Goal: Task Accomplishment & Management: Manage account settings

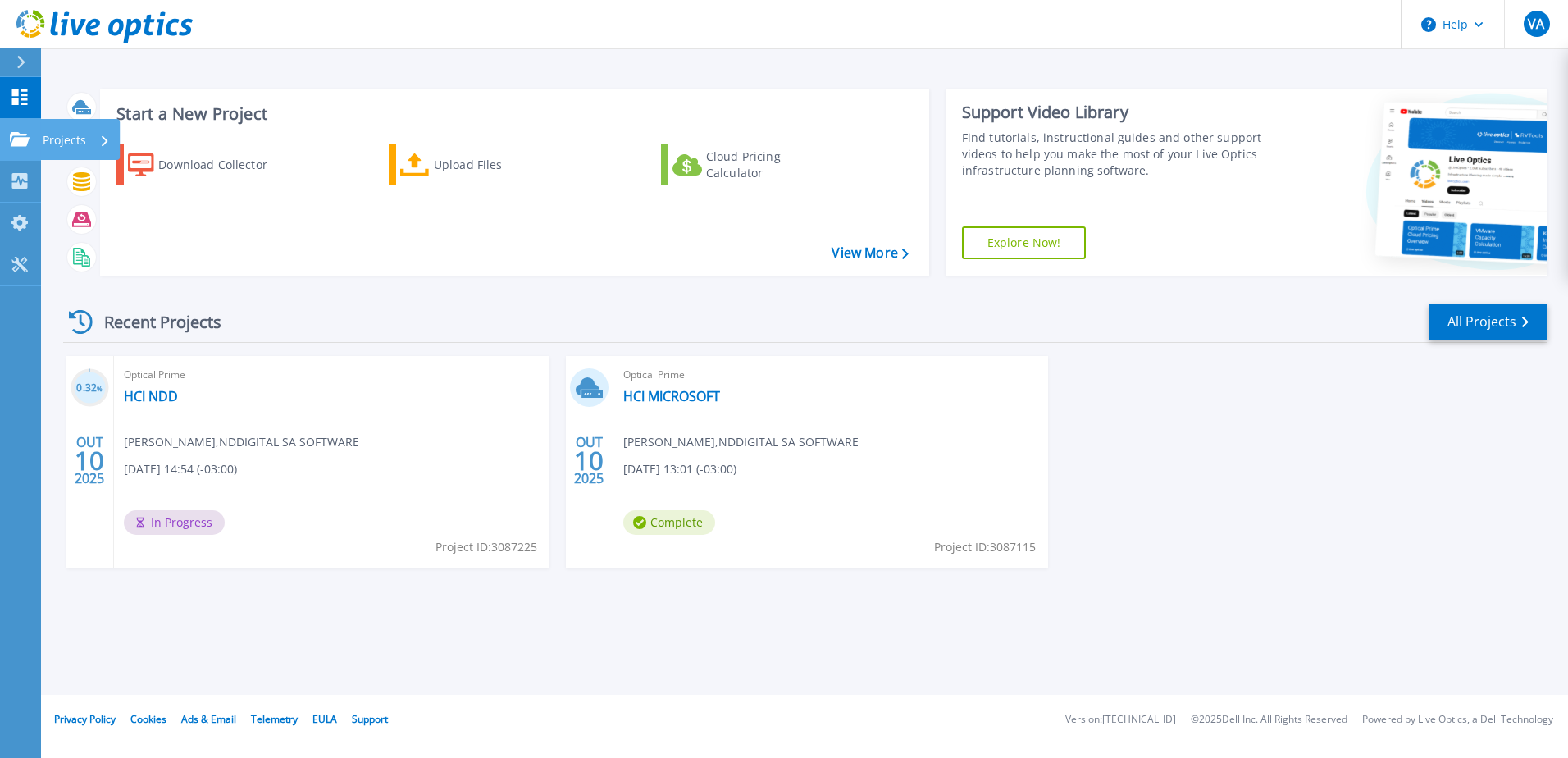
click at [30, 135] on div "Projects" at bounding box center [48, 139] width 76 height 15
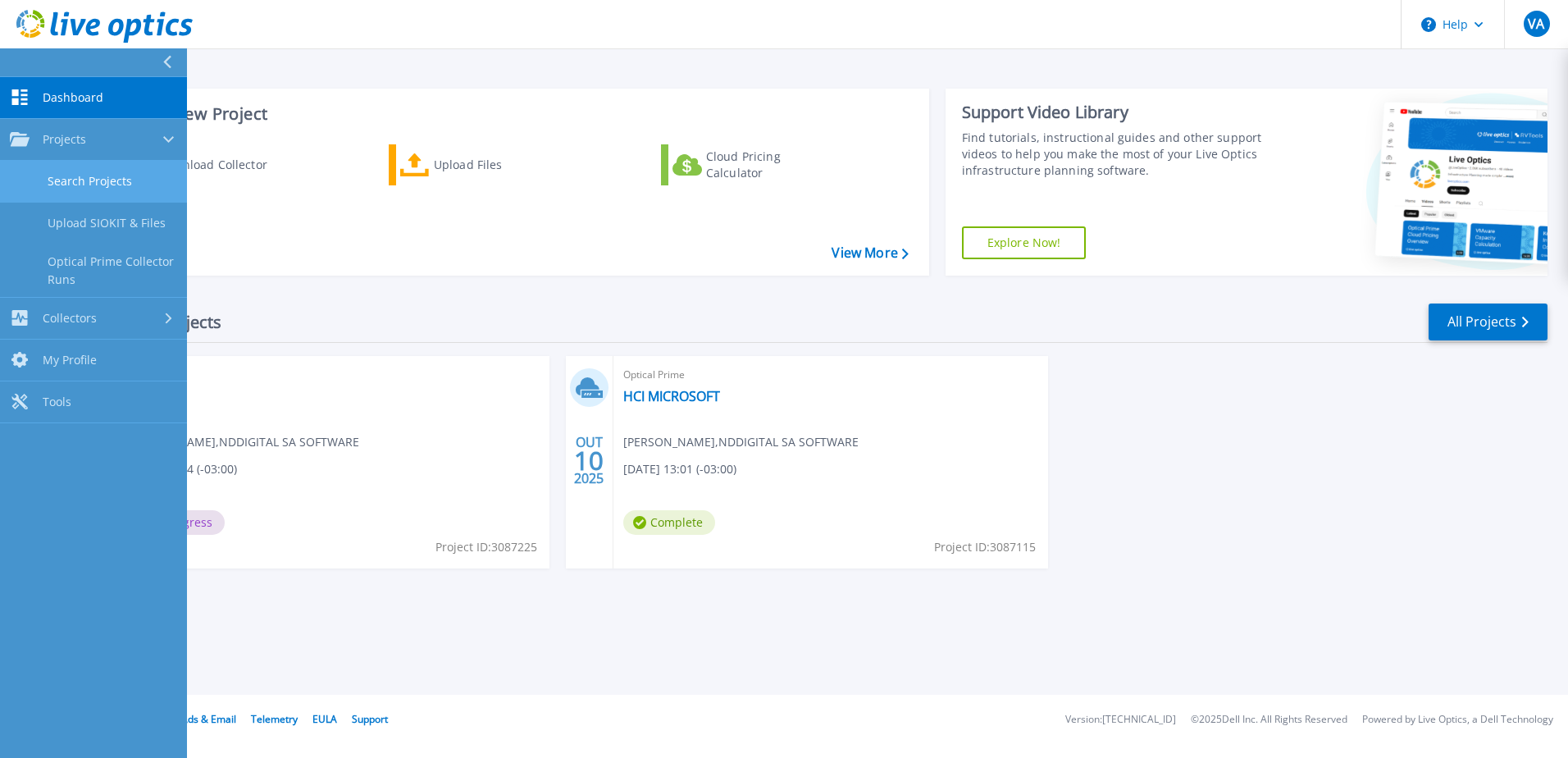
click at [114, 172] on link "Search Projects" at bounding box center [94, 182] width 187 height 42
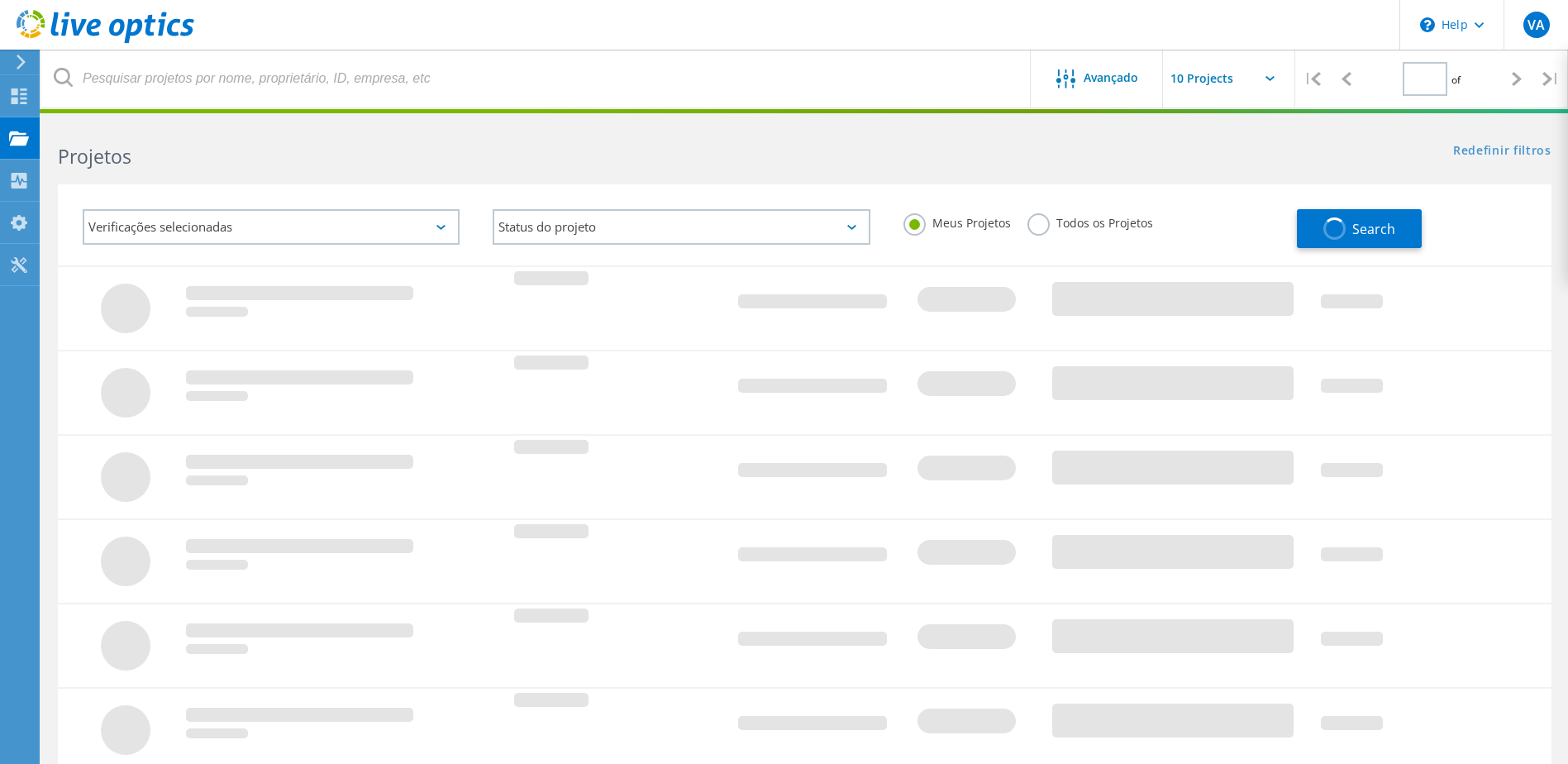
type input "1"
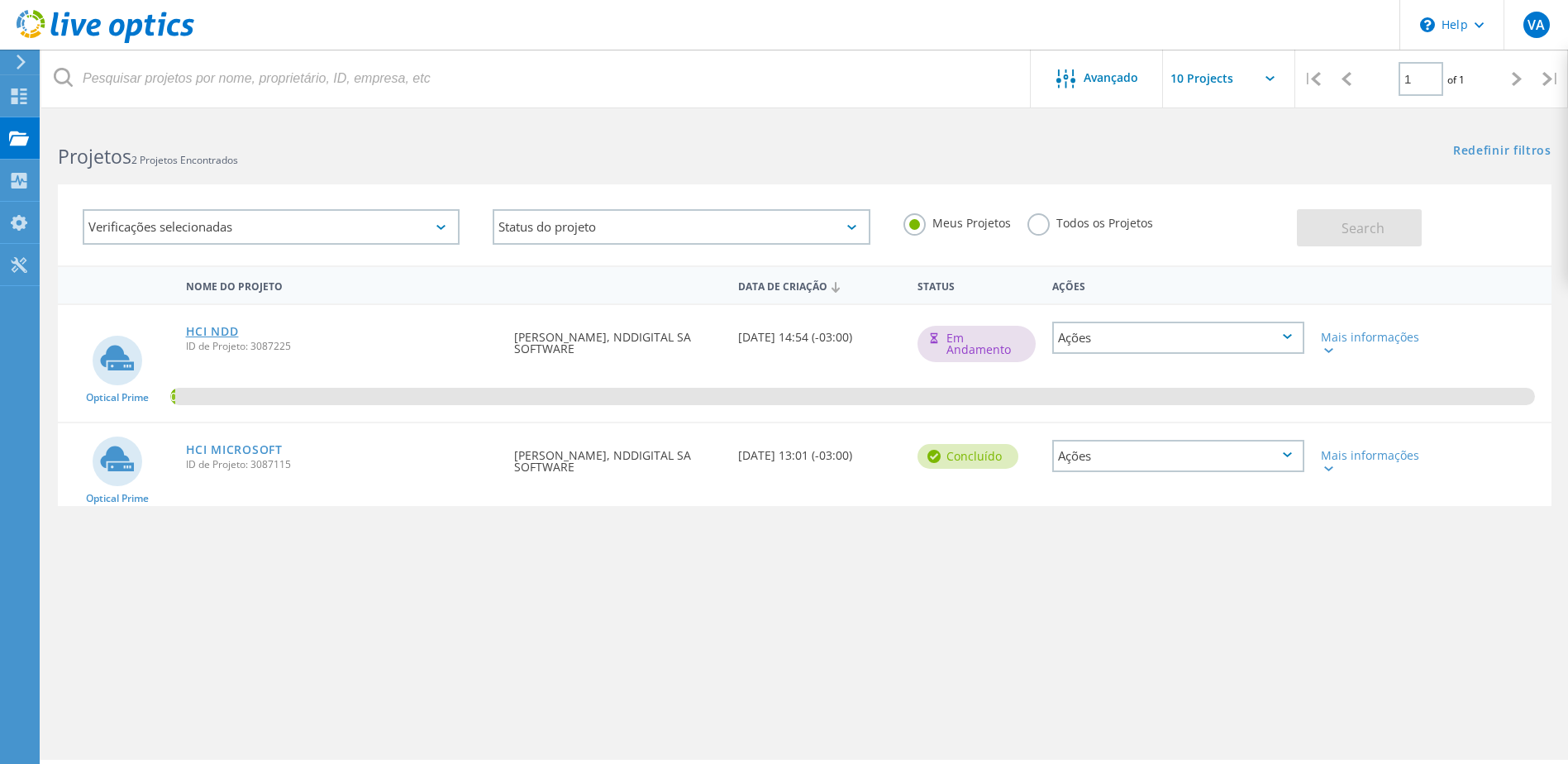
click at [220, 326] on link "HCI NDD" at bounding box center [212, 332] width 53 height 12
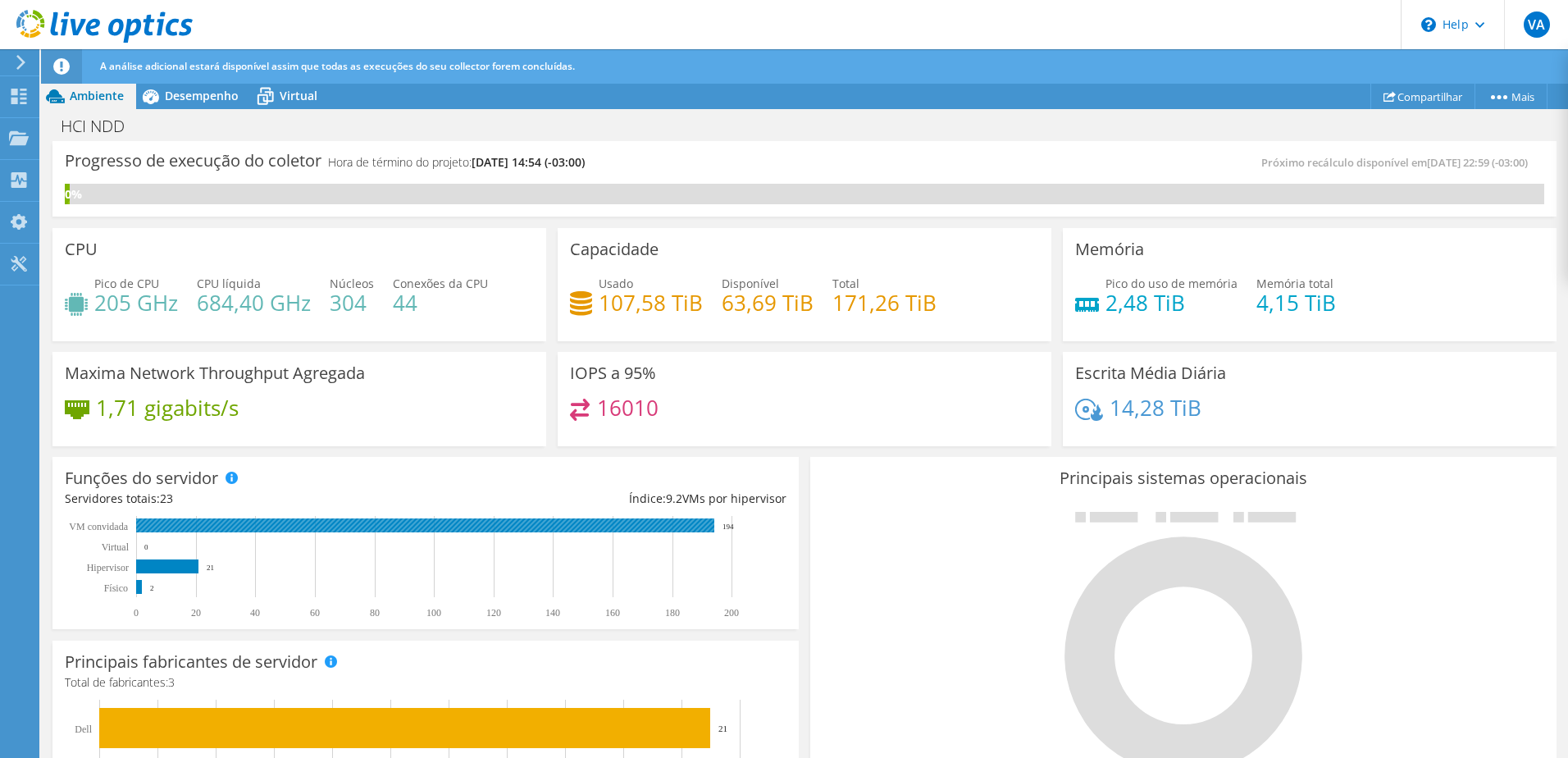
scroll to position [479, 0]
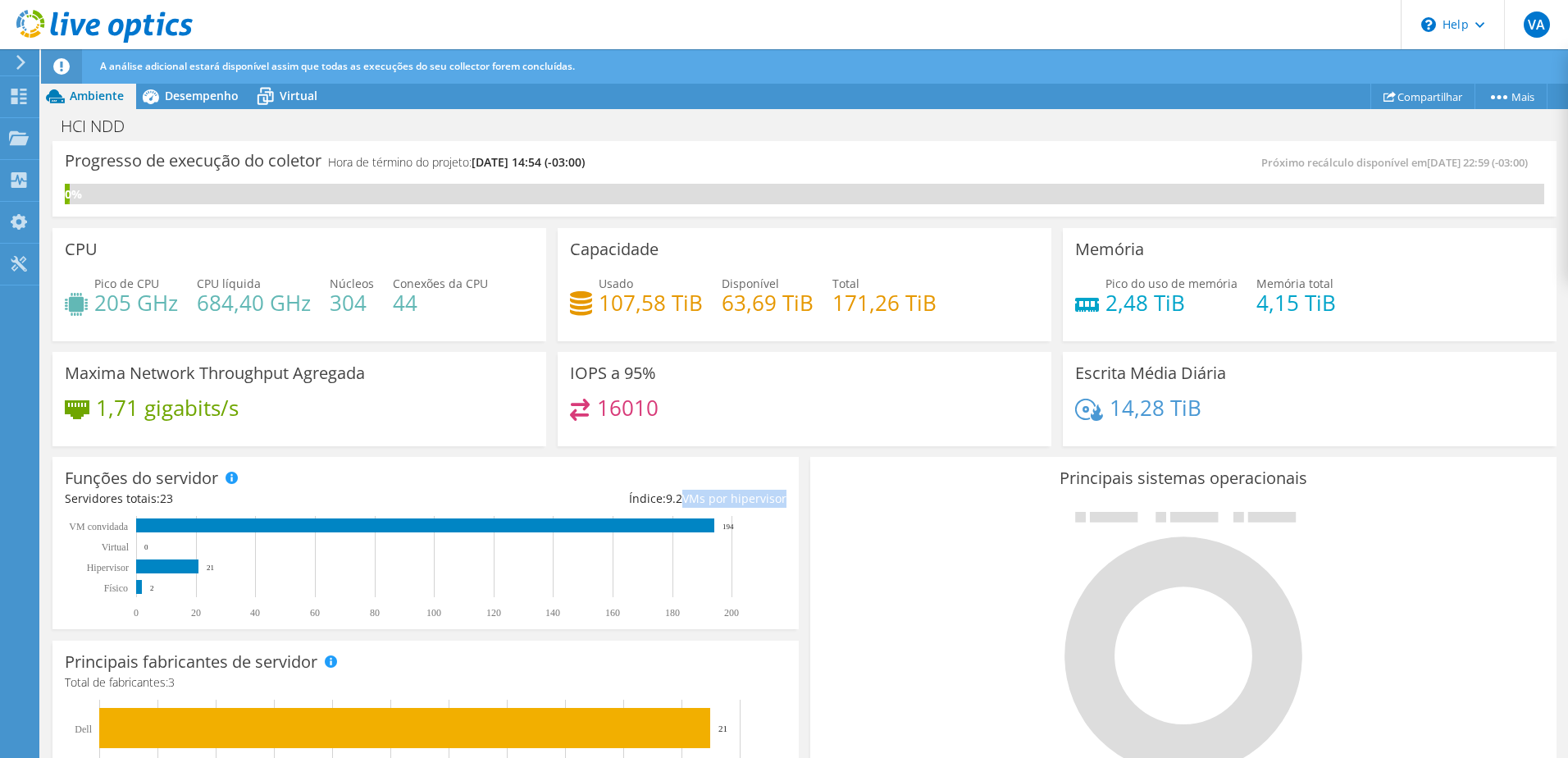
drag, startPoint x: 689, startPoint y: 499, endPoint x: 772, endPoint y: 501, distance: 83.0
click at [772, 501] on div "Índice: 9.2 VMs por hipervisor" at bounding box center [605, 499] width 361 height 18
drag, startPoint x: 772, startPoint y: 501, endPoint x: 729, endPoint y: 499, distance: 43.0
click at [729, 499] on div "Índice: 9.2 VMs por hipervisor" at bounding box center [605, 499] width 361 height 18
click at [232, 515] on div "Funções do servidor Servidores físicos representam servidores de metal nu que t…" at bounding box center [425, 544] width 746 height 173
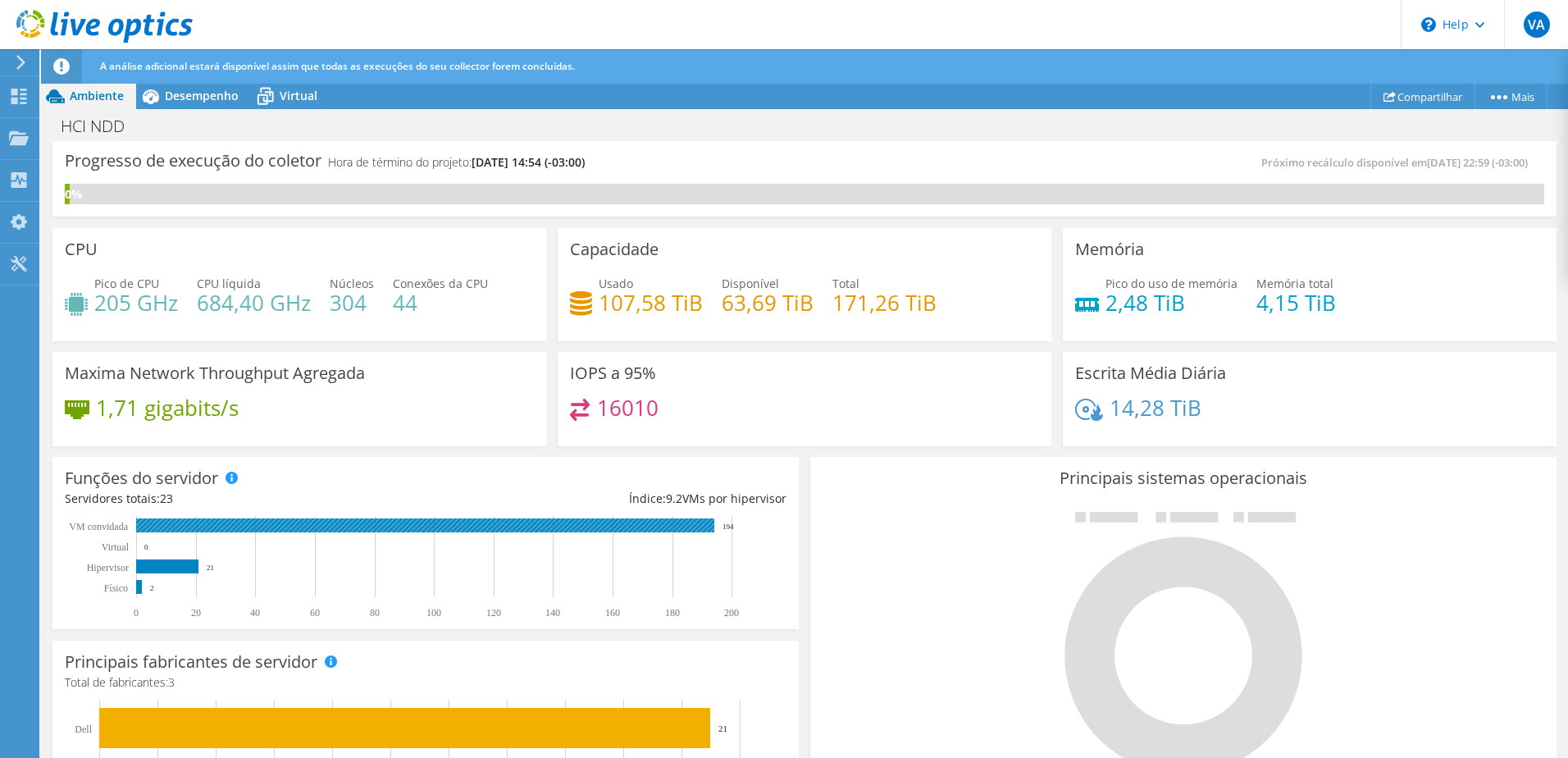
click at [232, 519] on rect at bounding box center [425, 524] width 578 height 14
drag, startPoint x: 230, startPoint y: 524, endPoint x: 230, endPoint y: 514, distance: 10.0
click at [229, 524] on rect at bounding box center [425, 524] width 578 height 14
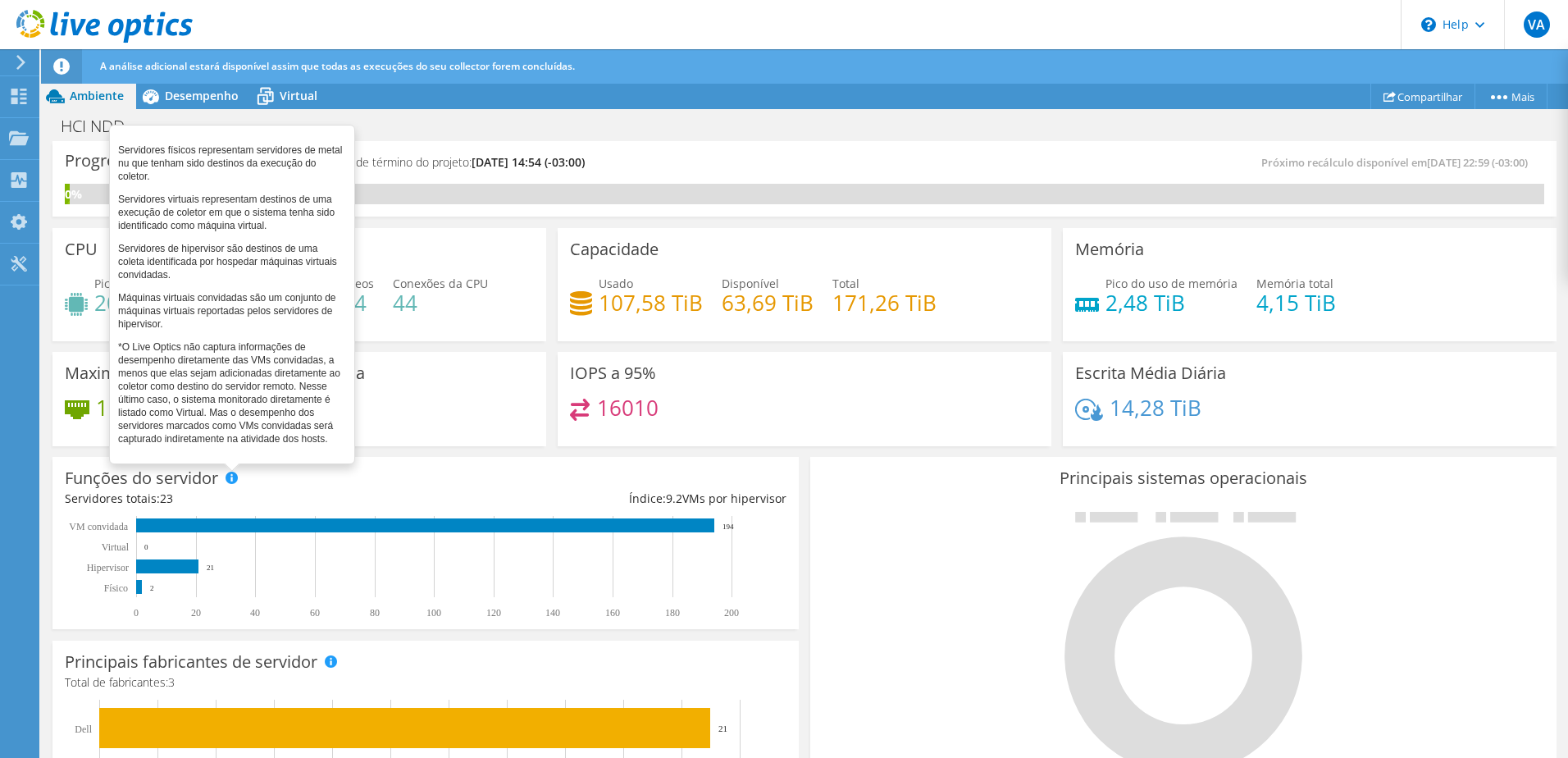
click at [229, 483] on span at bounding box center [231, 477] width 12 height 12
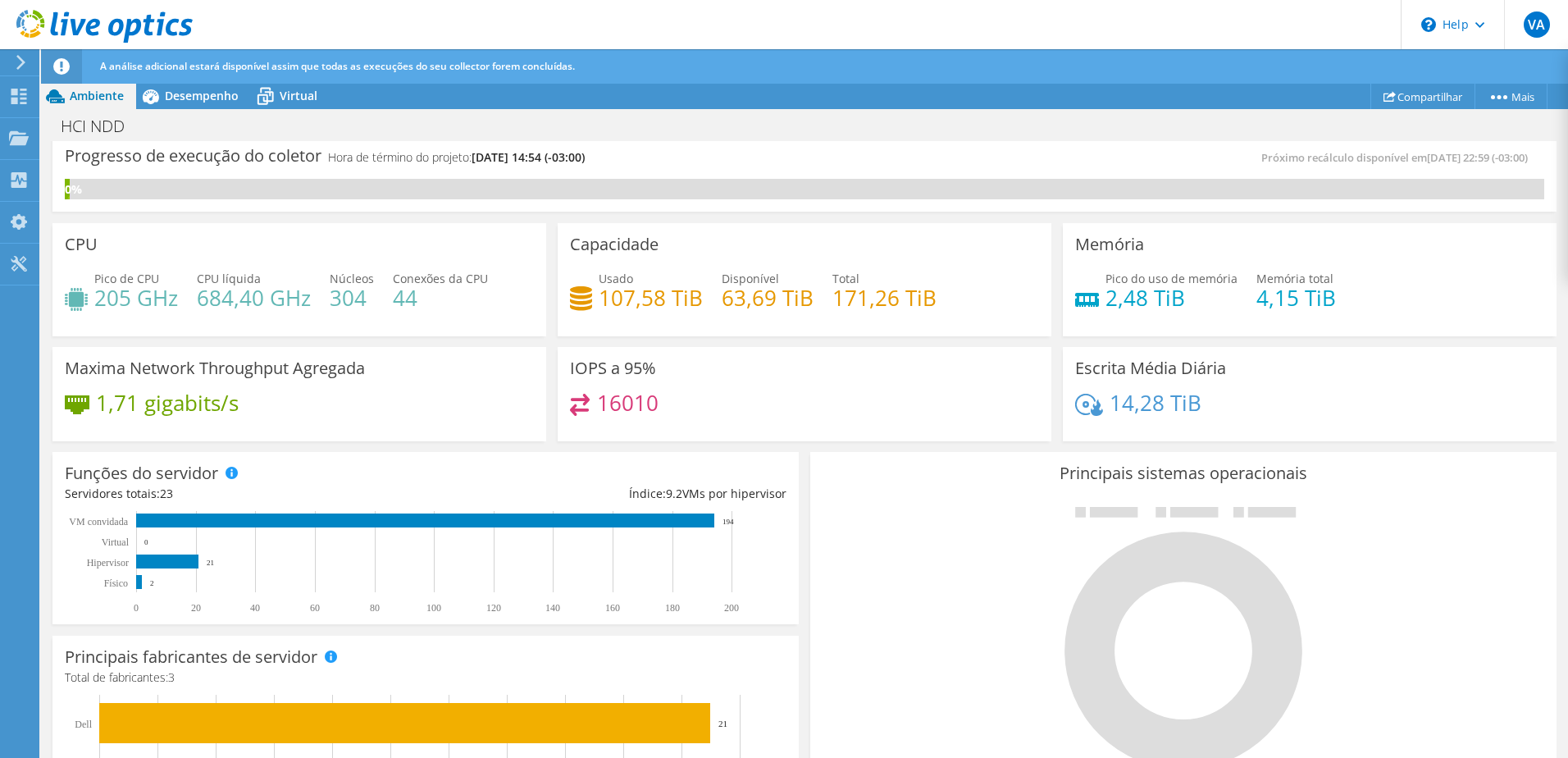
scroll to position [0, 0]
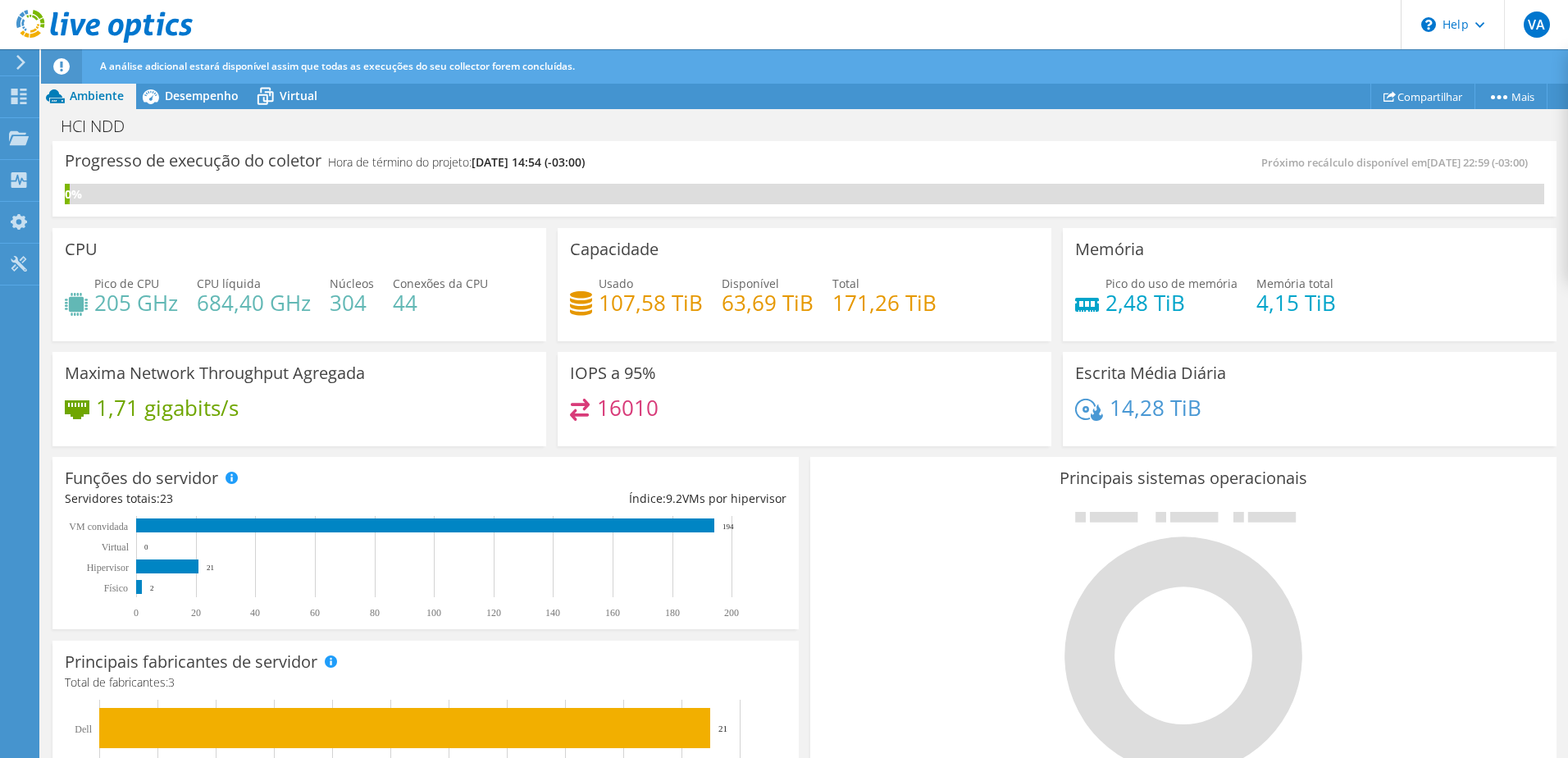
click at [221, 75] on div "A análise adicional estará disponível assim que todas as execuções do seu colle…" at bounding box center [835, 66] width 1477 height 35
click at [220, 99] on span "Desempenho" at bounding box center [201, 95] width 74 height 15
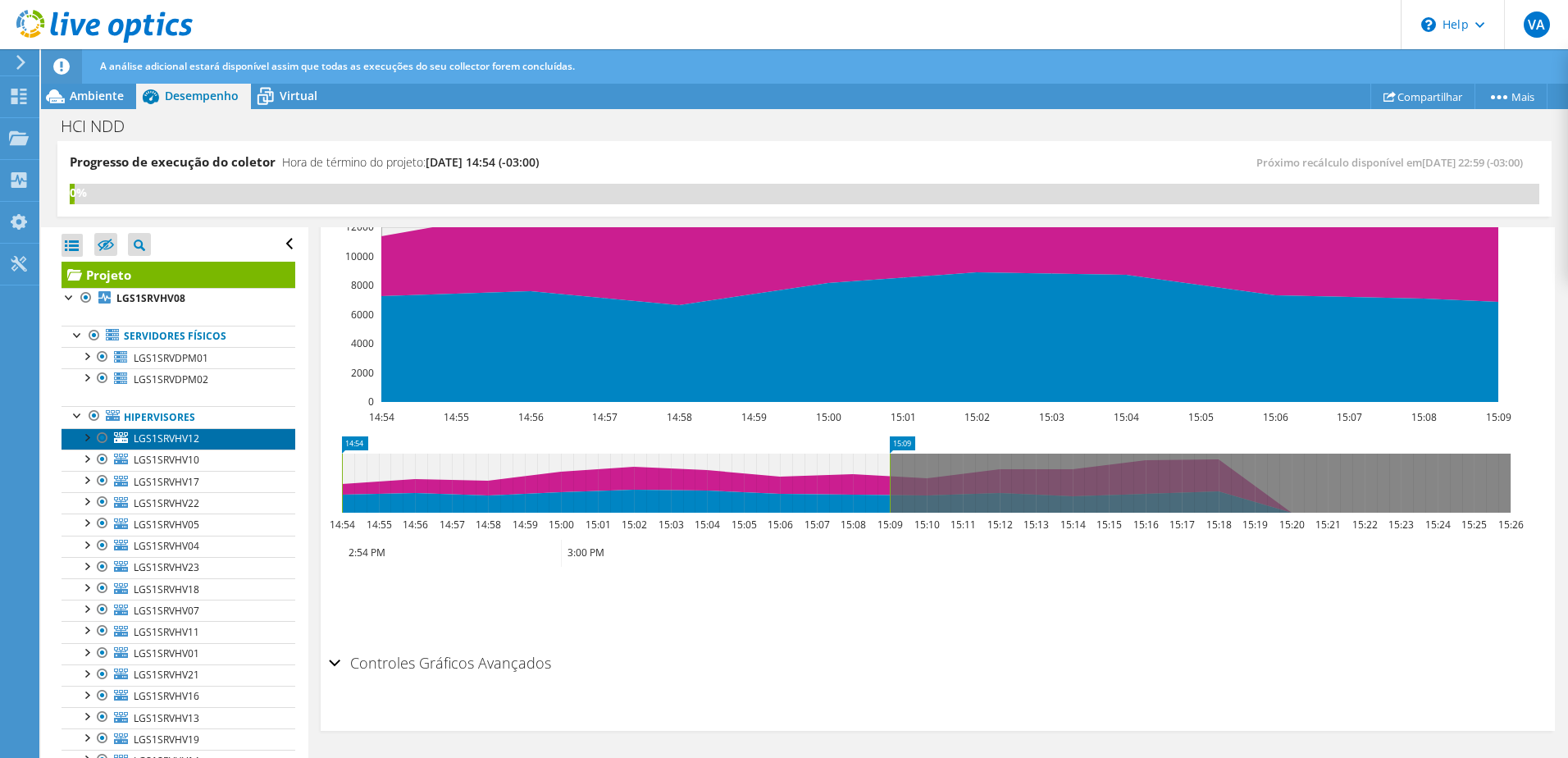
click at [171, 442] on span "LGS1SRVHV12" at bounding box center [166, 438] width 65 height 14
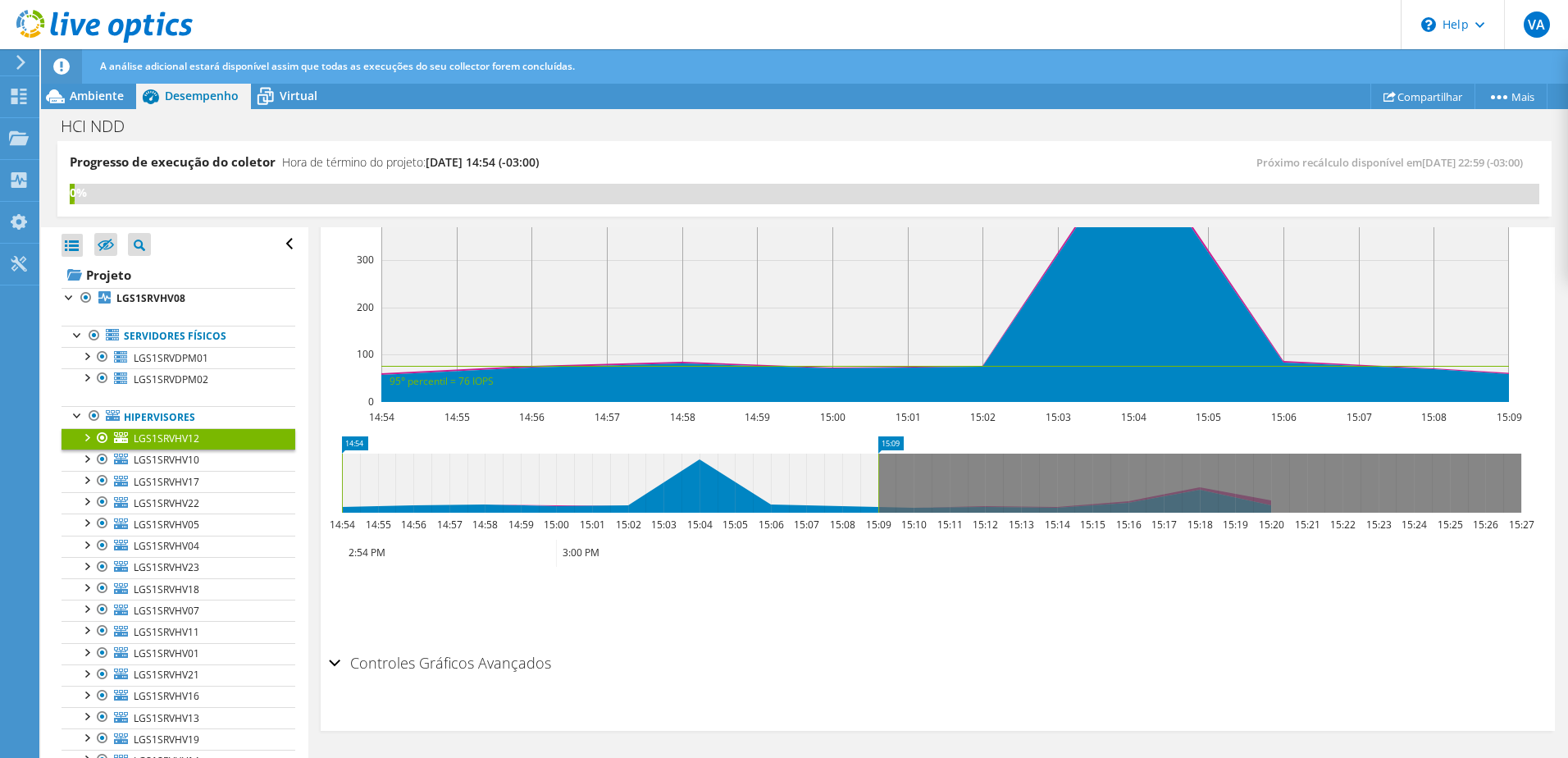
scroll to position [422, 0]
click at [174, 362] on span "LGS1SRVDPM01" at bounding box center [171, 357] width 74 height 14
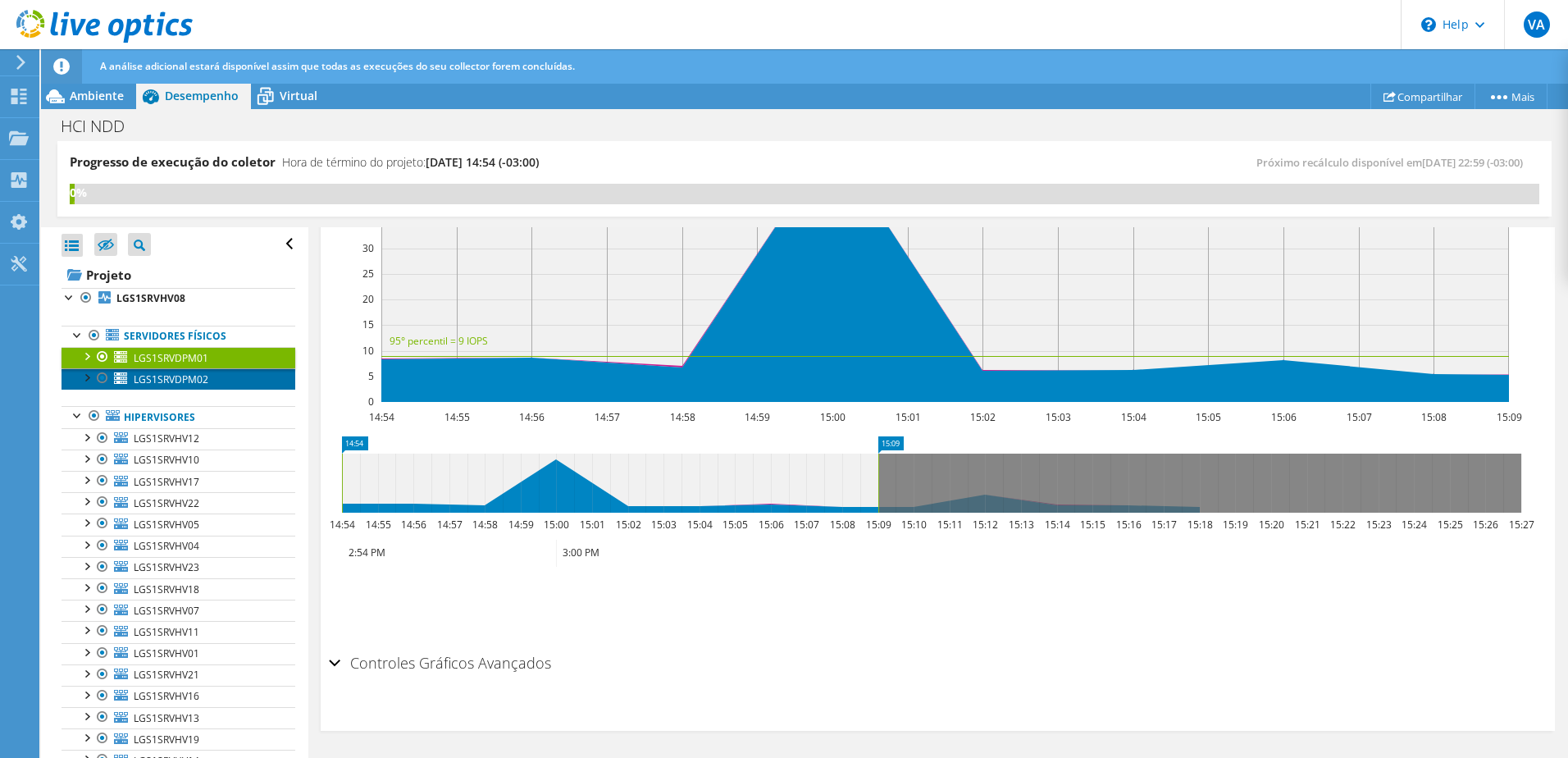
click at [174, 382] on span "LGS1SRVDPM02" at bounding box center [171, 379] width 74 height 14
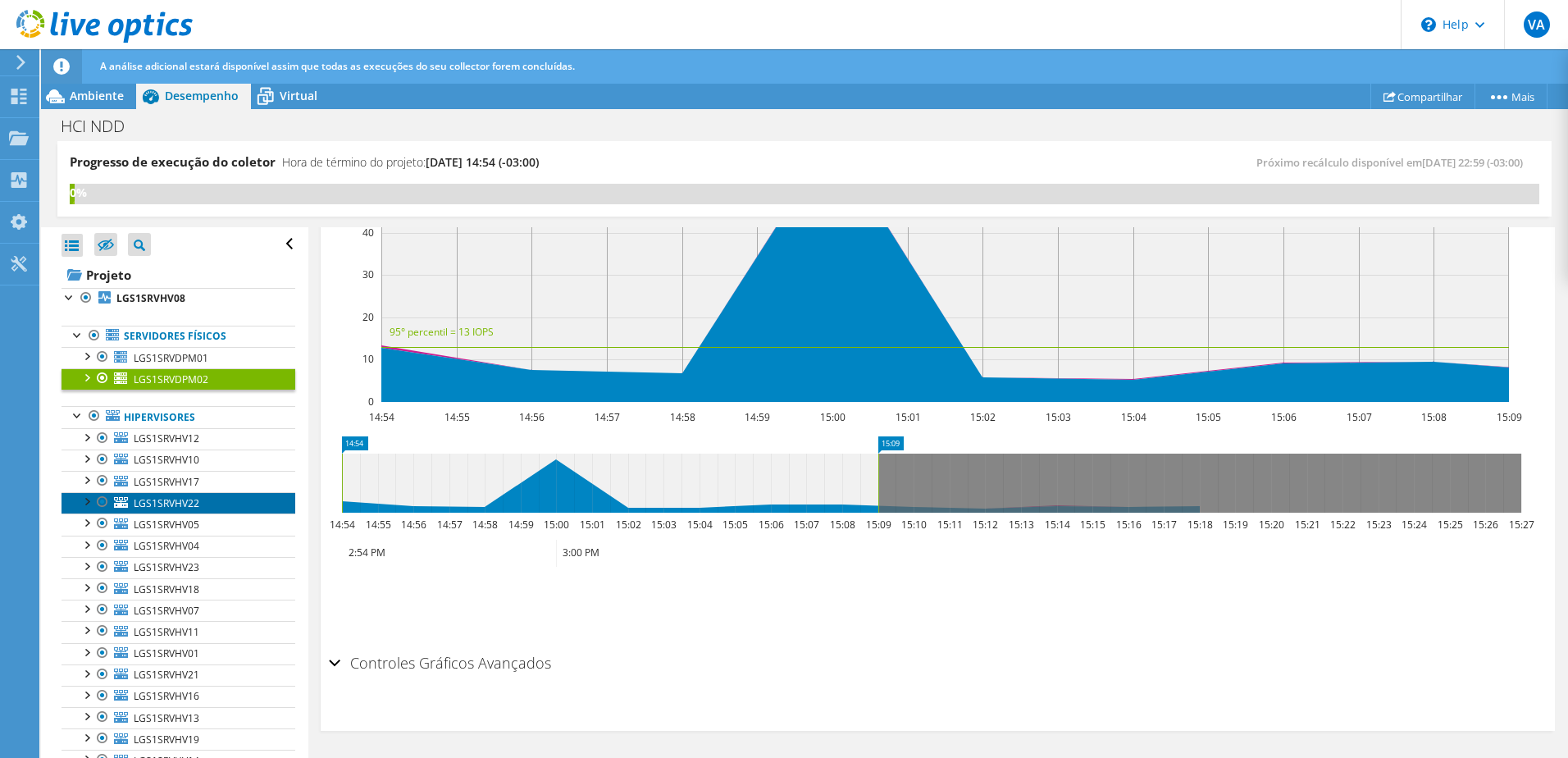
click at [181, 503] on span "LGS1SRVHV22" at bounding box center [166, 503] width 65 height 14
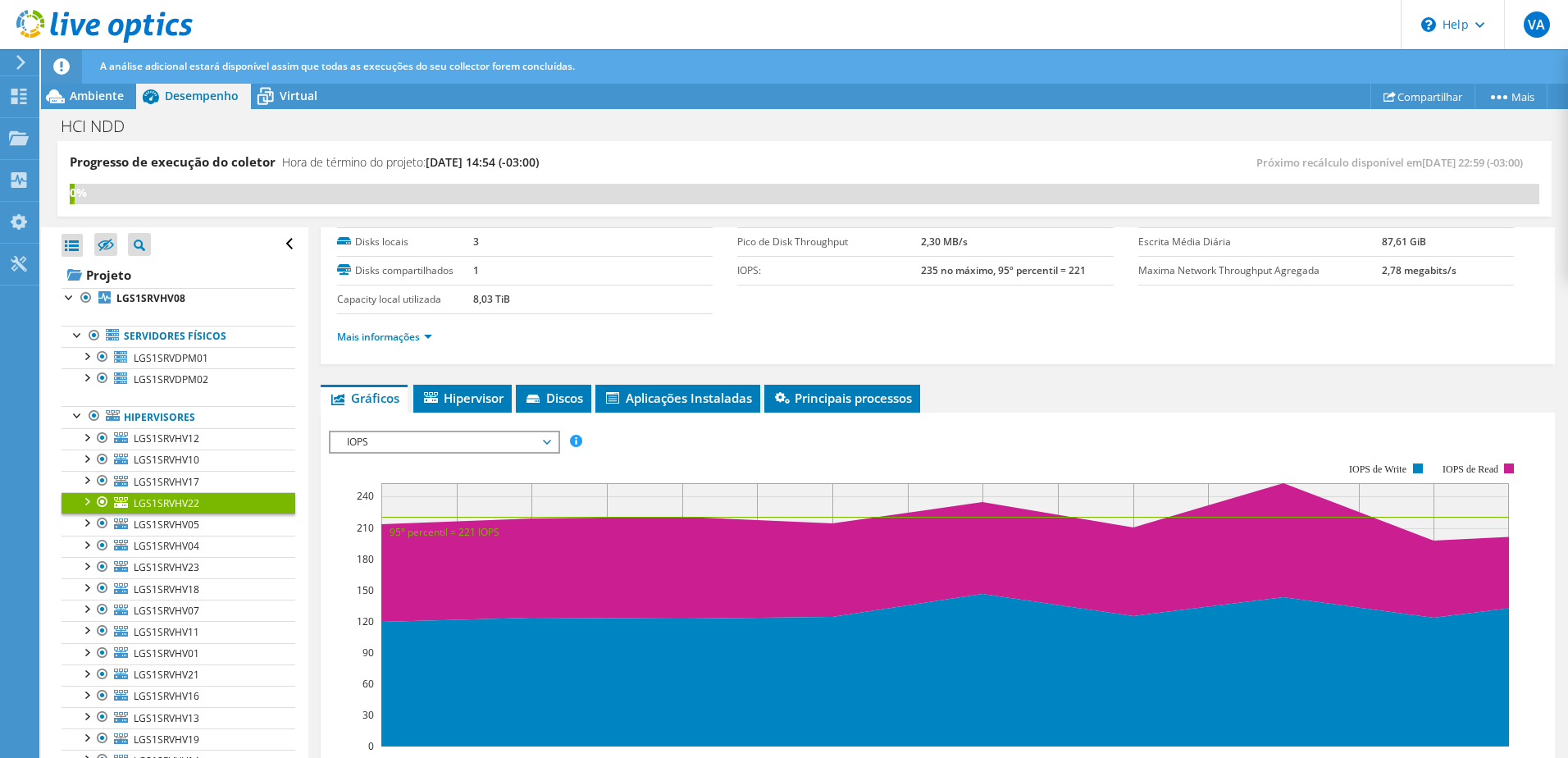
scroll to position [0, 0]
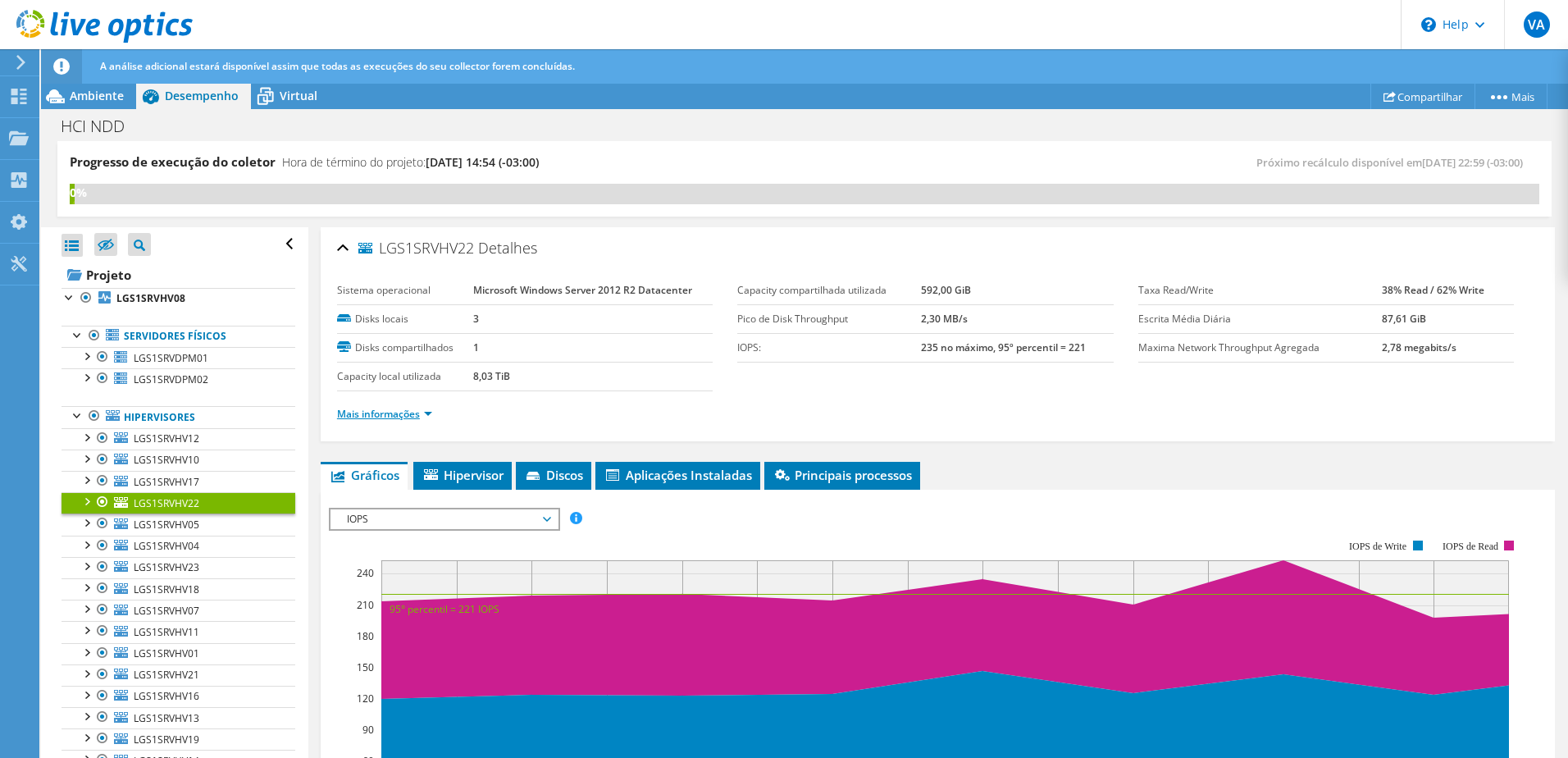
click at [412, 412] on link "Mais informações" at bounding box center [384, 414] width 95 height 14
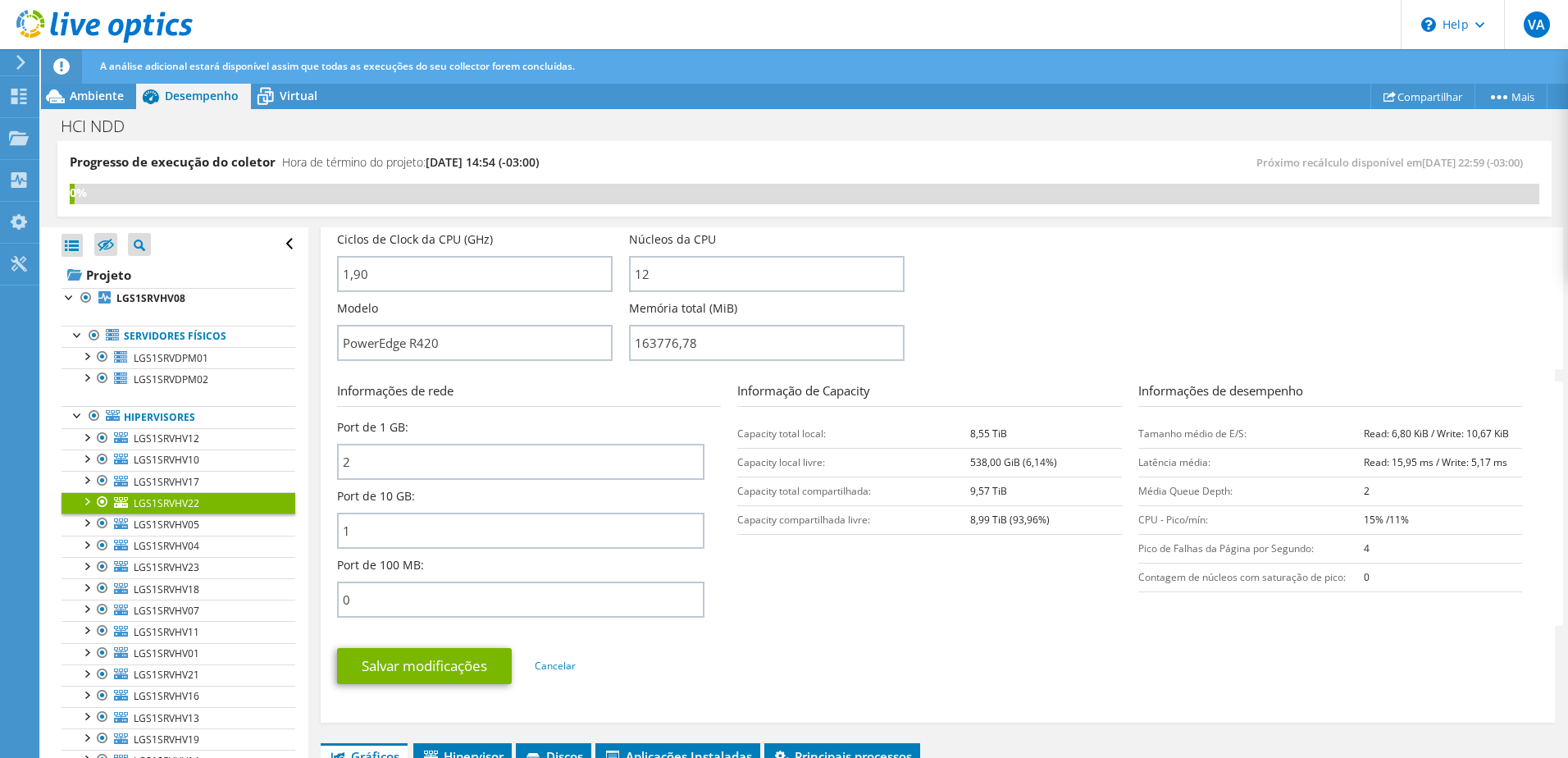
scroll to position [493, 0]
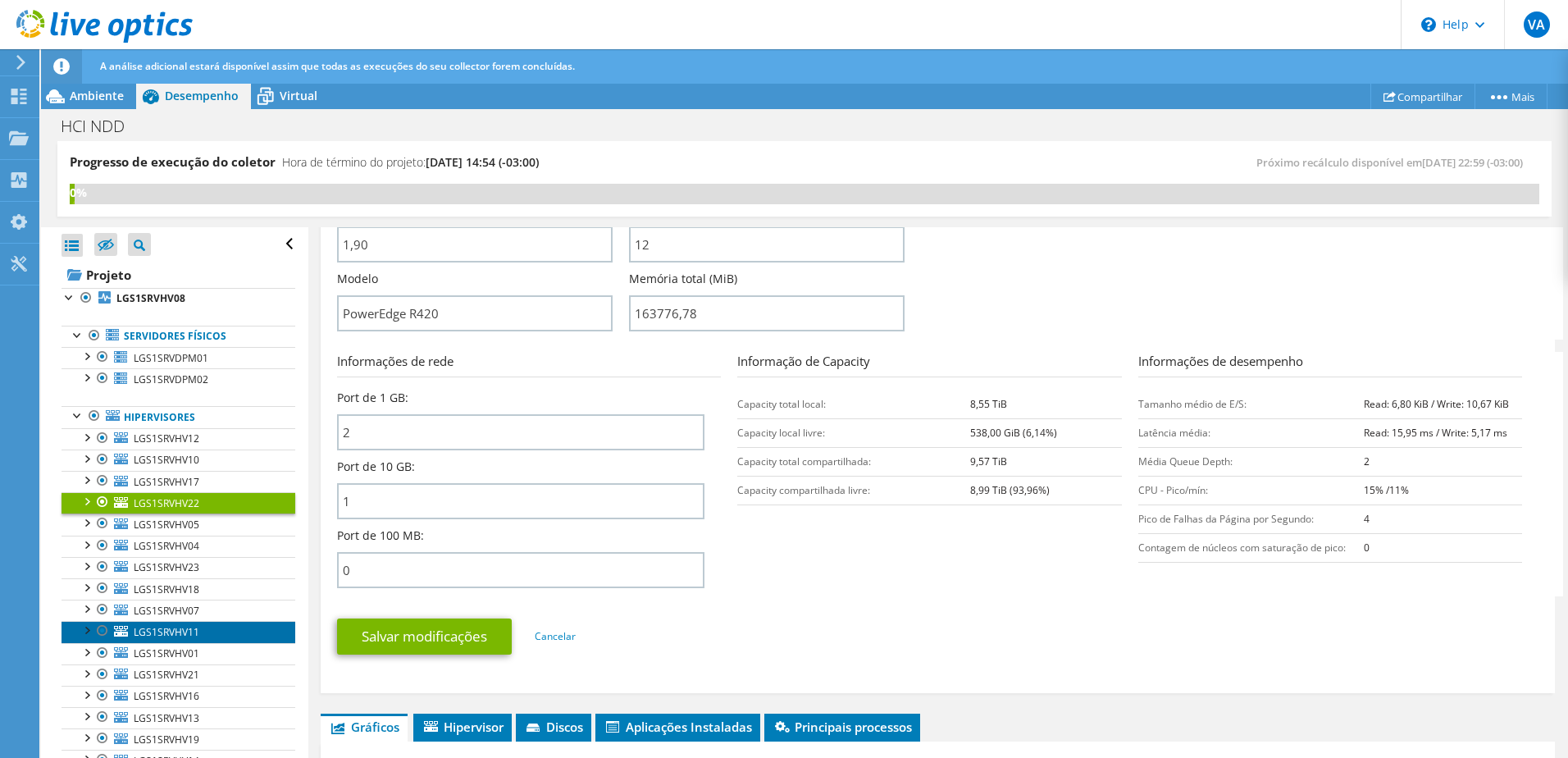
click at [189, 635] on span "LGS1SRVHV11" at bounding box center [166, 632] width 65 height 14
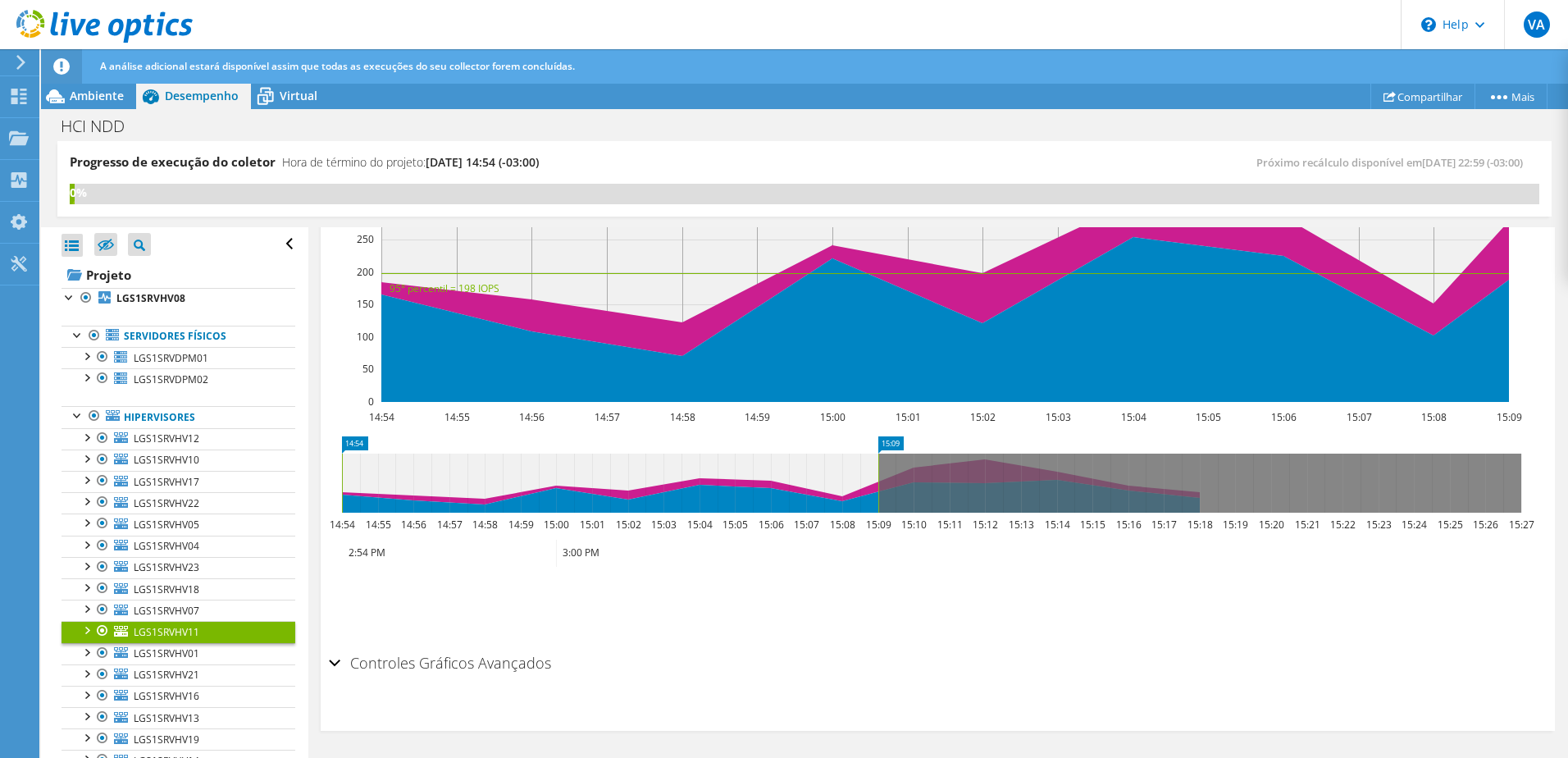
scroll to position [0, 0]
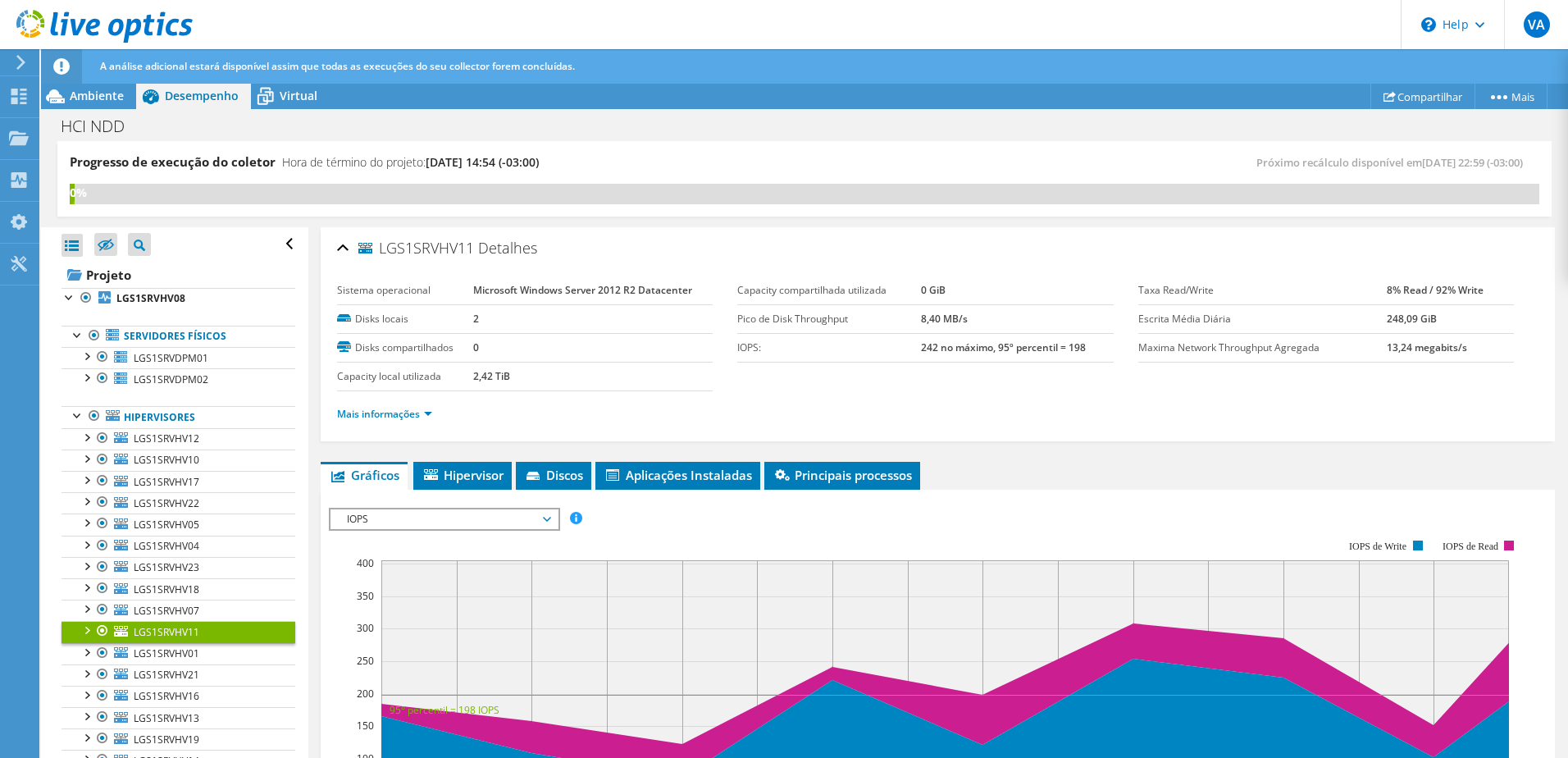
click at [442, 514] on span "IOPS" at bounding box center [444, 519] width 211 height 20
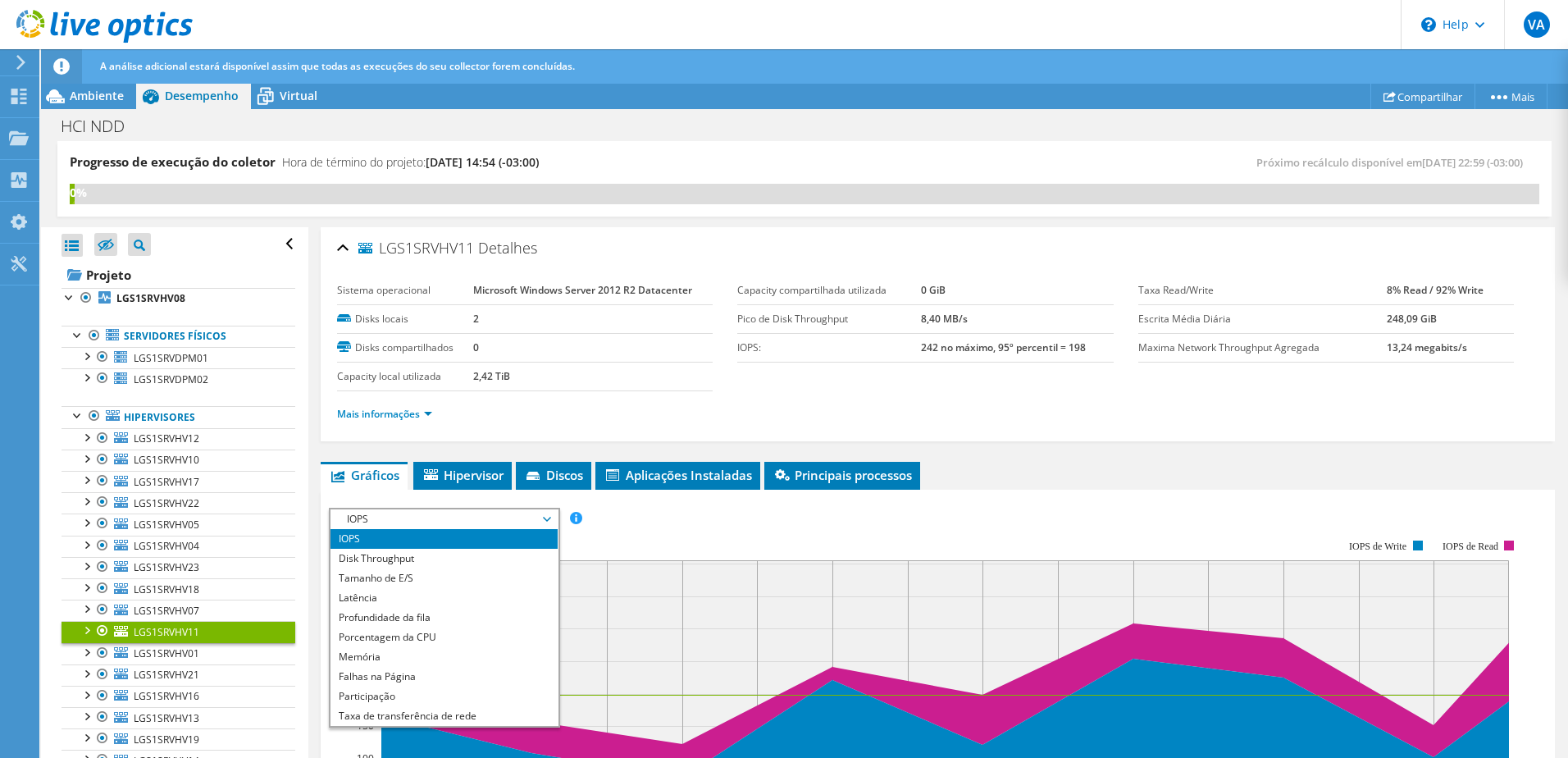
scroll to position [82, 0]
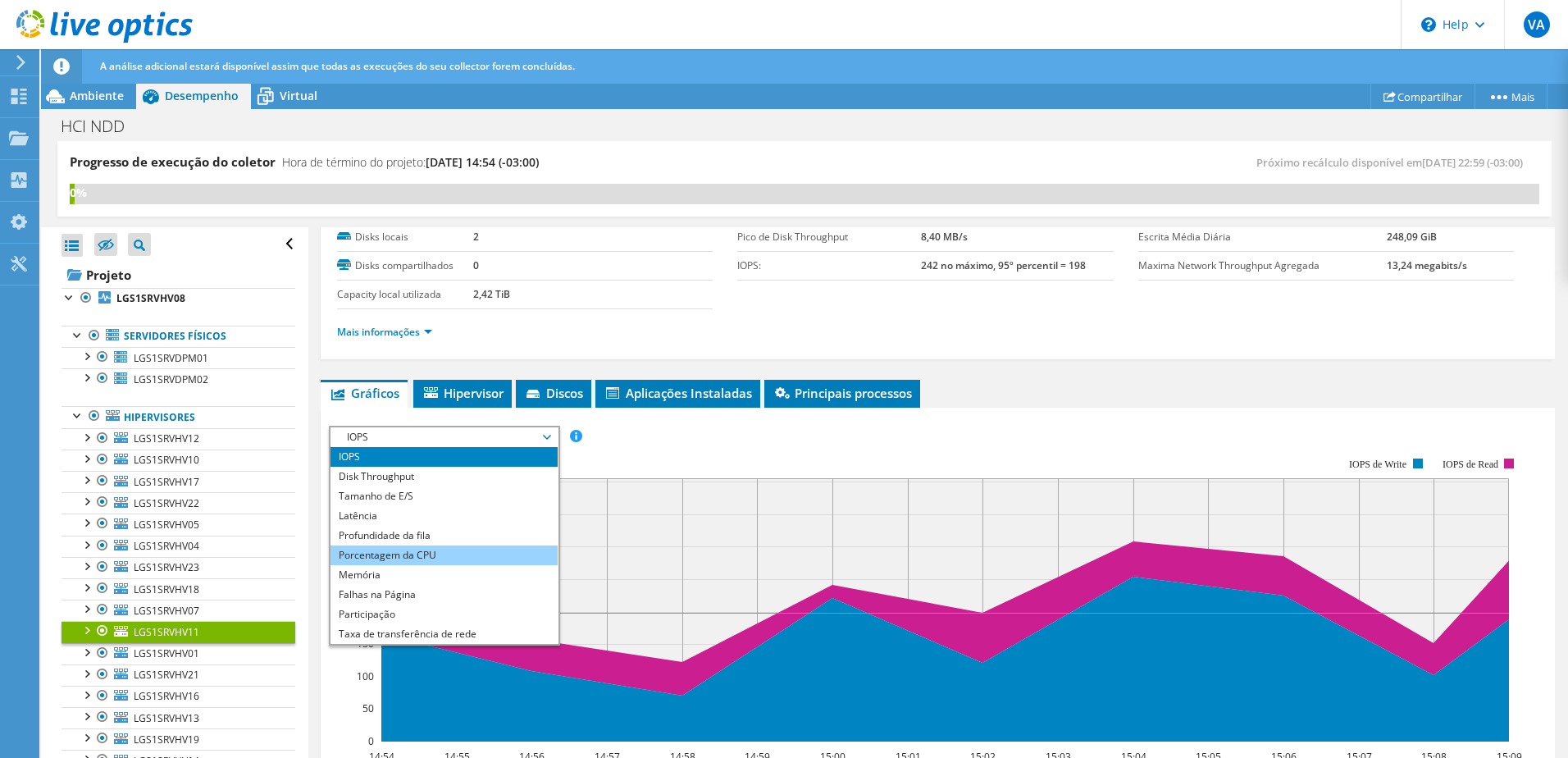
click at [459, 549] on li "Porcentagem da CPU" at bounding box center [444, 555] width 227 height 20
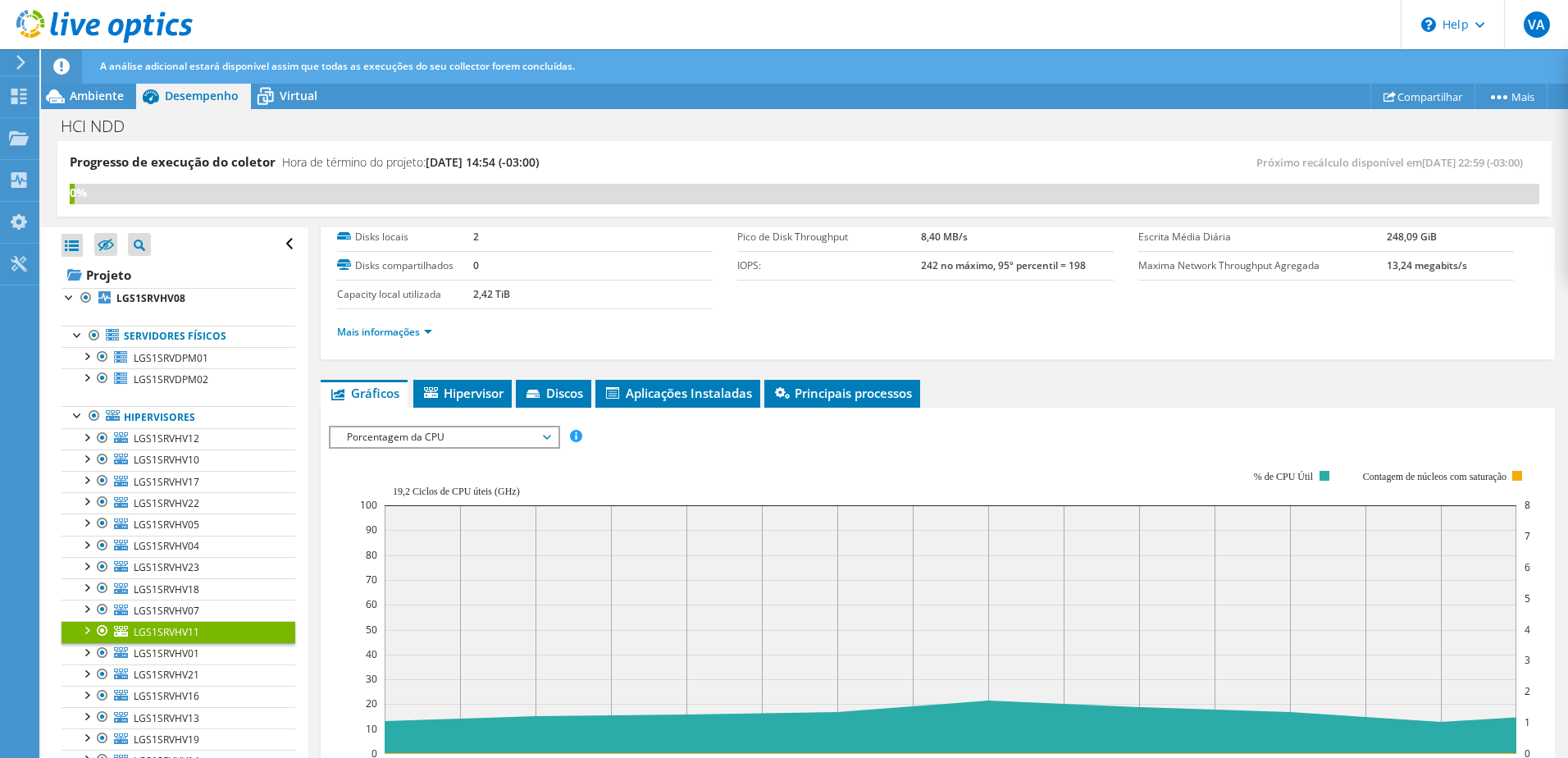
click at [451, 440] on span "Porcentagem da CPU" at bounding box center [444, 437] width 211 height 20
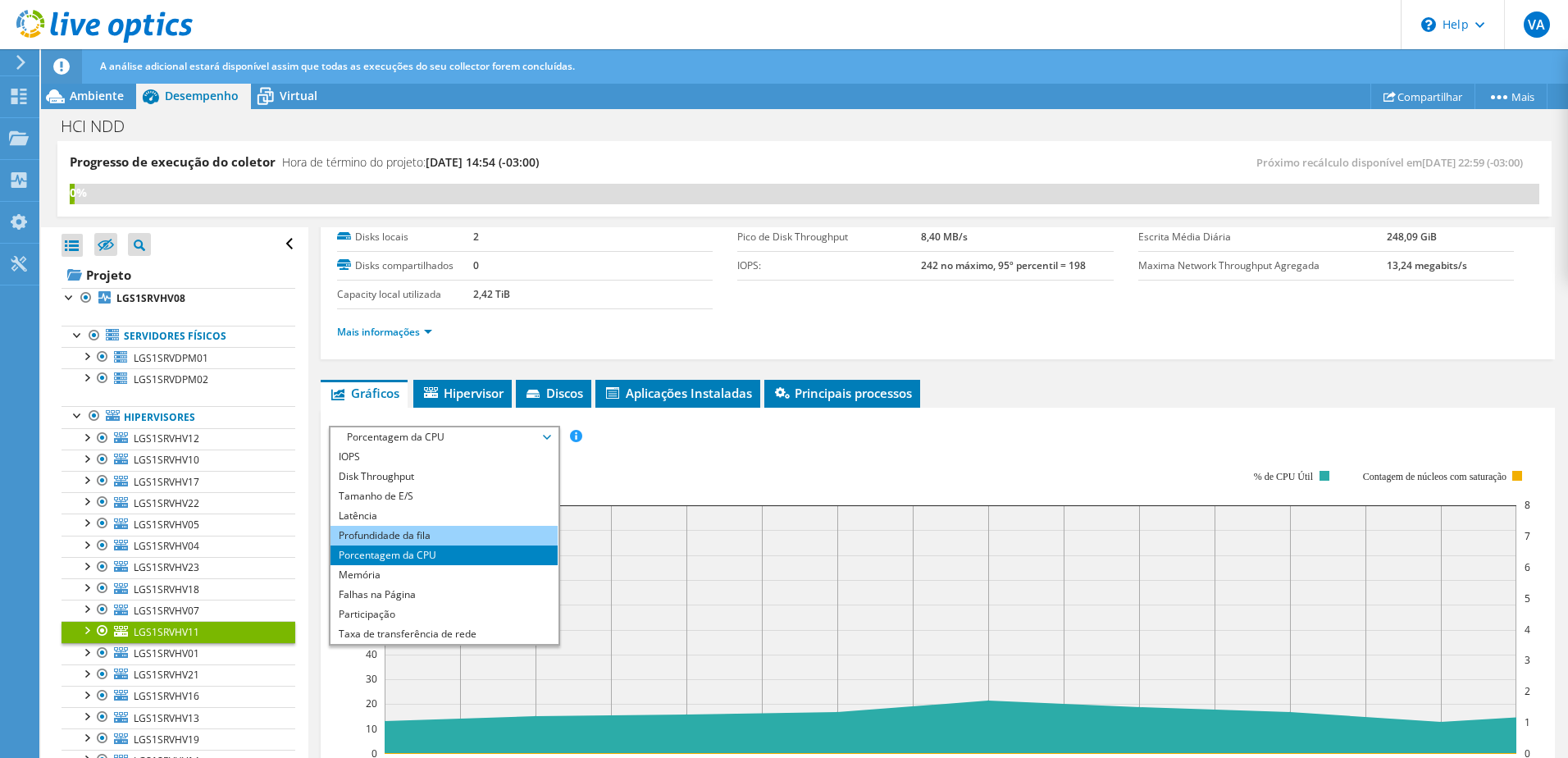
click at [472, 536] on li "Profundidade da fila" at bounding box center [444, 536] width 227 height 20
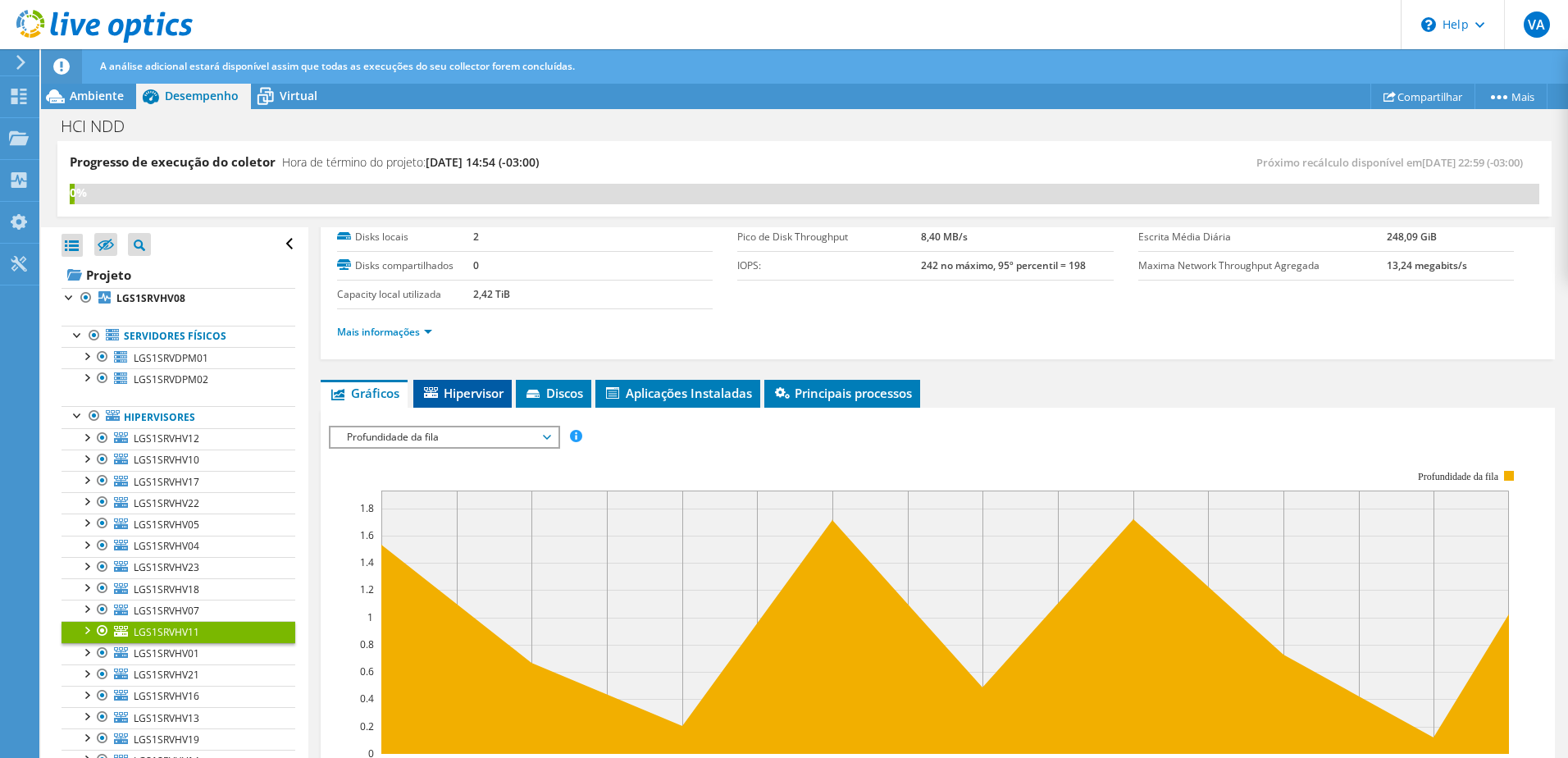
click at [485, 400] on span "Hipervisor" at bounding box center [462, 393] width 82 height 16
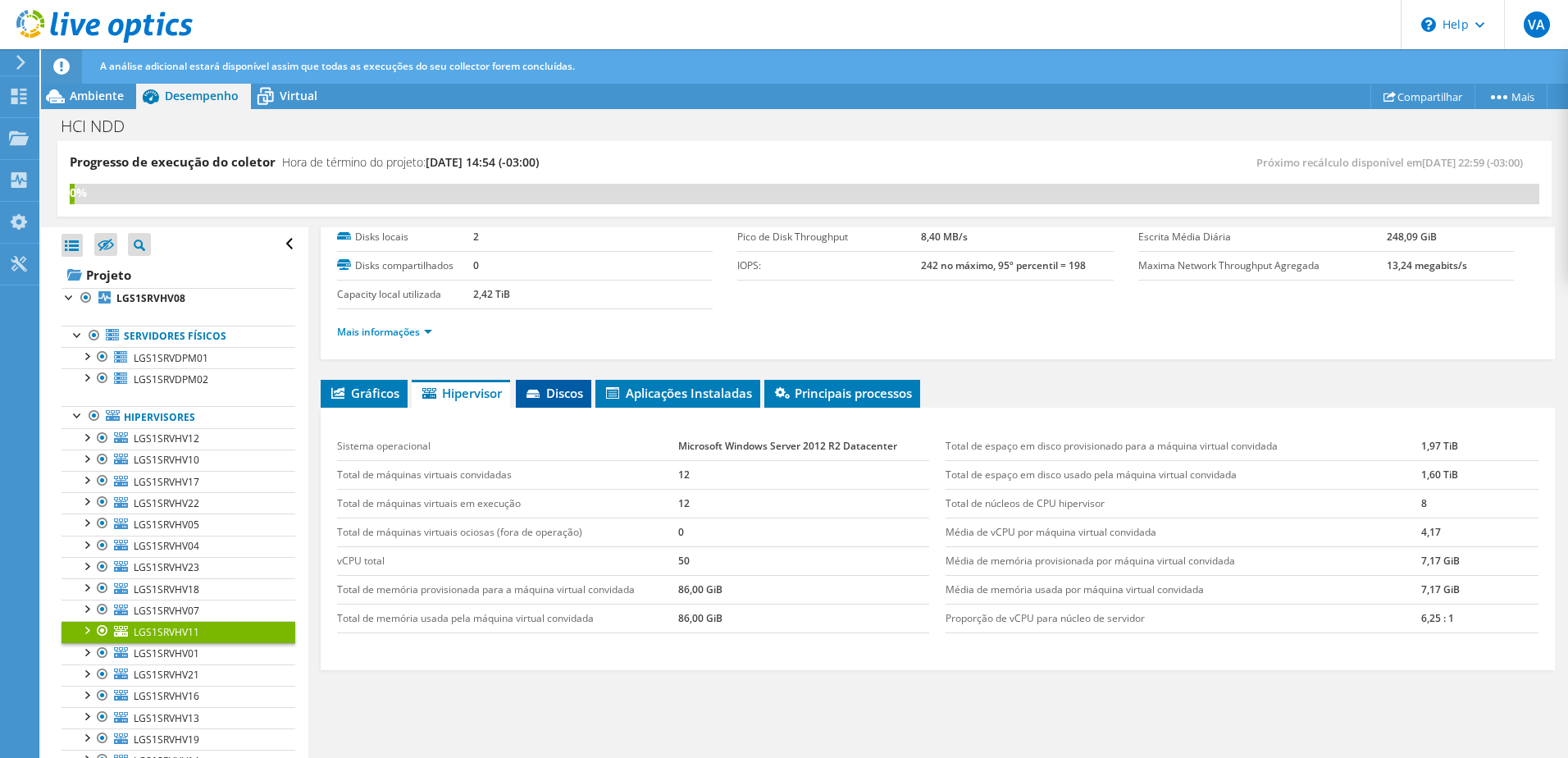
click at [551, 402] on li "Discos" at bounding box center [553, 394] width 75 height 28
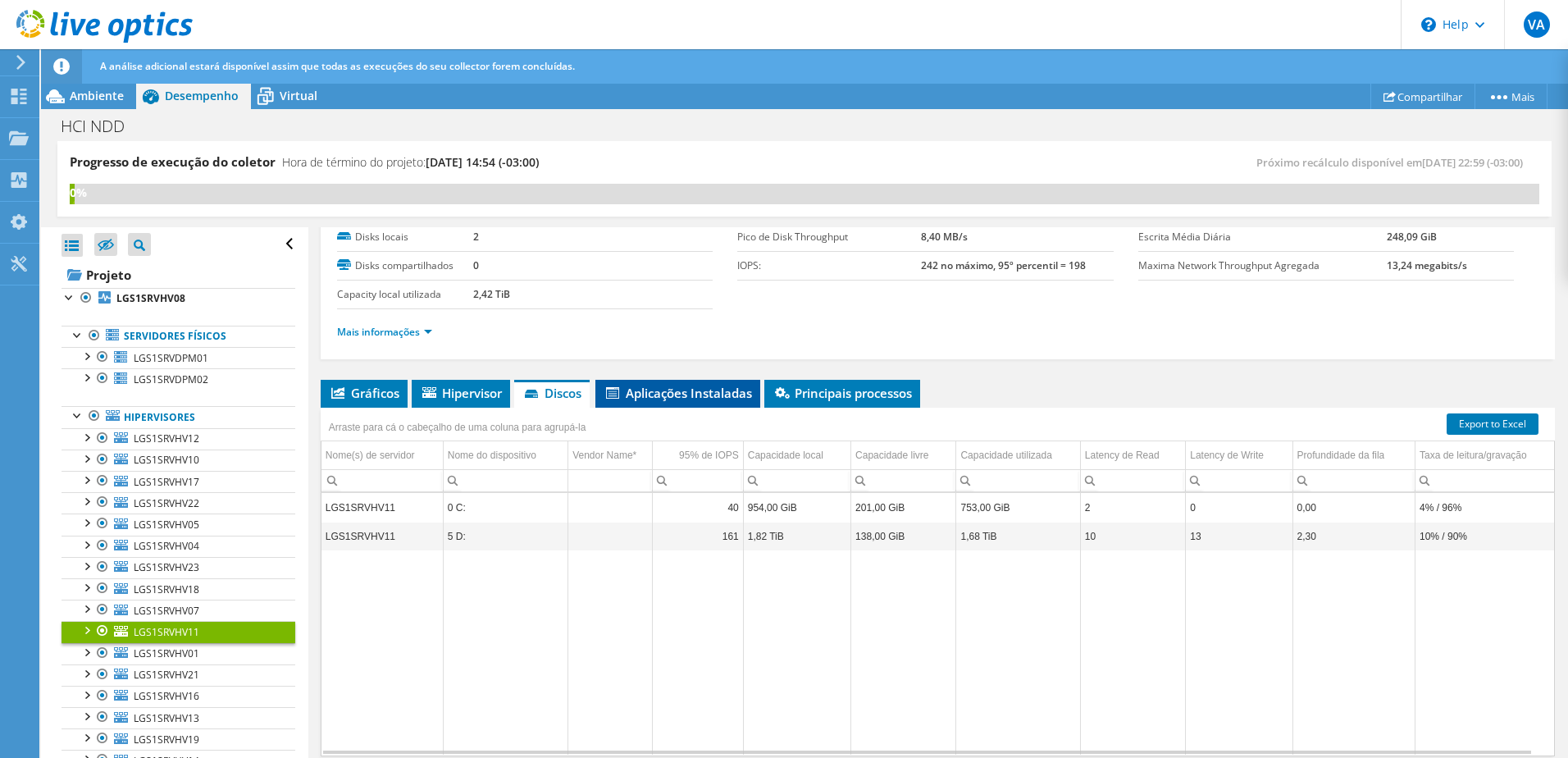
drag, startPoint x: 664, startPoint y: 400, endPoint x: 709, endPoint y: 406, distance: 45.4
click at [677, 403] on li "Aplicações Instaladas" at bounding box center [677, 394] width 164 height 28
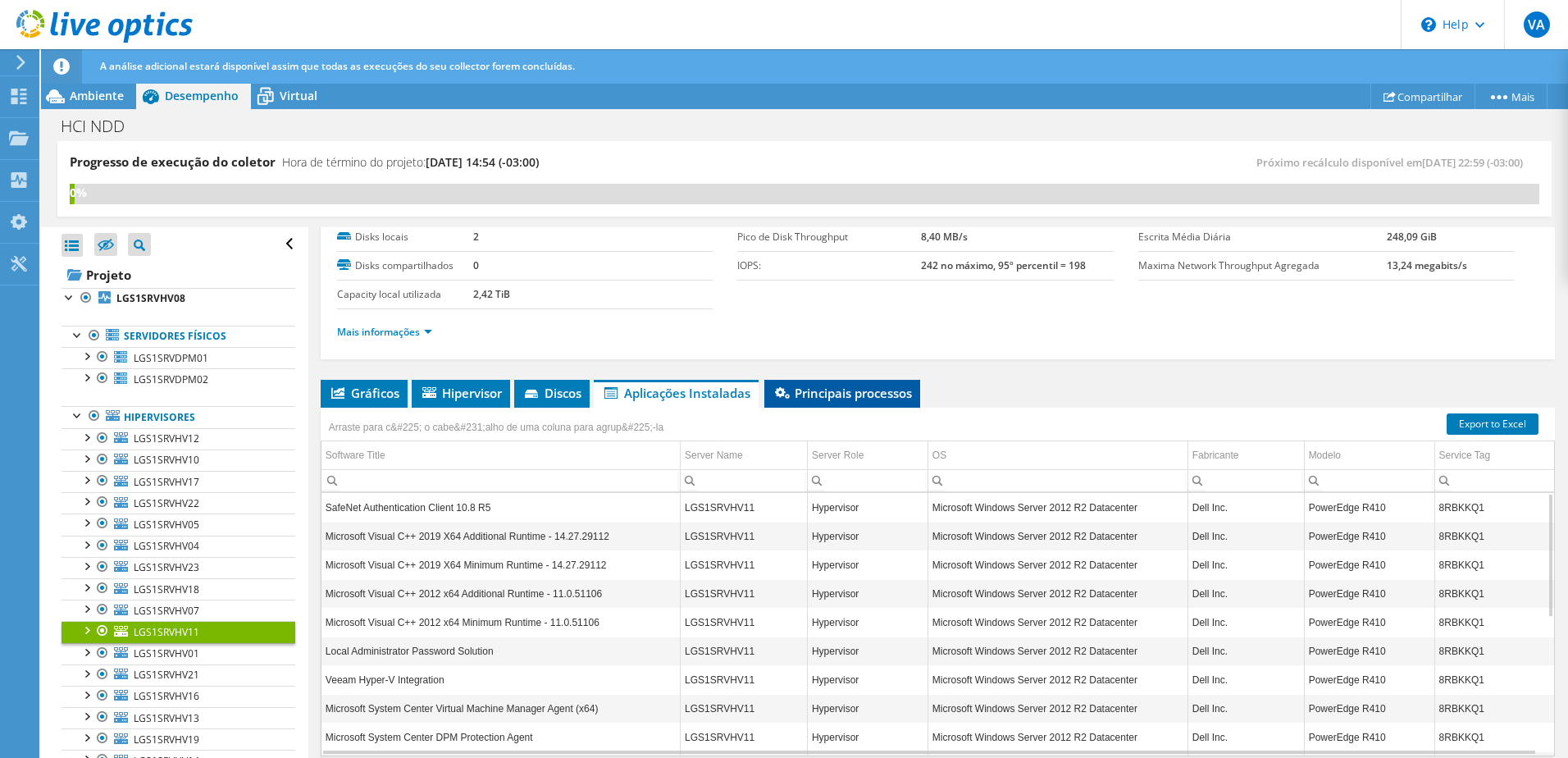
drag, startPoint x: 709, startPoint y: 406, endPoint x: 828, endPoint y: 393, distance: 119.7
click at [828, 393] on span "Principais processos" at bounding box center [841, 393] width 139 height 16
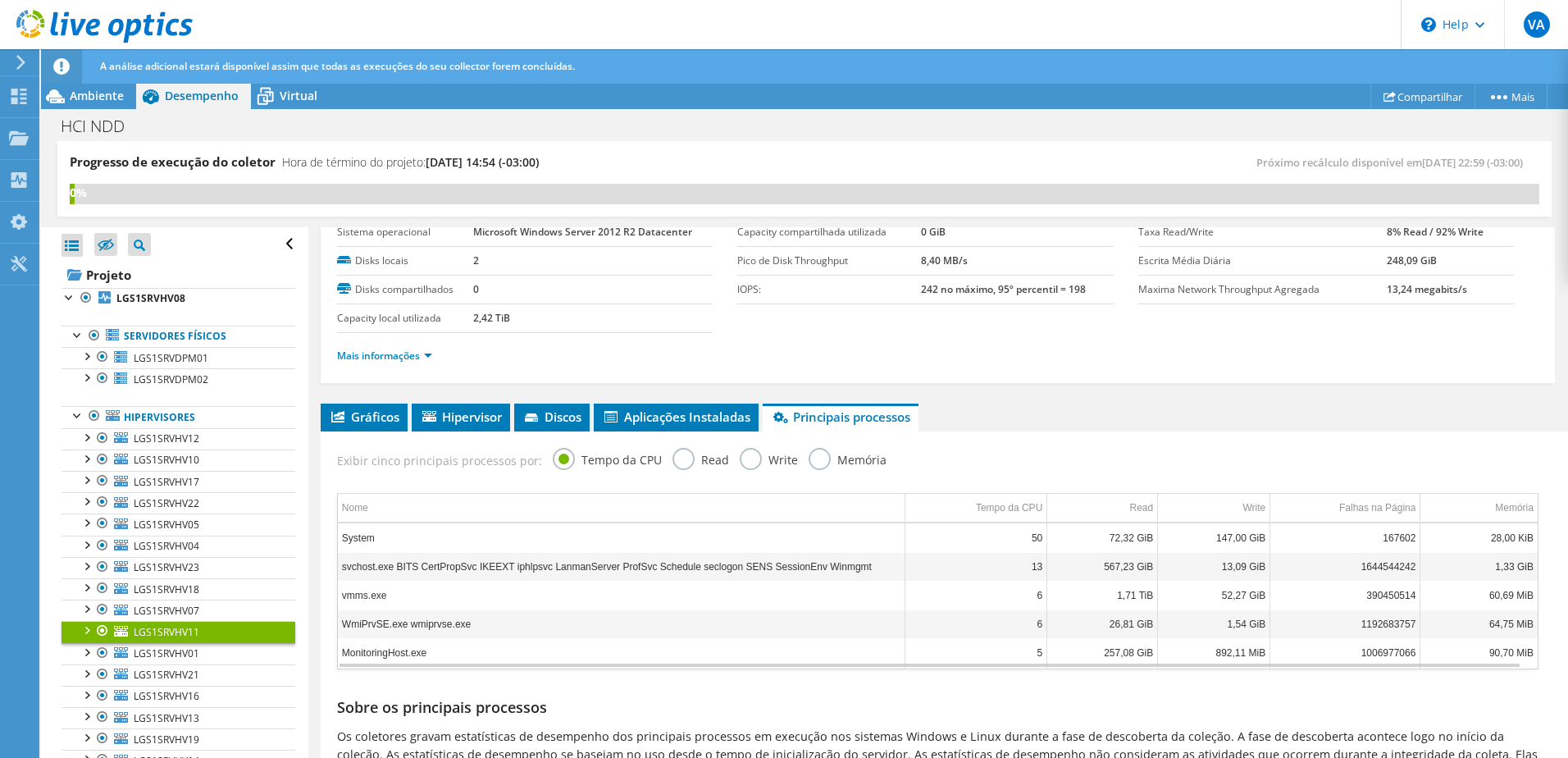
scroll to position [0, 0]
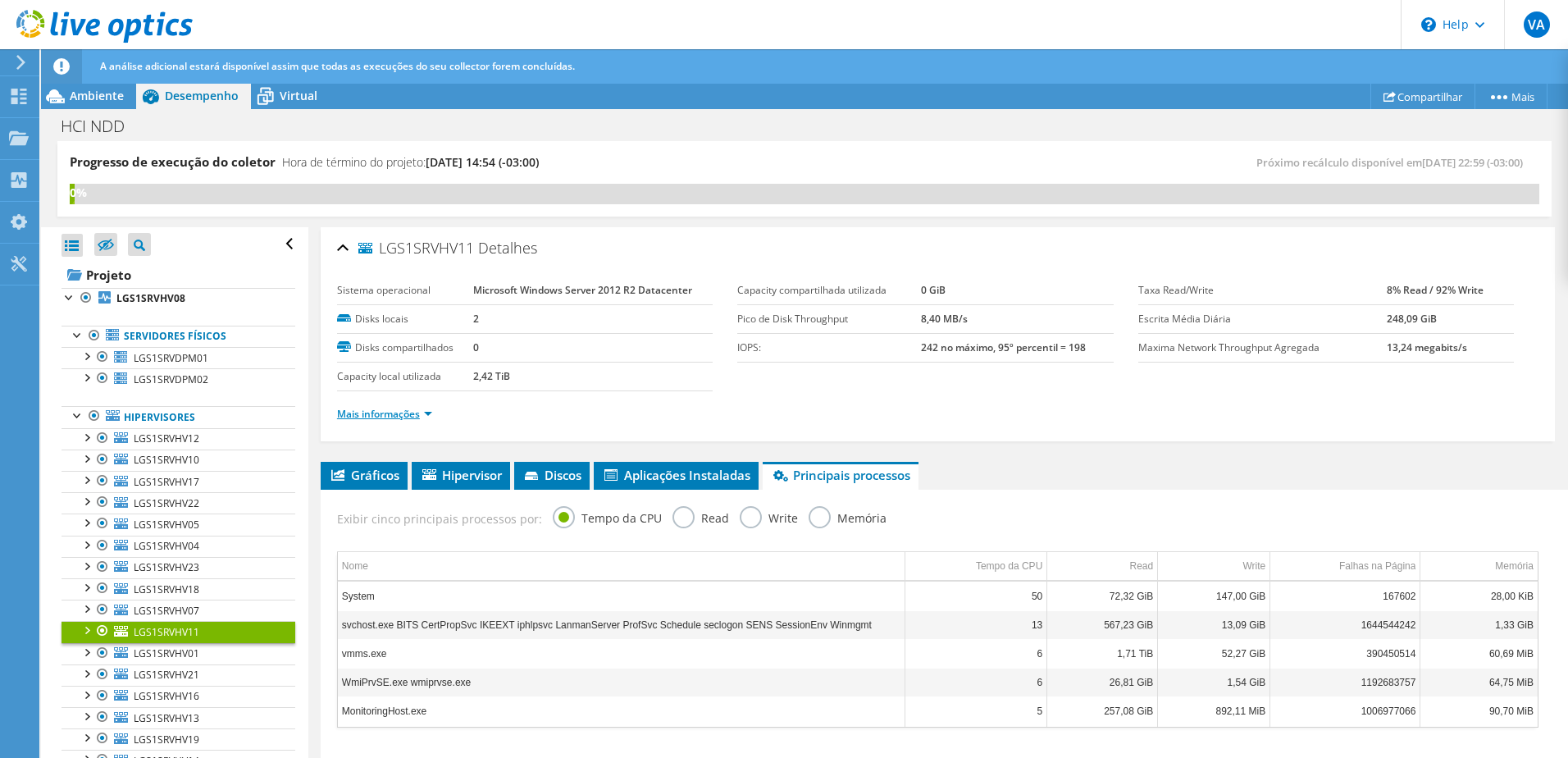
click at [399, 415] on link "Mais informações" at bounding box center [384, 414] width 95 height 14
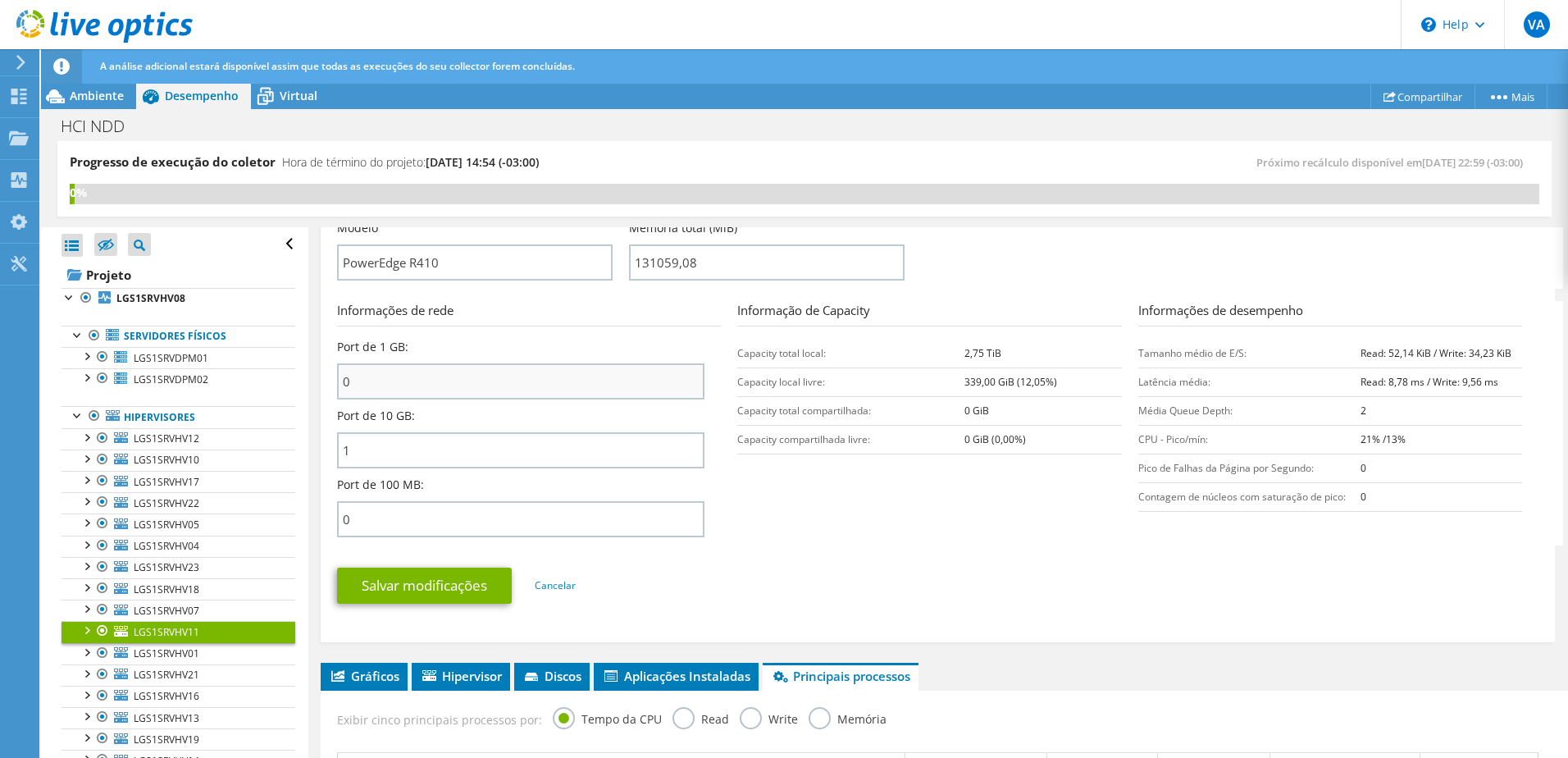
scroll to position [574, 0]
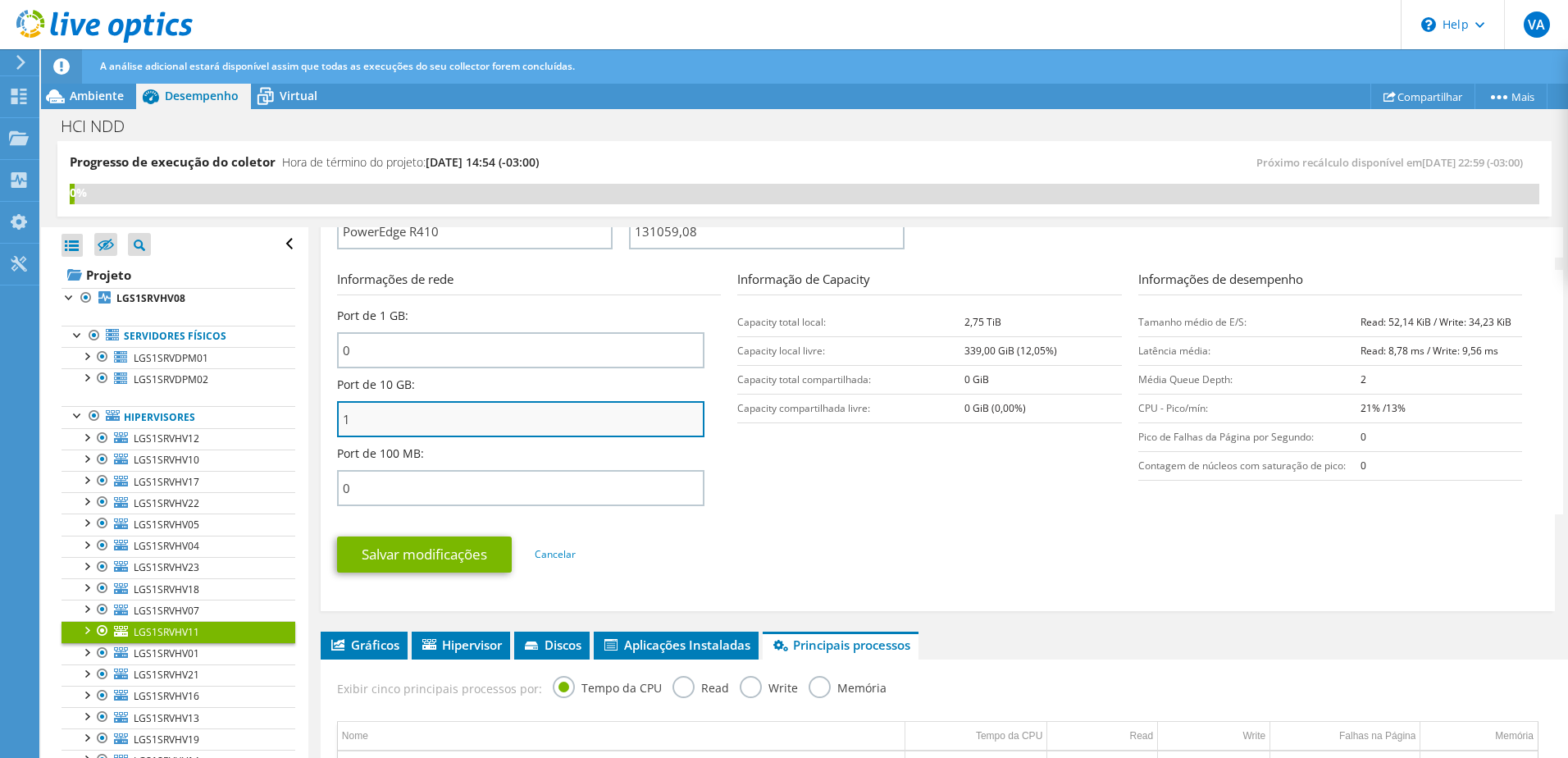
click at [439, 411] on input "1" at bounding box center [521, 419] width 367 height 36
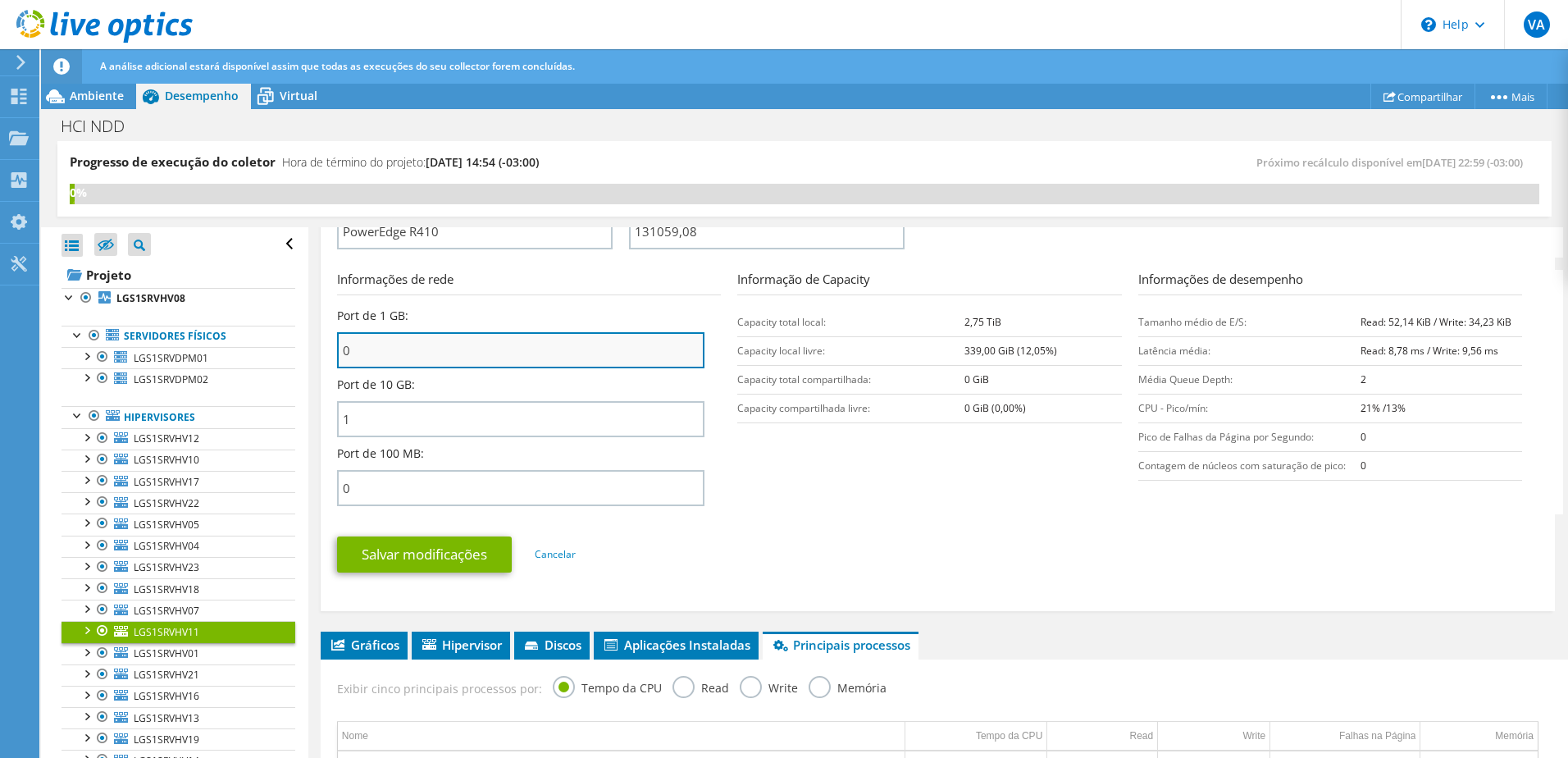
click at [425, 345] on input "0" at bounding box center [521, 351] width 367 height 36
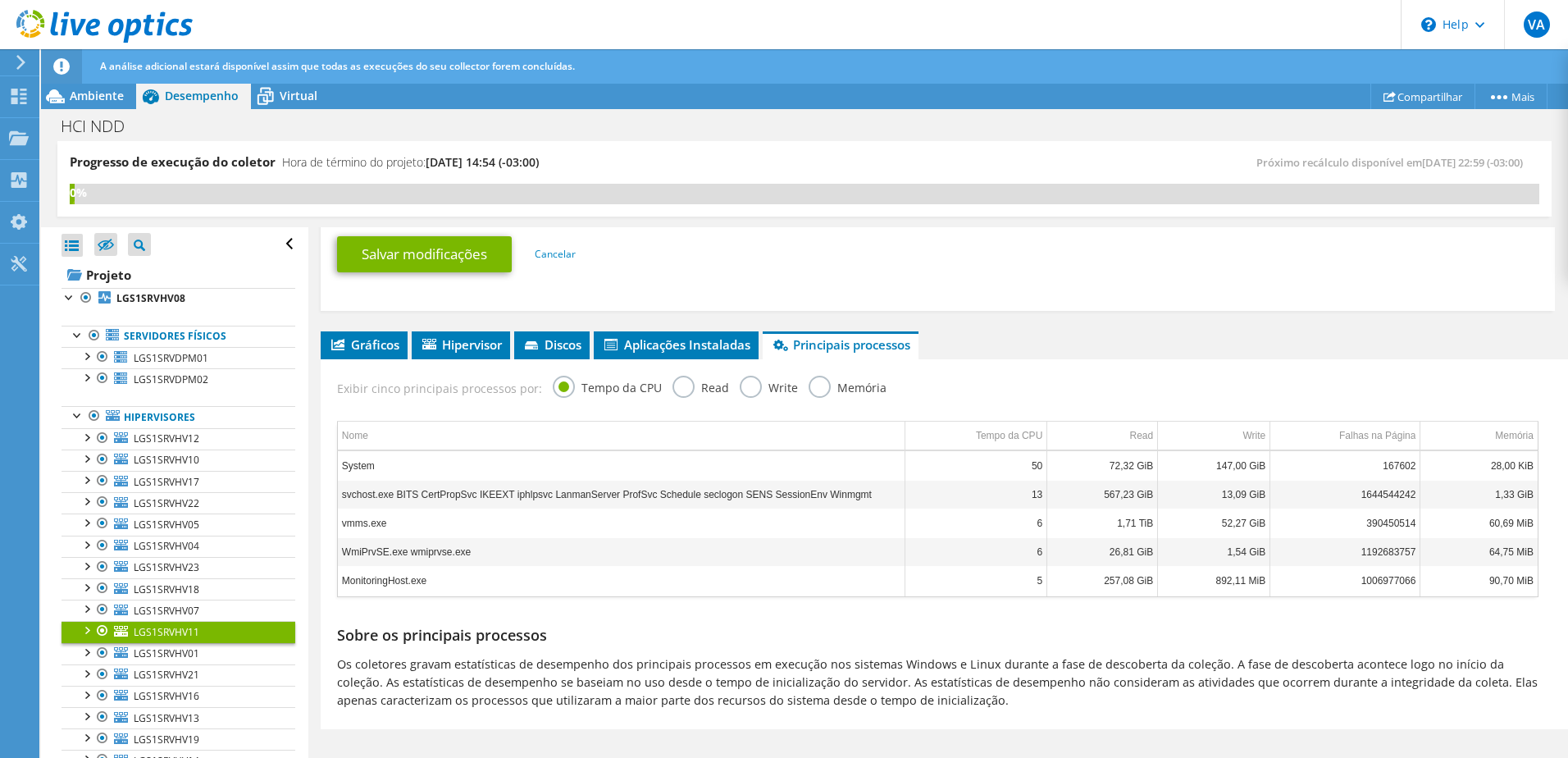
scroll to position [885, 0]
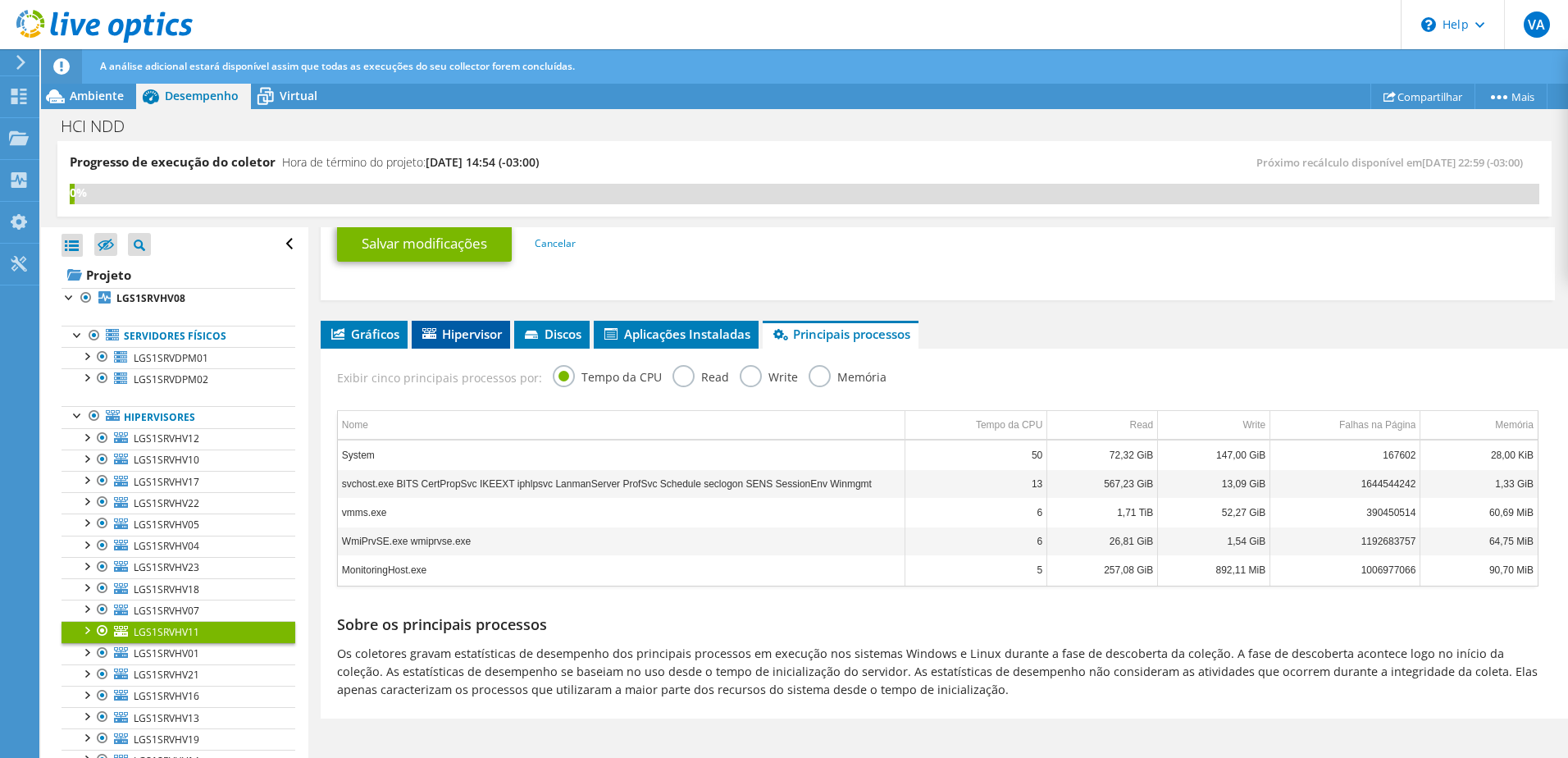
click at [459, 327] on span "Hipervisor" at bounding box center [461, 334] width 82 height 16
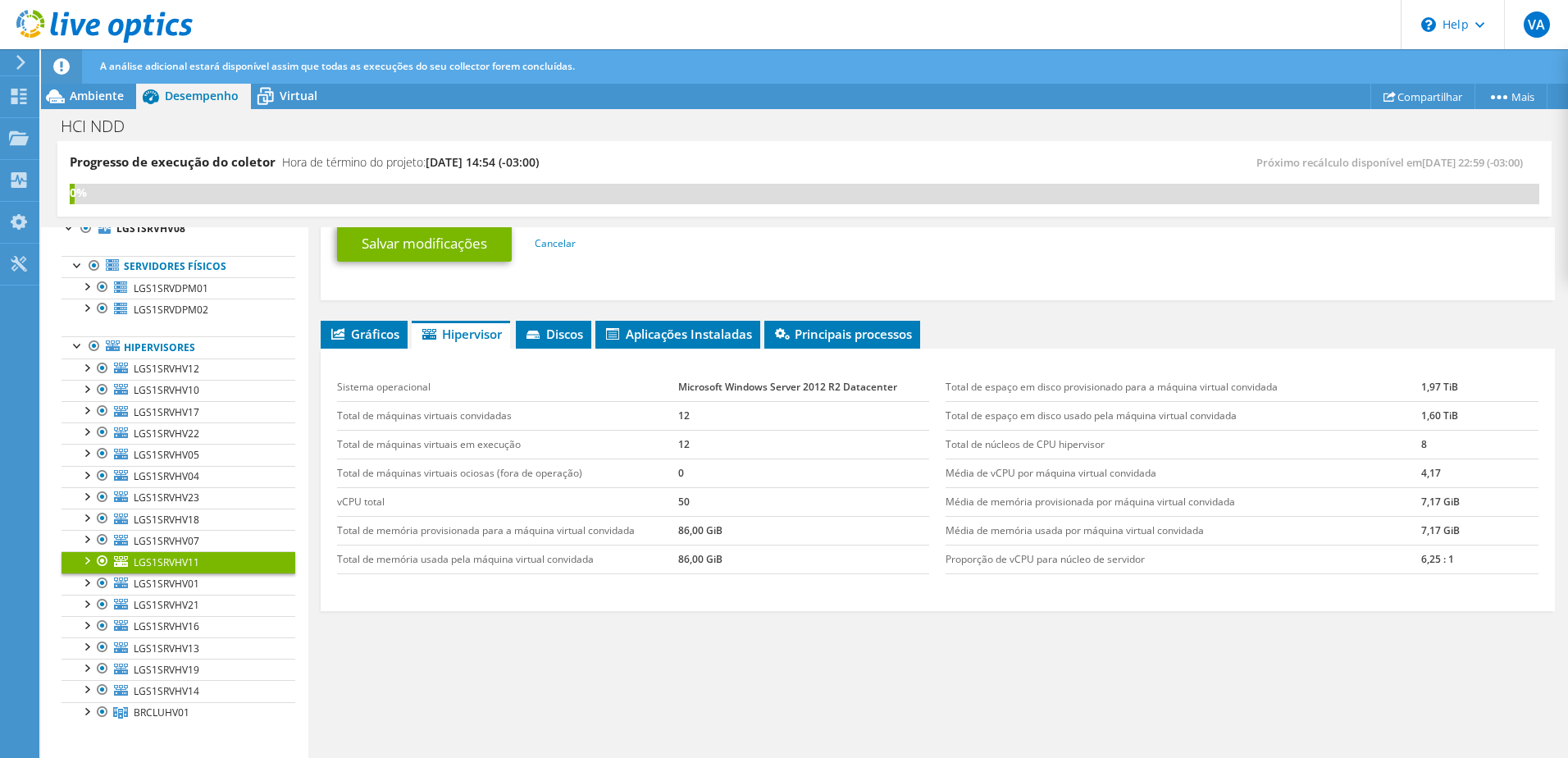
scroll to position [131, 0]
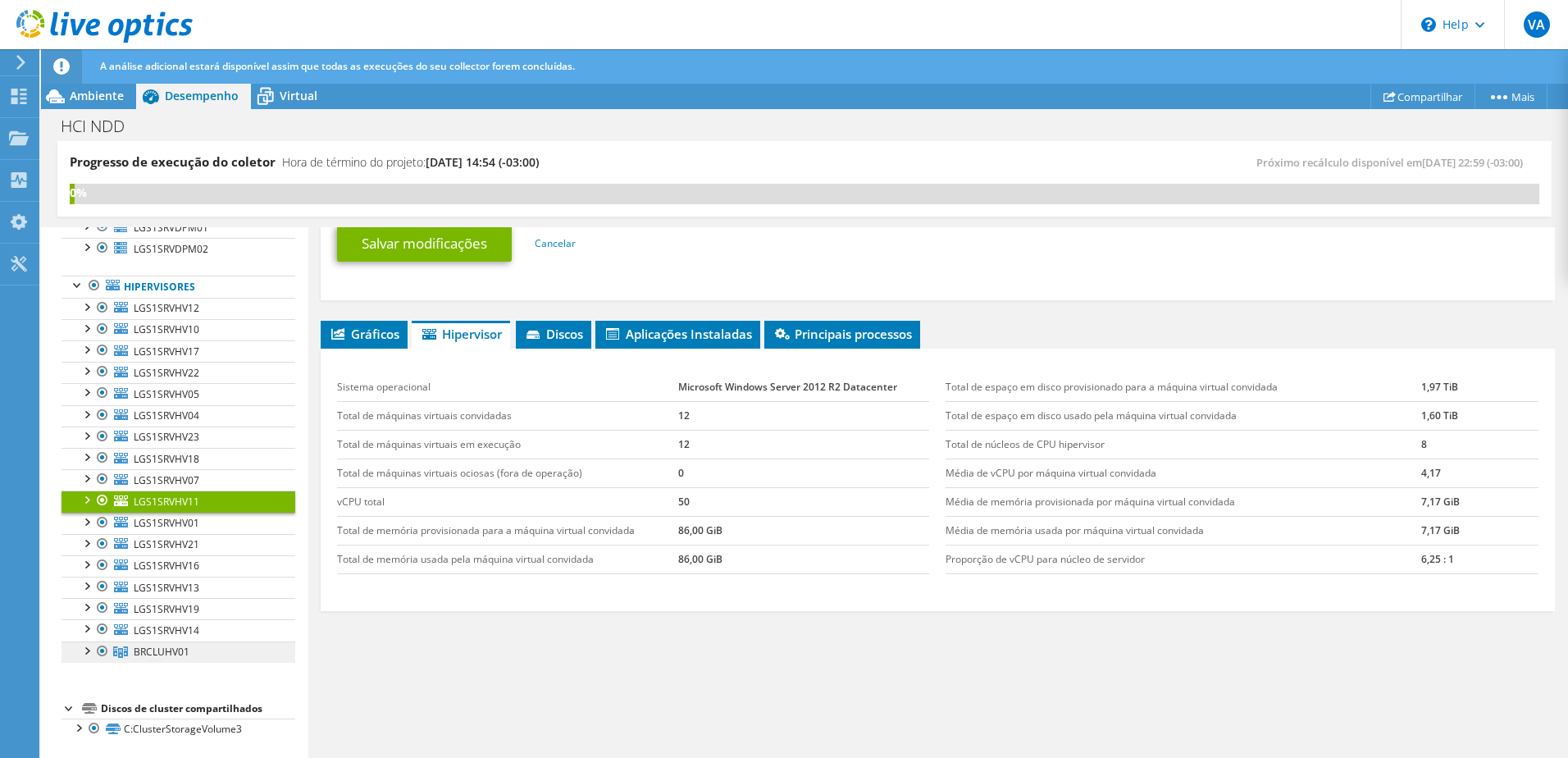
click at [162, 652] on span "BRCLUHV01" at bounding box center [161, 651] width 55 height 14
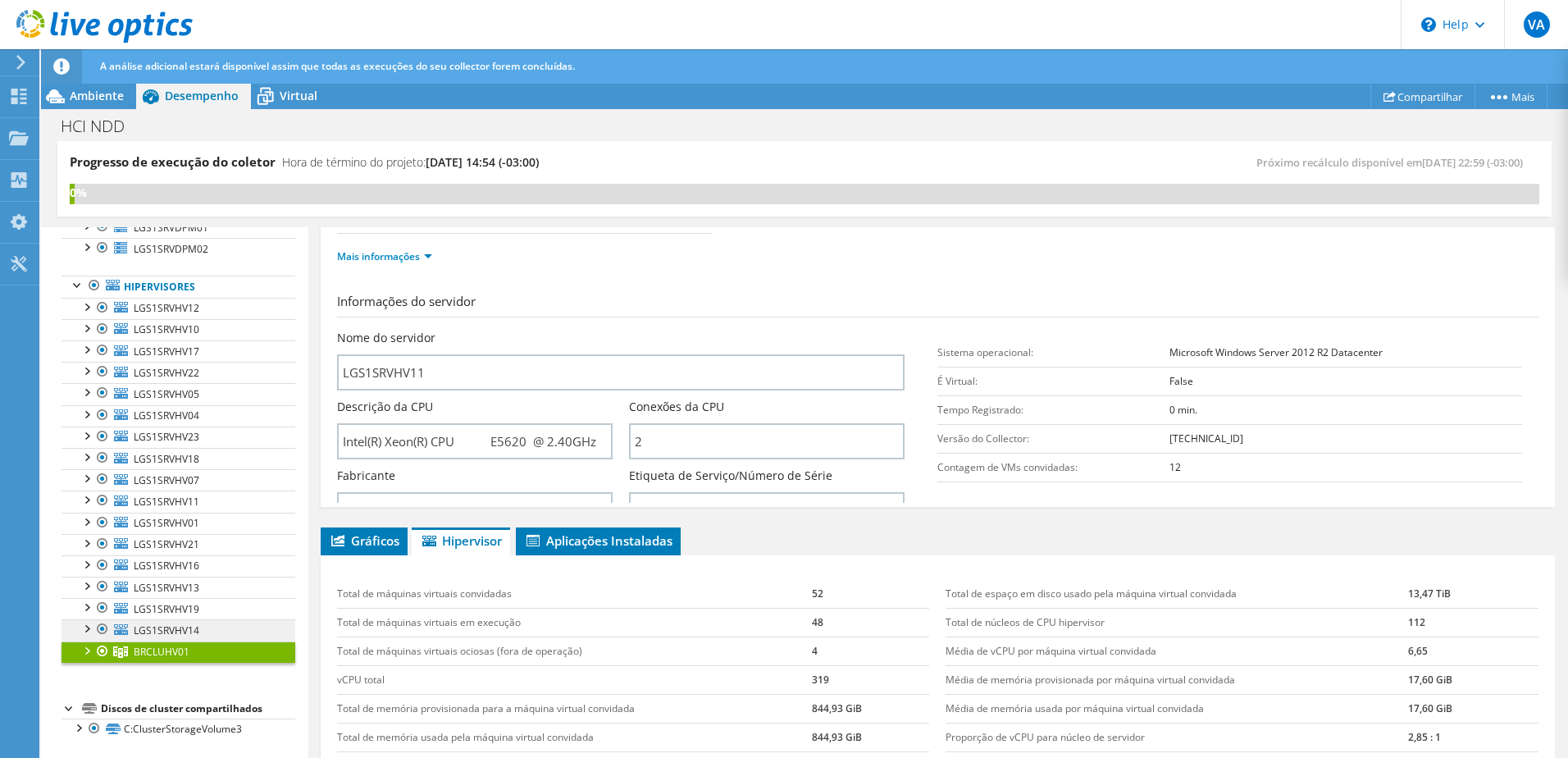
scroll to position [141, 0]
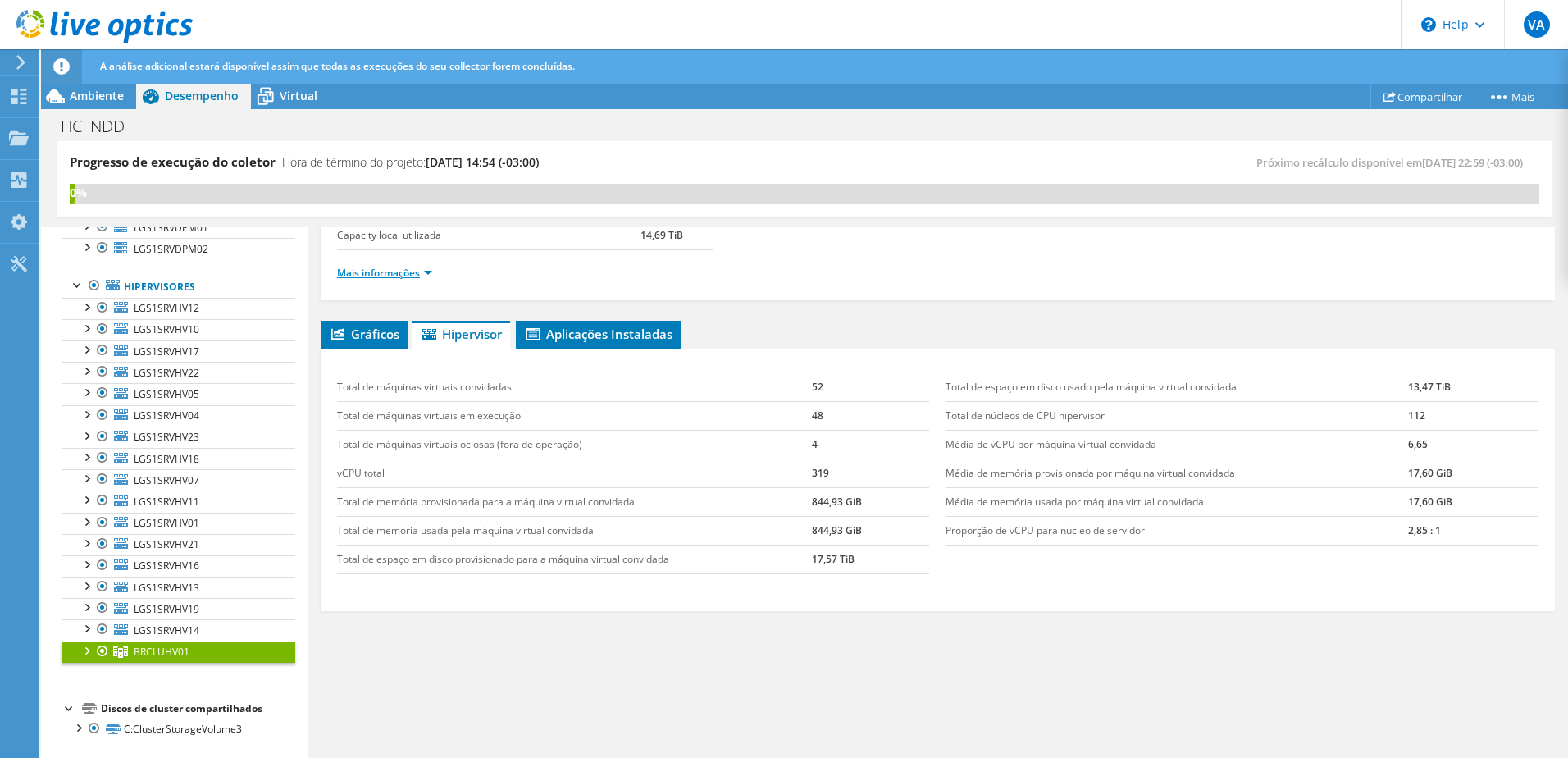
click at [374, 277] on link "Mais informações" at bounding box center [384, 272] width 95 height 14
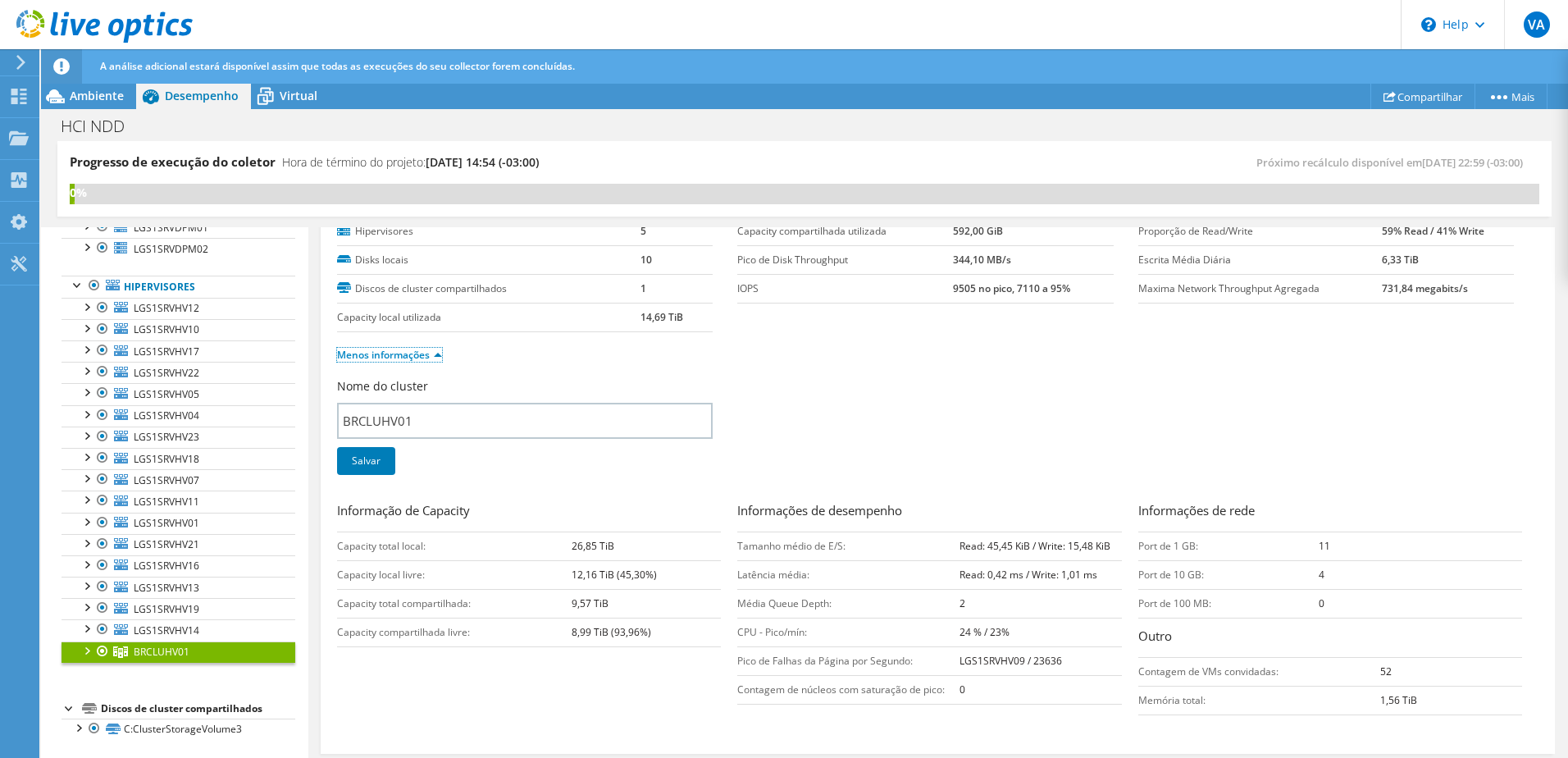
scroll to position [0, 0]
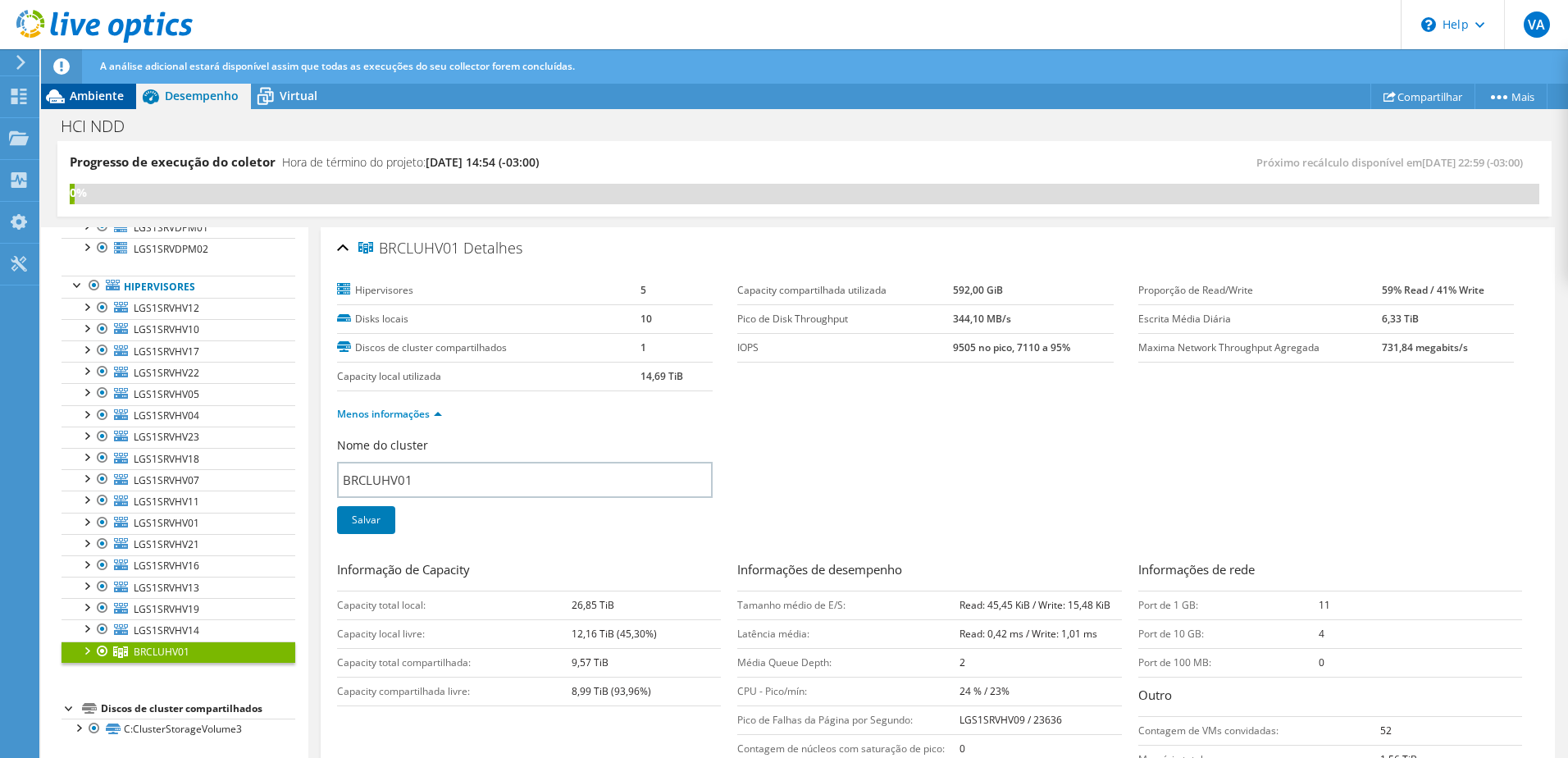
click at [92, 95] on span "Ambiente" at bounding box center [97, 95] width 55 height 15
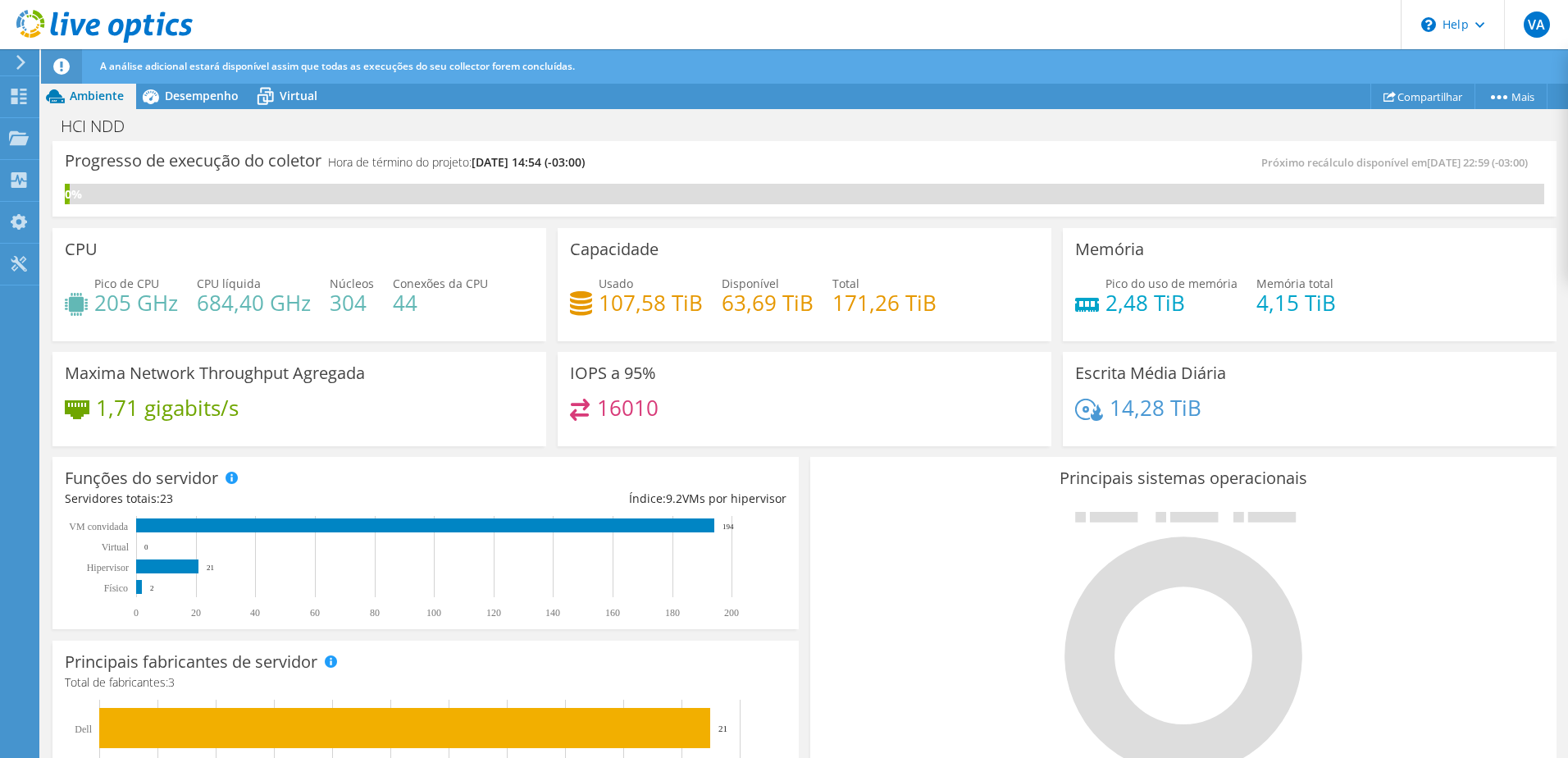
click at [124, 303] on h4 "205 GHz" at bounding box center [136, 303] width 84 height 18
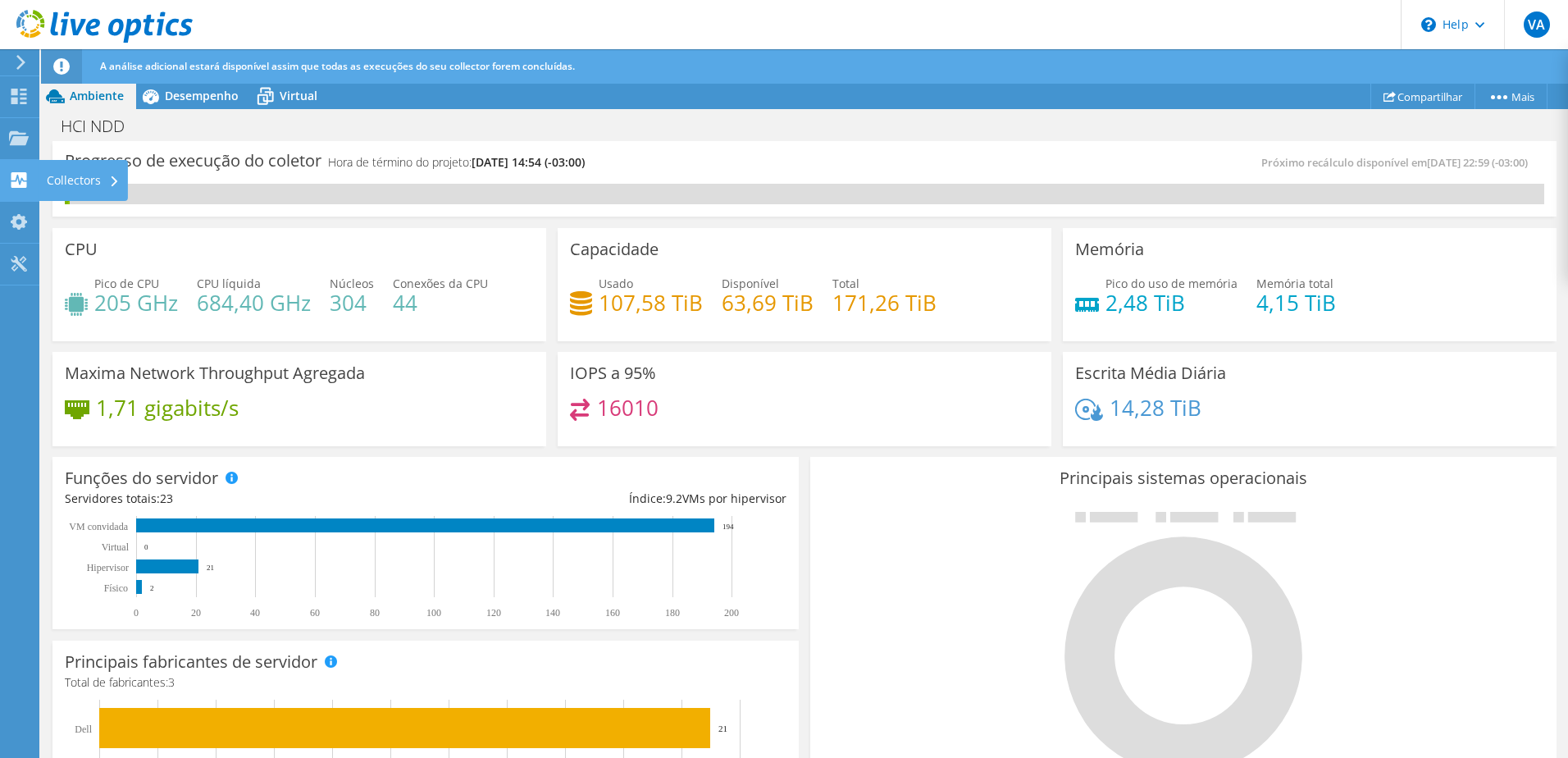
click at [22, 188] on div at bounding box center [19, 182] width 20 height 18
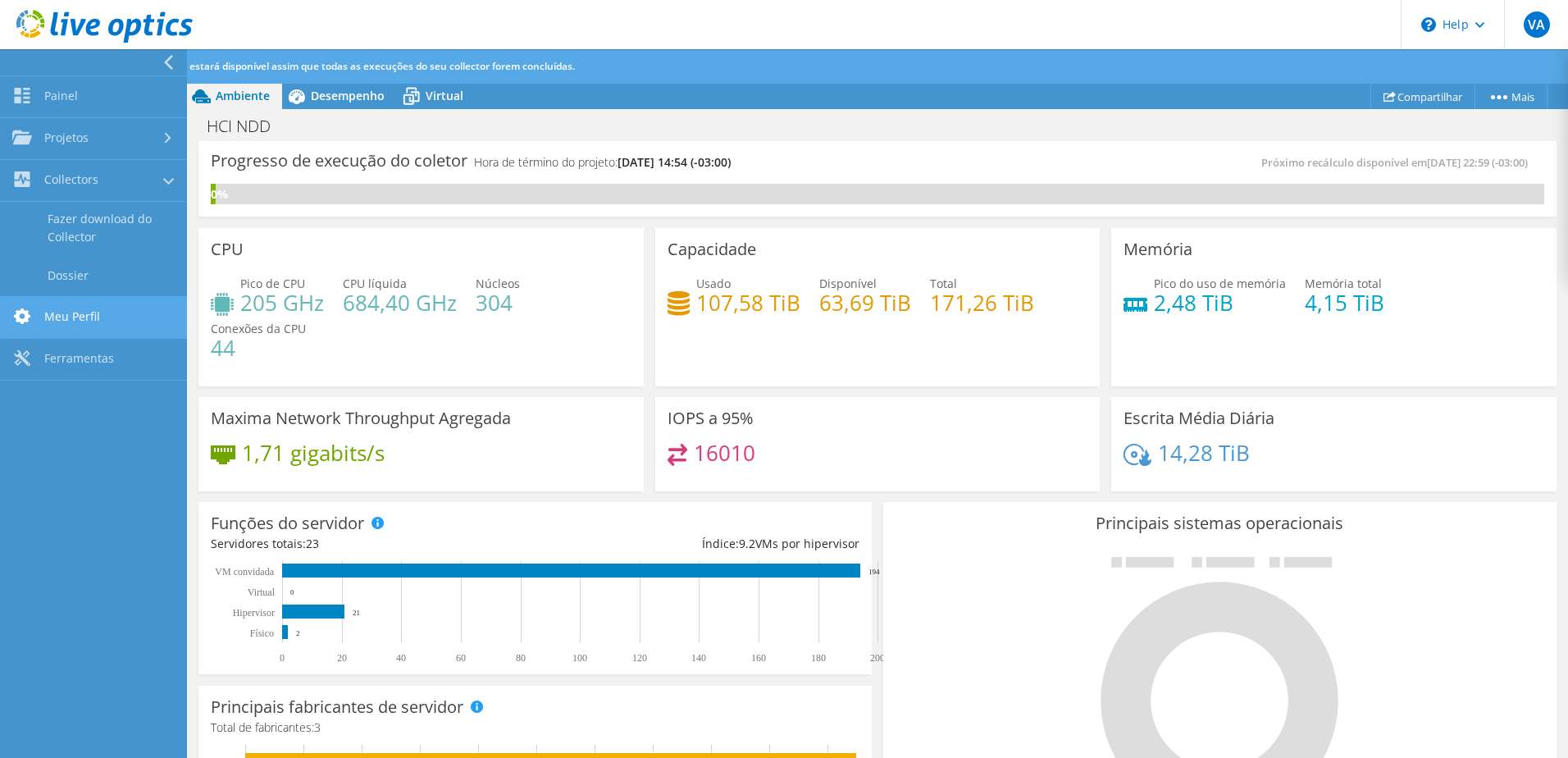
click at [117, 313] on link "Meu Perfil" at bounding box center [94, 318] width 187 height 42
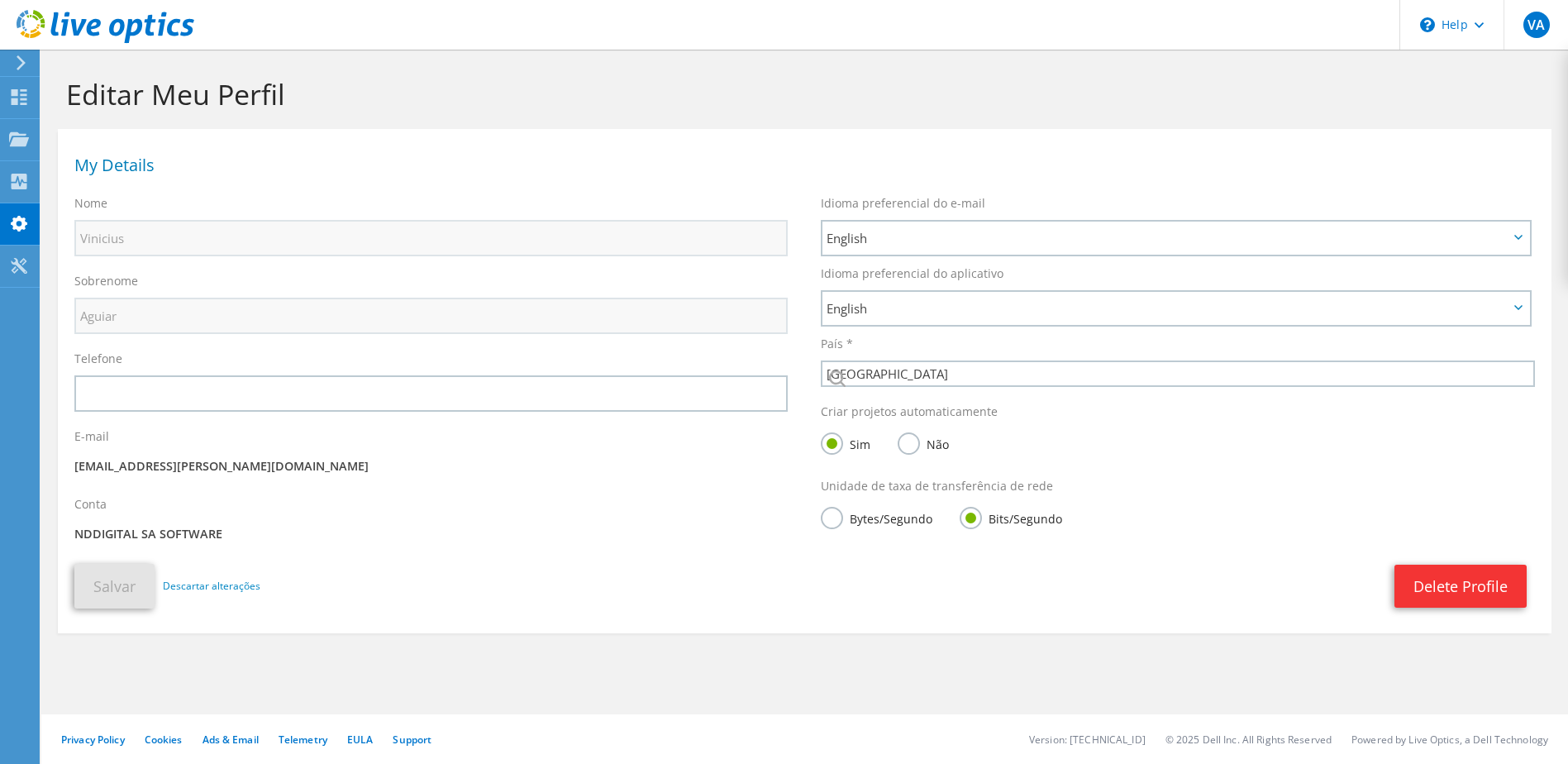
select select "30"
click at [998, 230] on span "English" at bounding box center [1168, 238] width 682 height 20
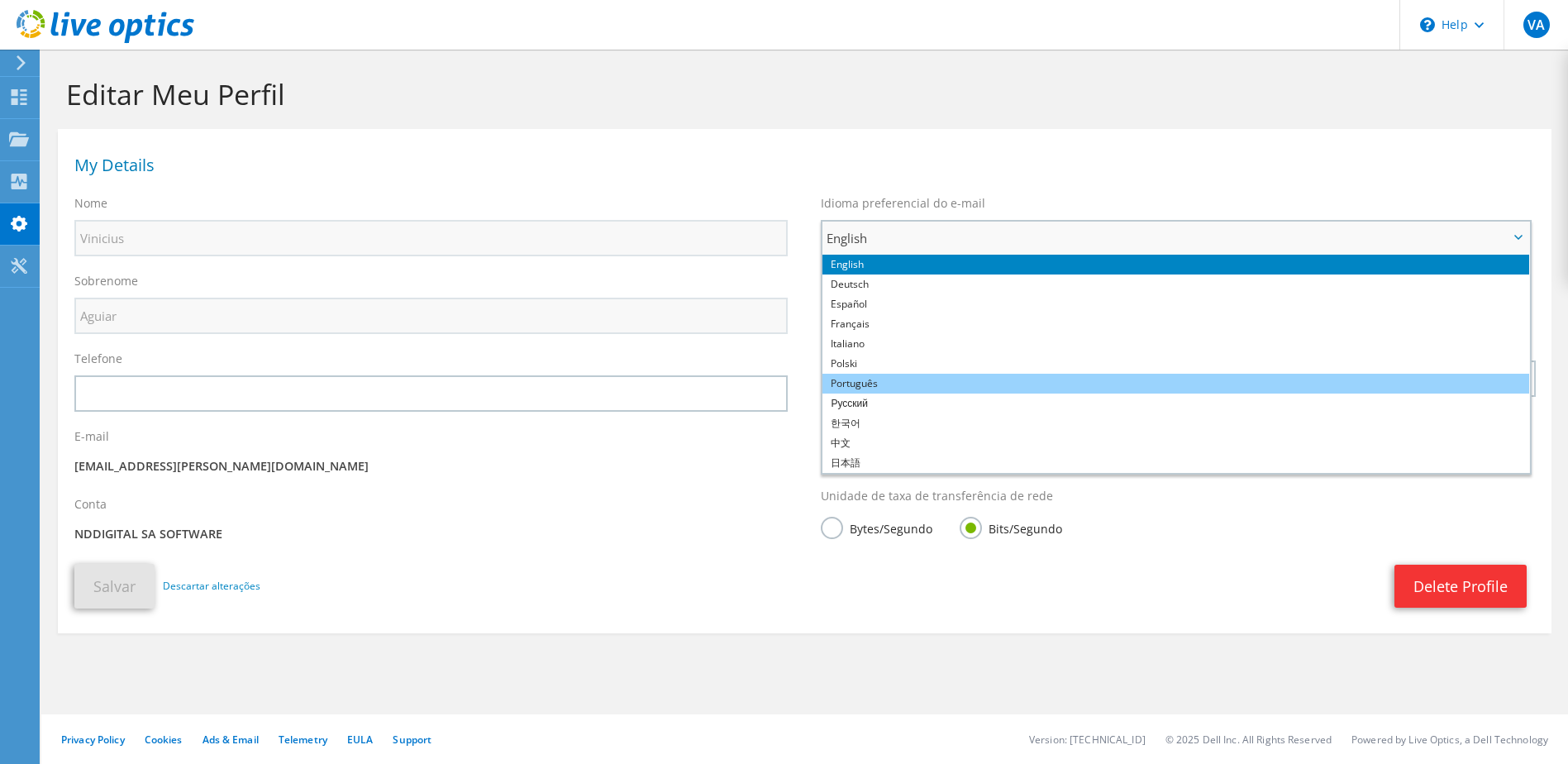
click at [929, 377] on li "Português" at bounding box center [1176, 384] width 707 height 20
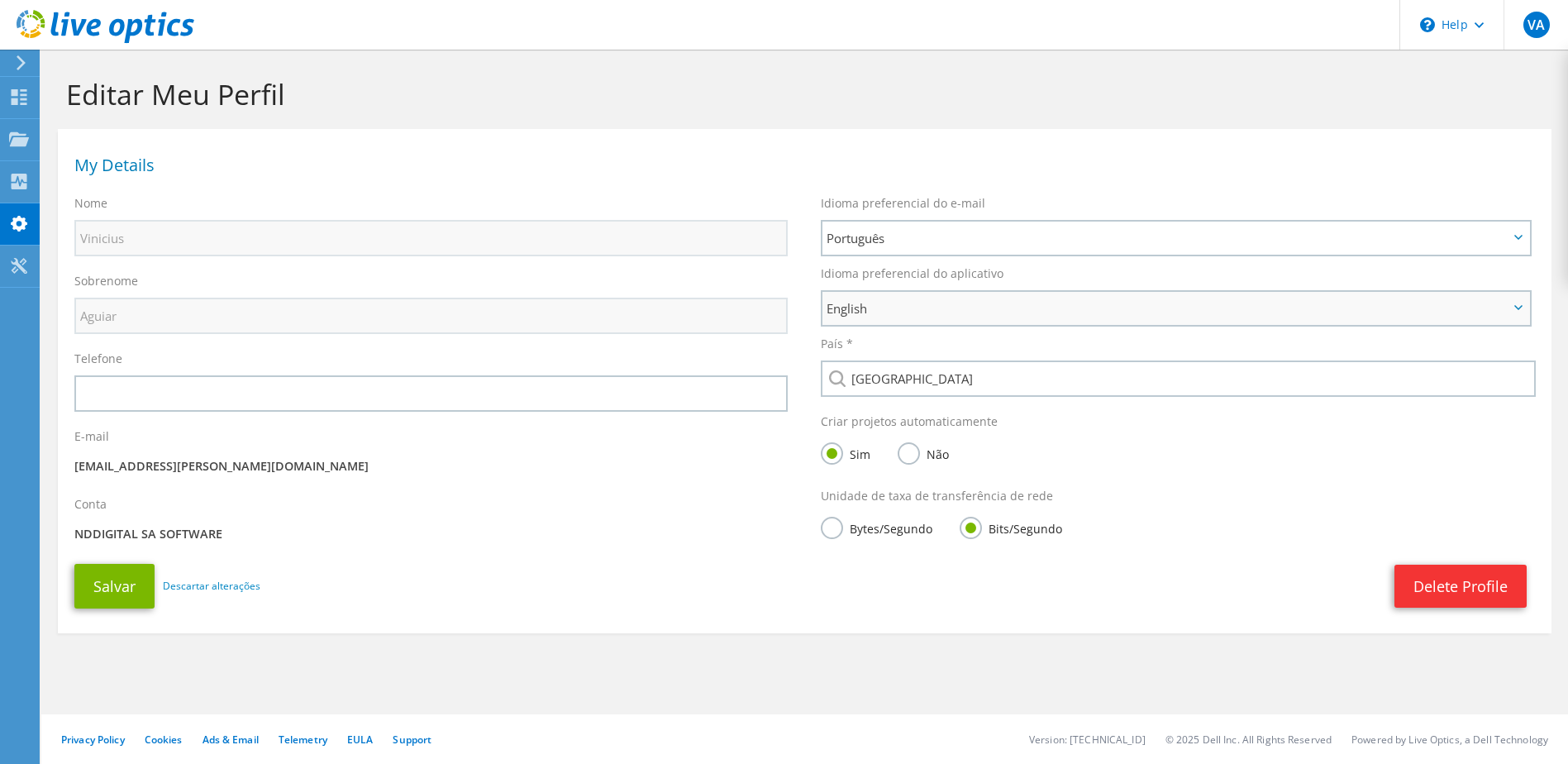
click at [914, 295] on span "English" at bounding box center [1176, 309] width 707 height 33
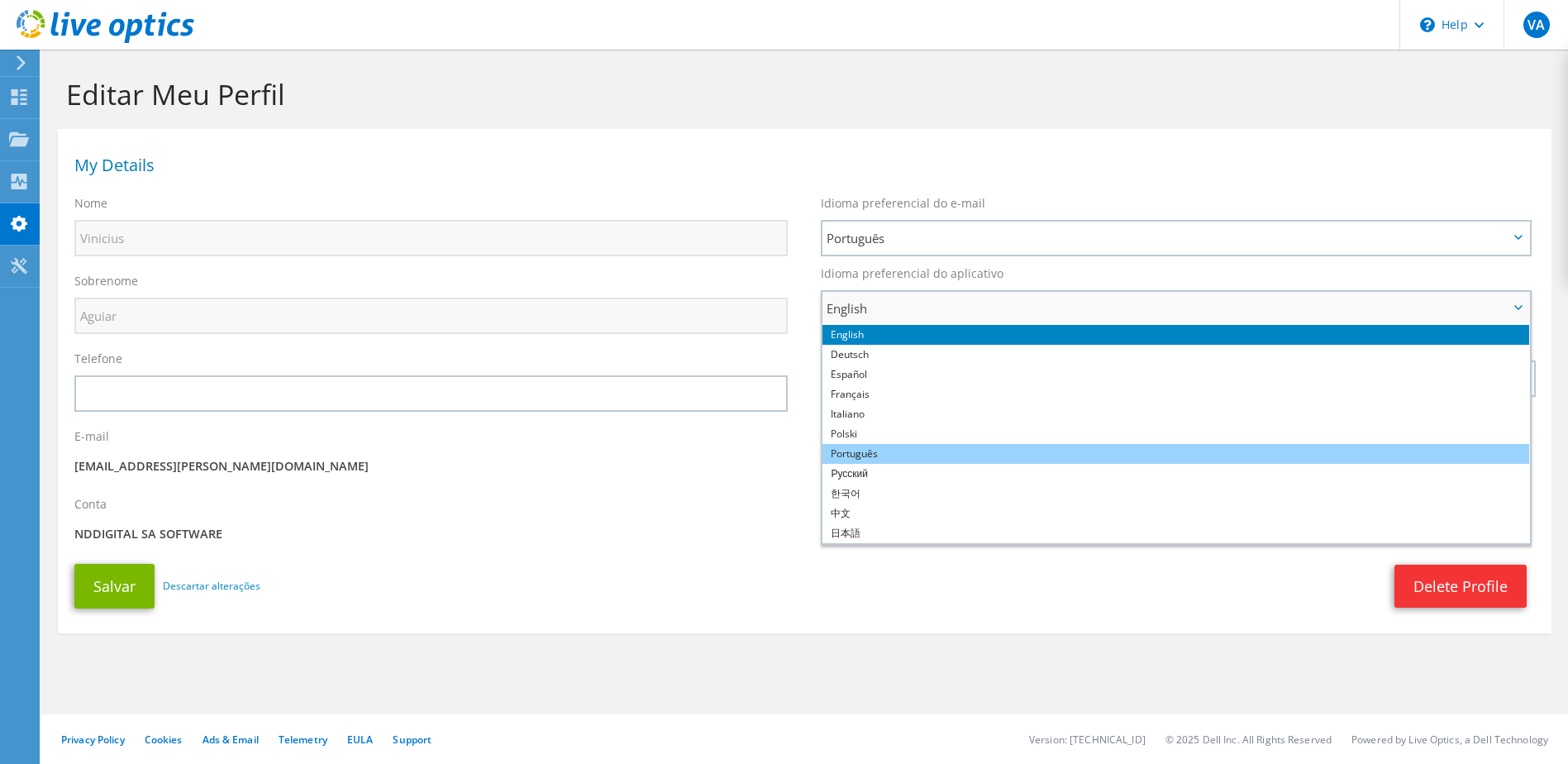
click at [932, 446] on li "Português" at bounding box center [1176, 454] width 707 height 20
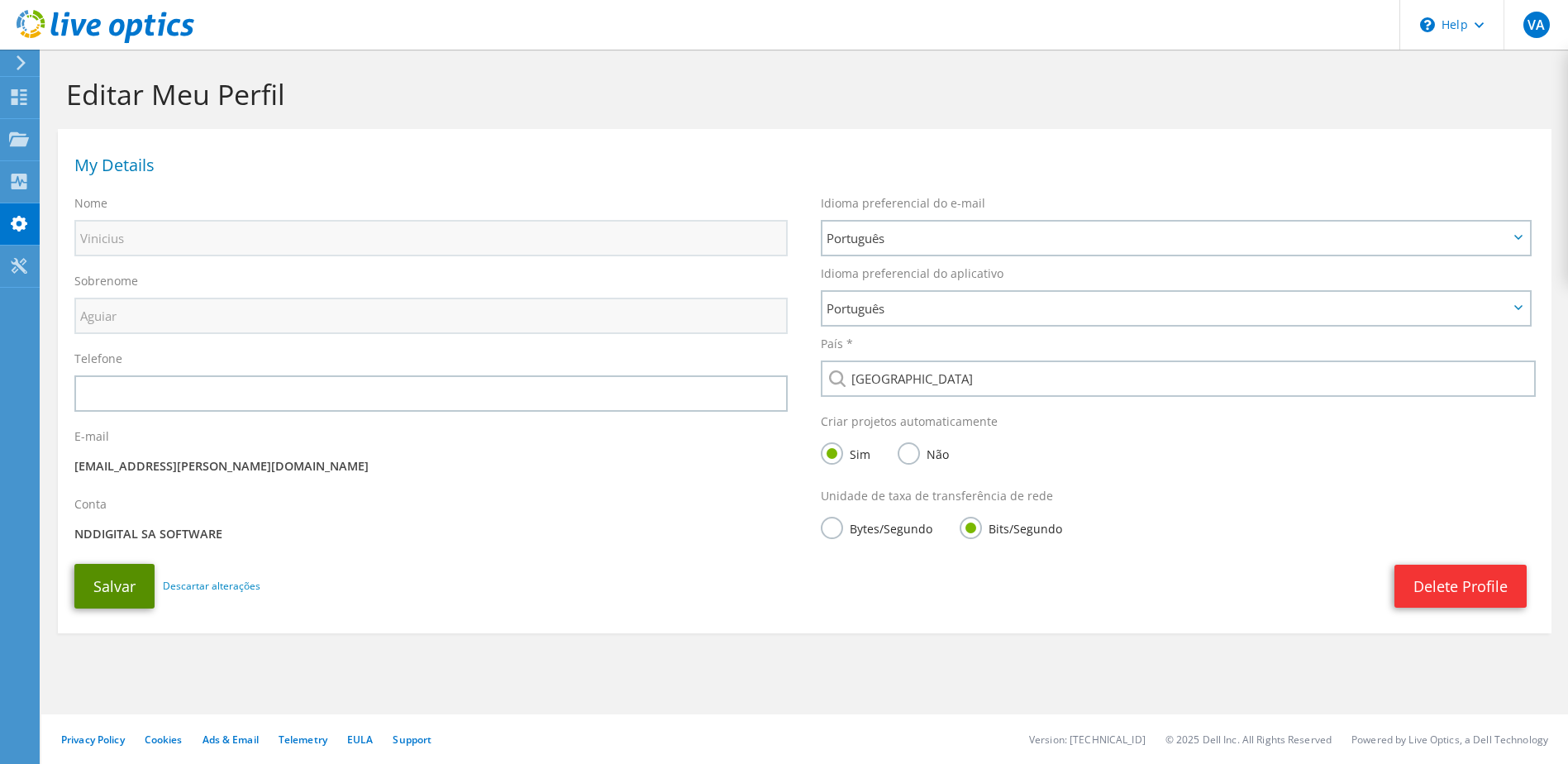
click at [114, 605] on button "Salvar" at bounding box center [114, 586] width 81 height 45
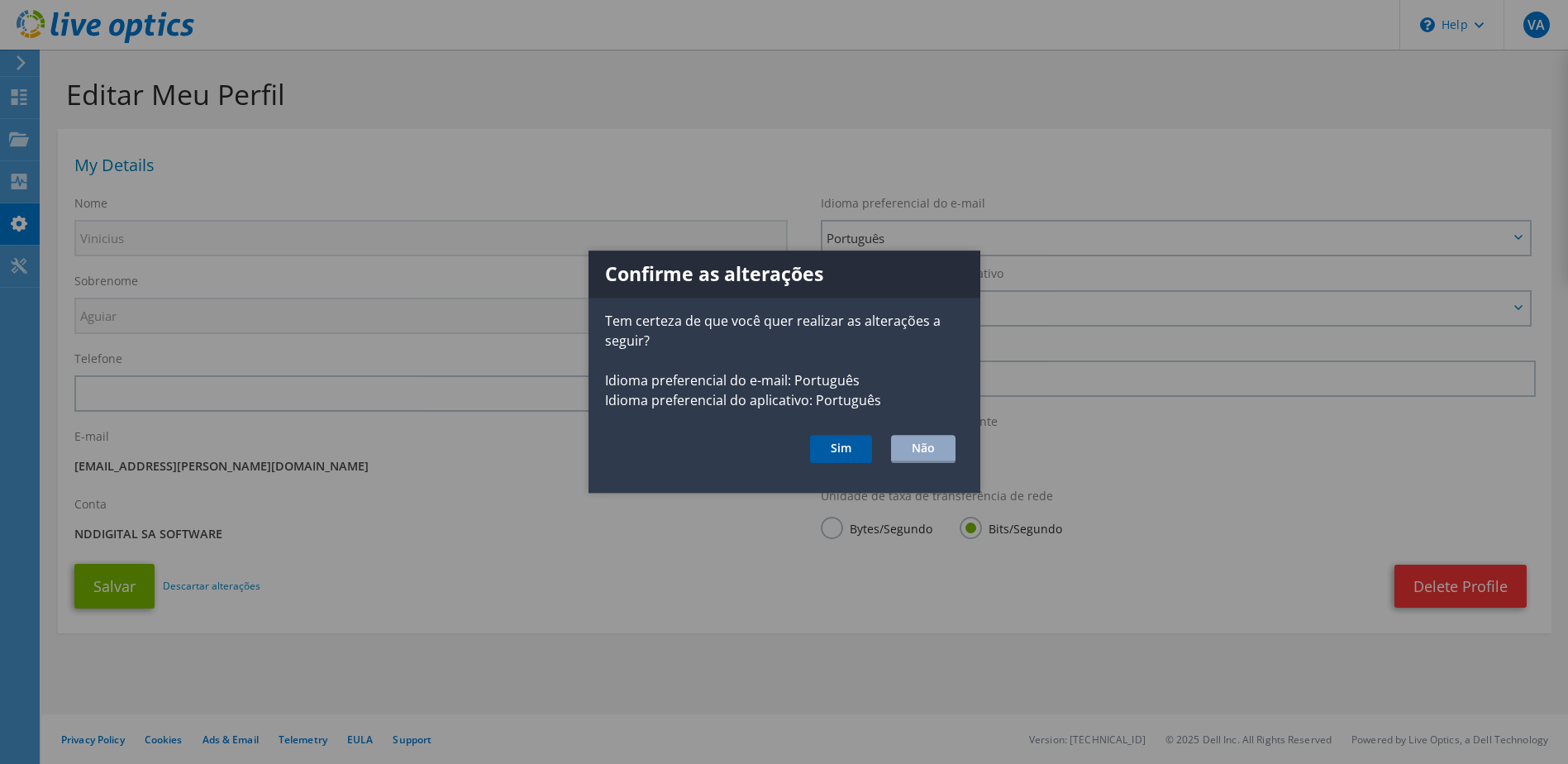
click at [840, 452] on button "Sim" at bounding box center [841, 449] width 62 height 28
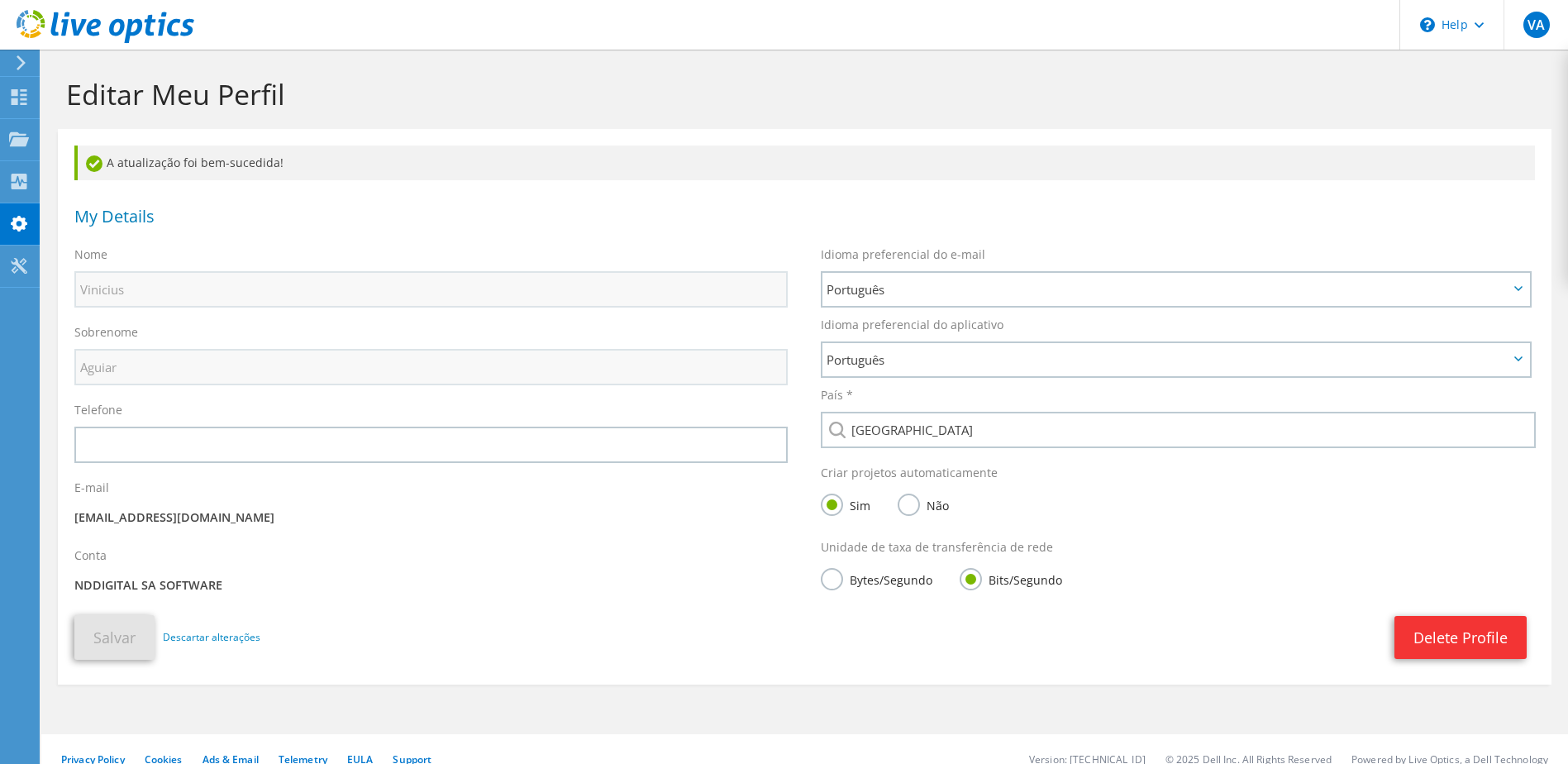
click at [865, 565] on div "Bytes/Segundo Bits/Segundo" at bounding box center [1177, 581] width 713 height 33
click at [842, 576] on label "Bytes/Segundo" at bounding box center [877, 578] width 112 height 21
click at [0, 0] on input "Bytes/Segundo" at bounding box center [0, 0] width 0 height 0
click at [106, 635] on button "Salvar" at bounding box center [114, 637] width 81 height 45
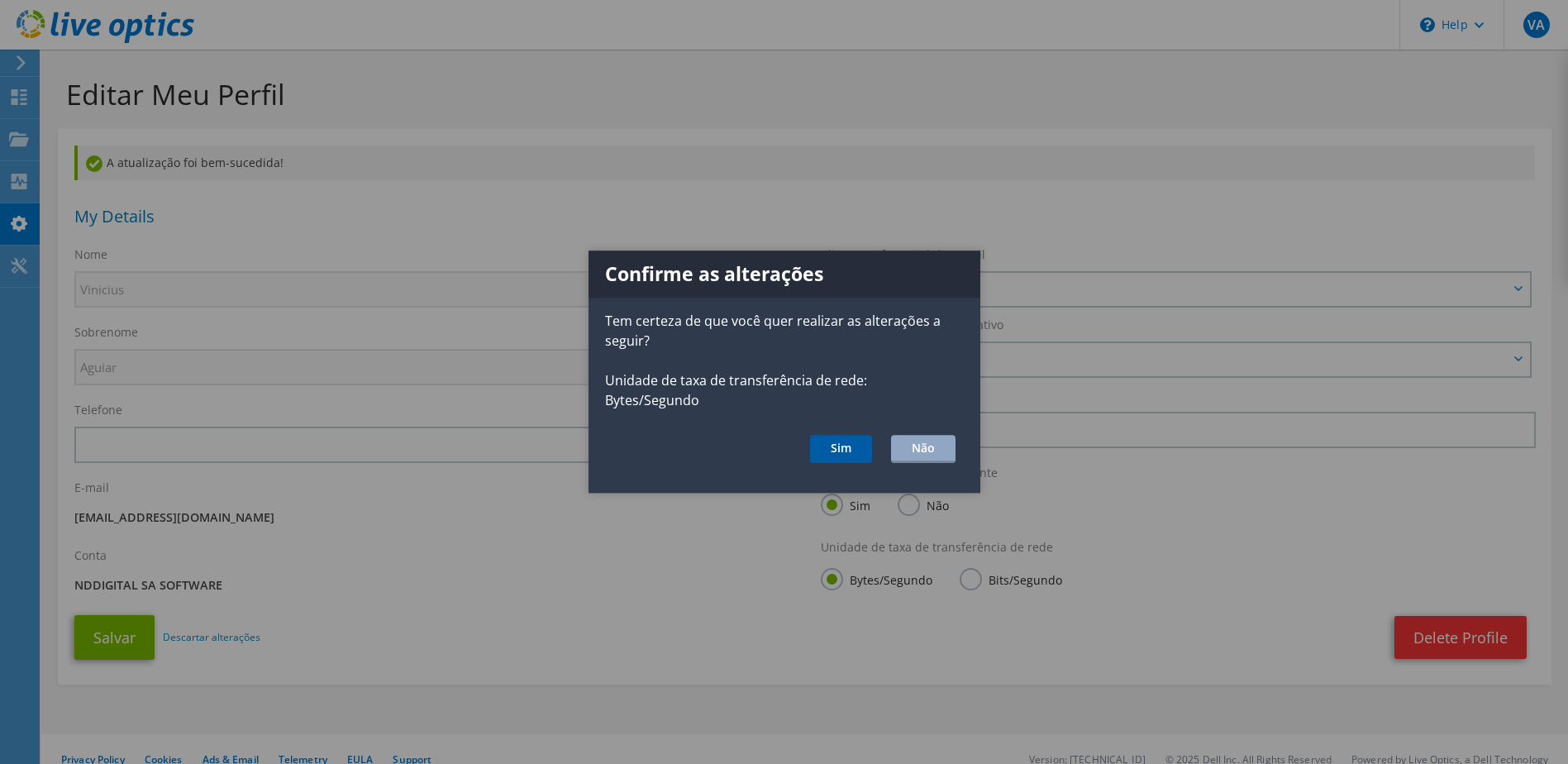
click at [822, 451] on button "Sim" at bounding box center [841, 449] width 62 height 28
click at [836, 437] on button "Sim" at bounding box center [841, 449] width 62 height 28
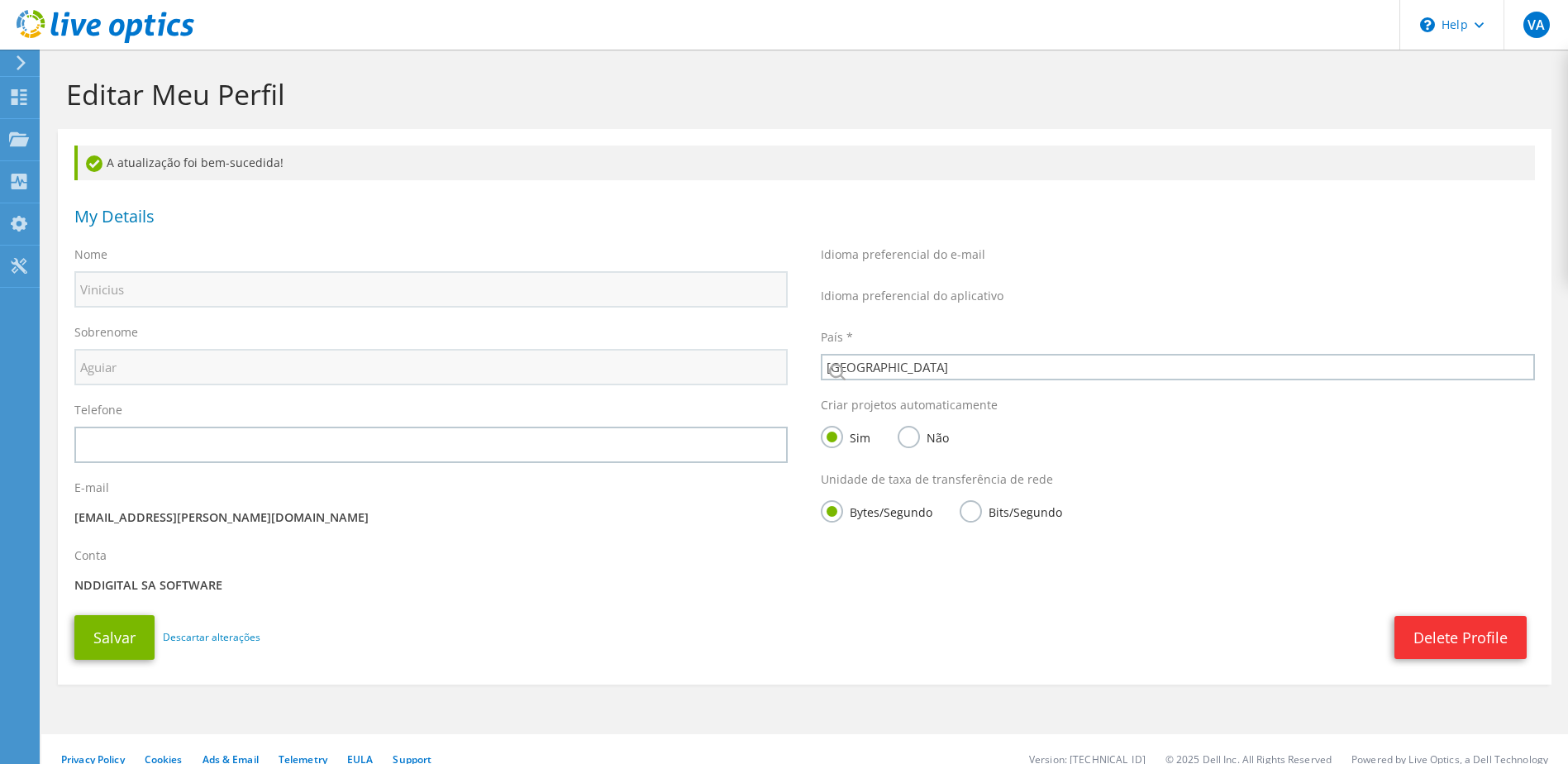
select select "30"
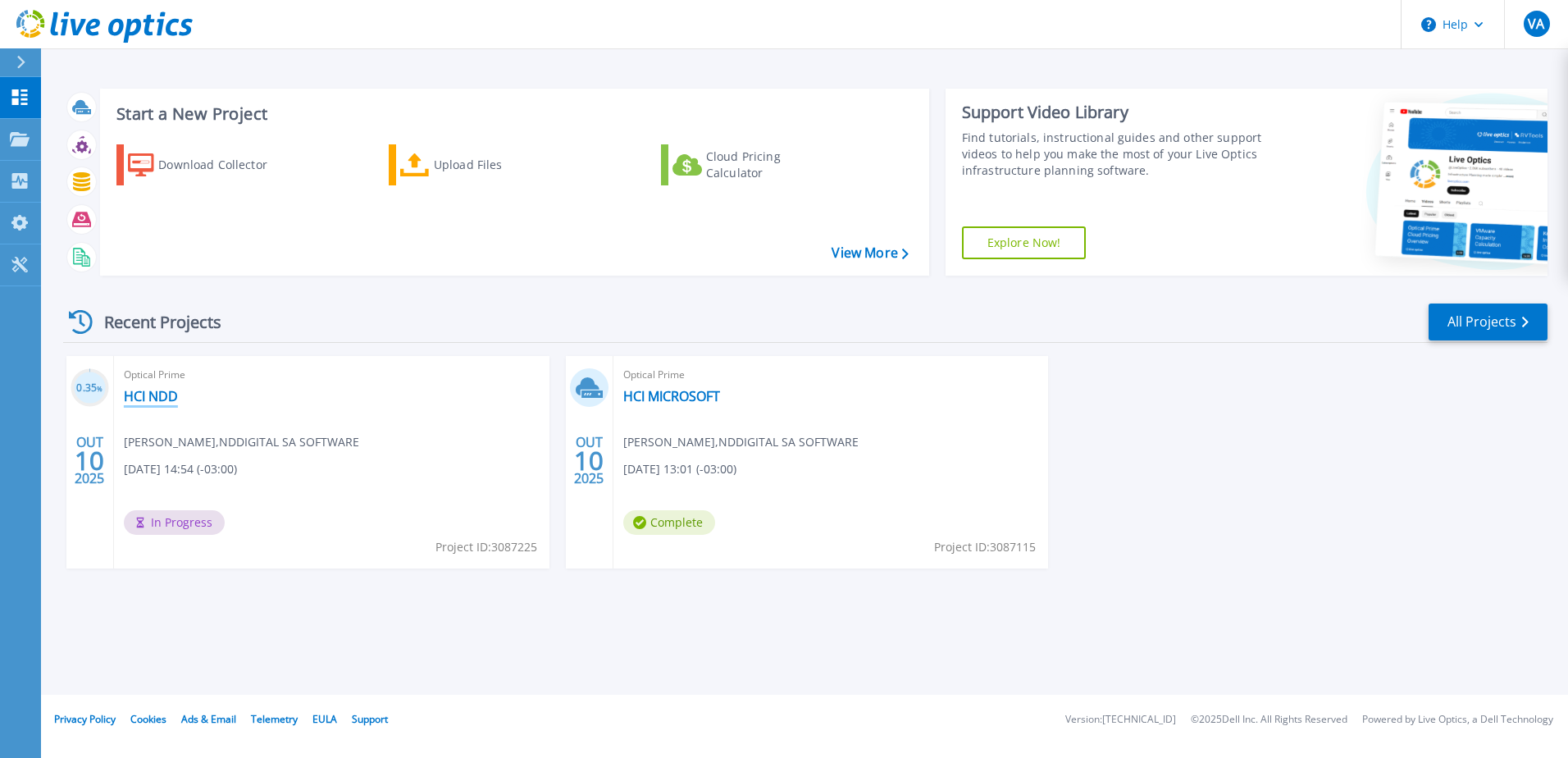
click at [174, 399] on link "HCI NDD" at bounding box center [151, 396] width 55 height 16
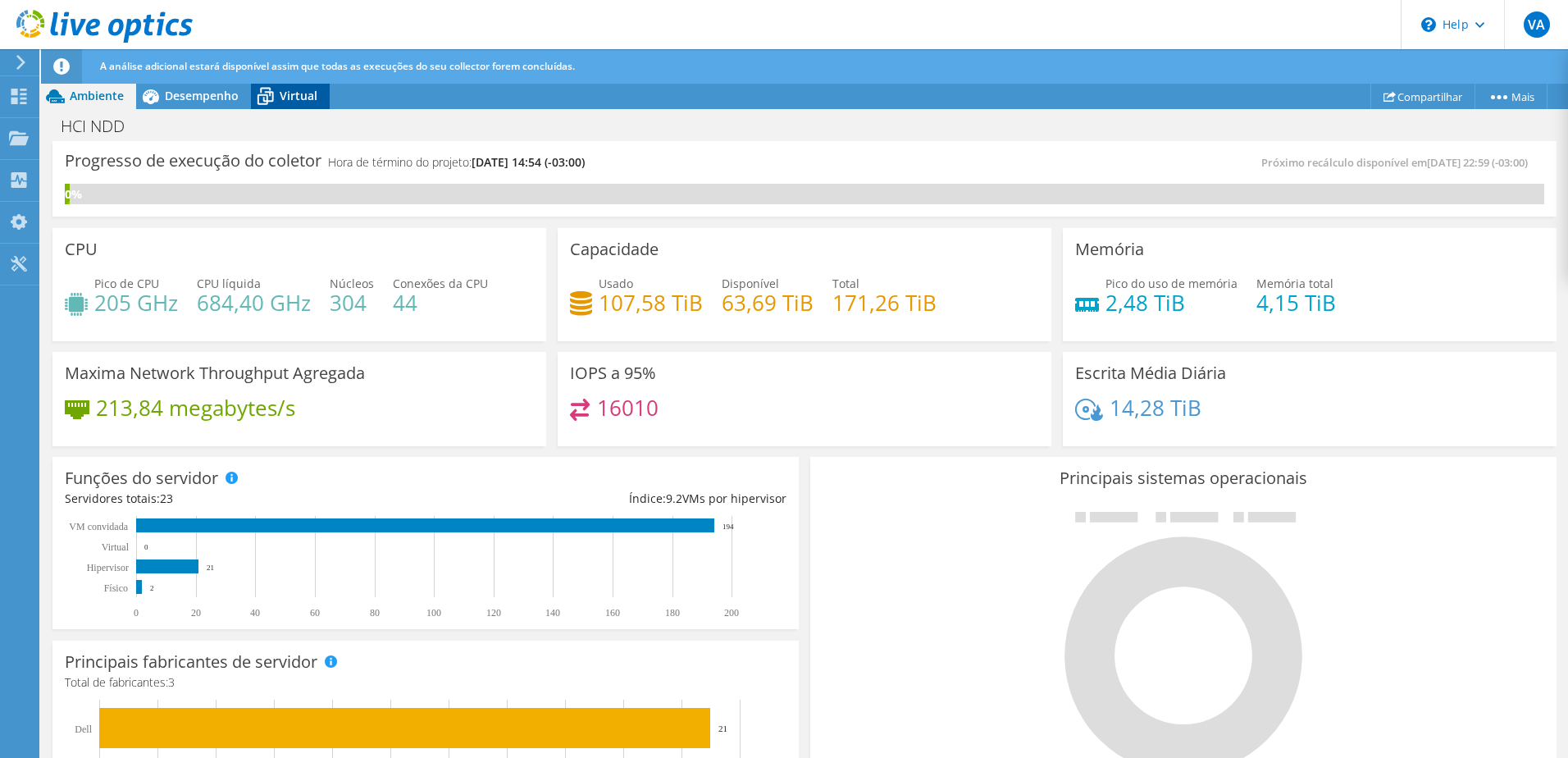
click at [282, 100] on span "Virtual" at bounding box center [299, 95] width 38 height 15
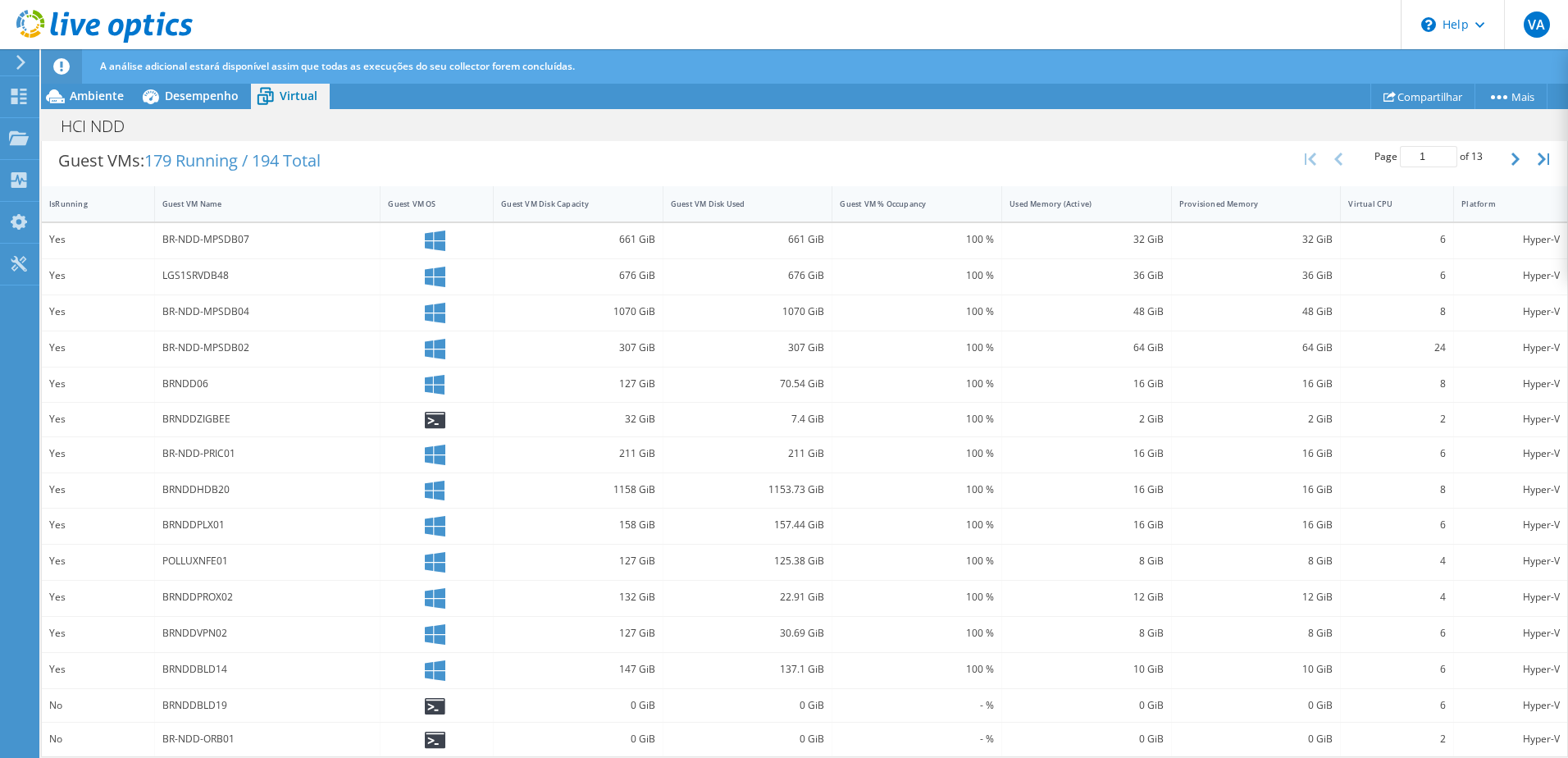
scroll to position [426, 0]
click at [1511, 155] on icon "button" at bounding box center [1514, 154] width 8 height 13
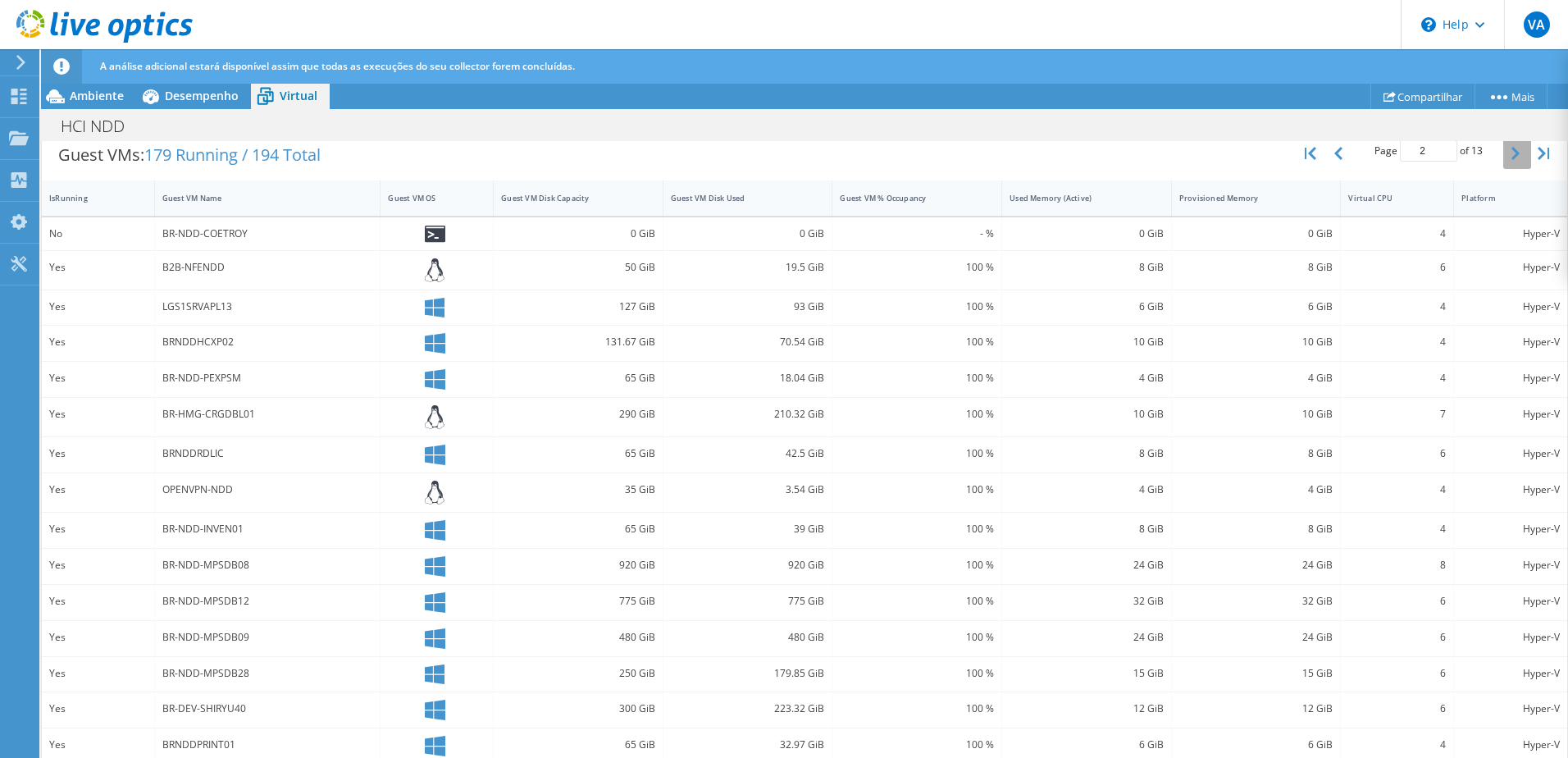
click at [1511, 155] on icon "button" at bounding box center [1514, 154] width 8 height 13
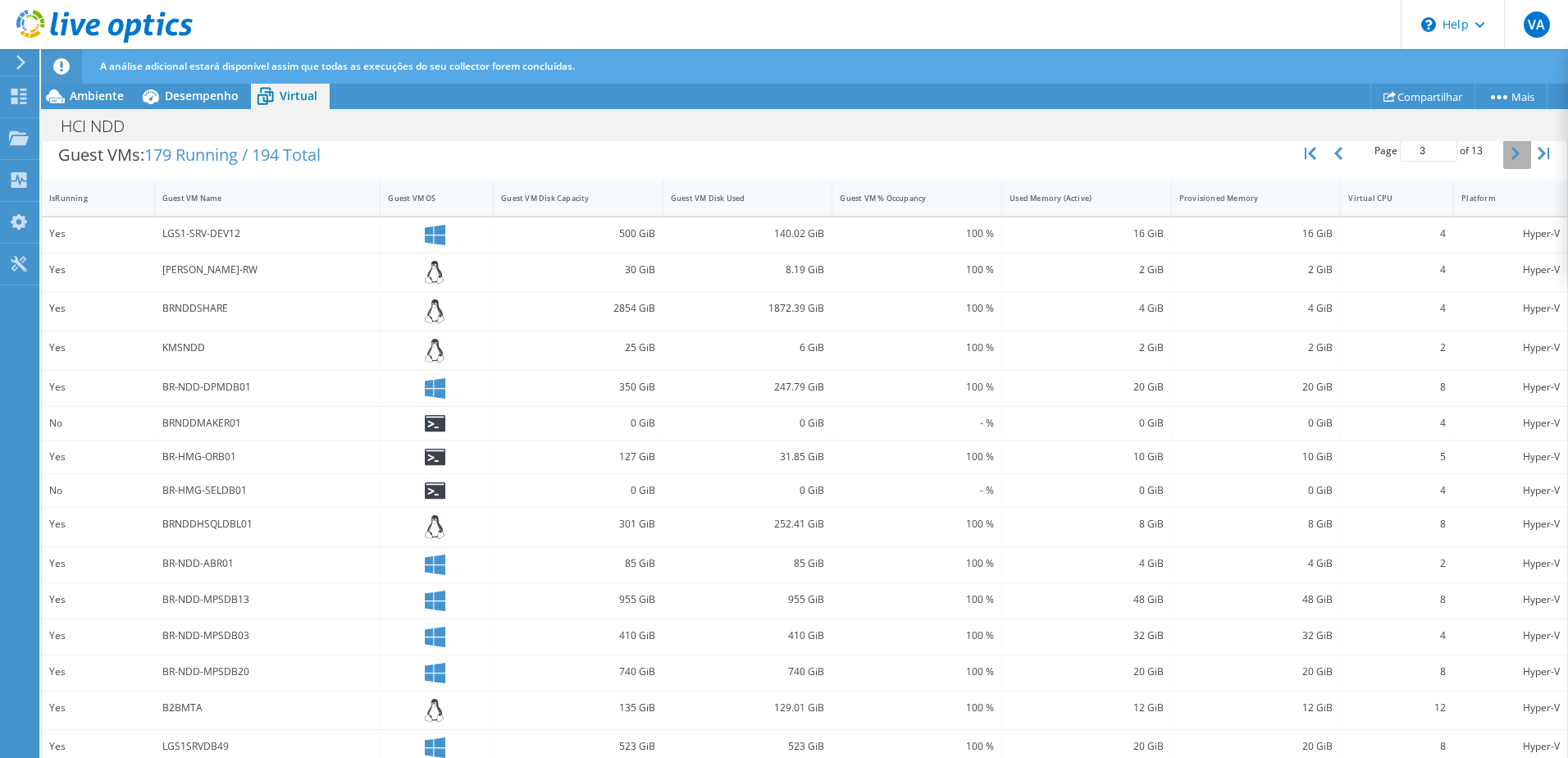
click at [1511, 155] on icon "button" at bounding box center [1514, 154] width 8 height 13
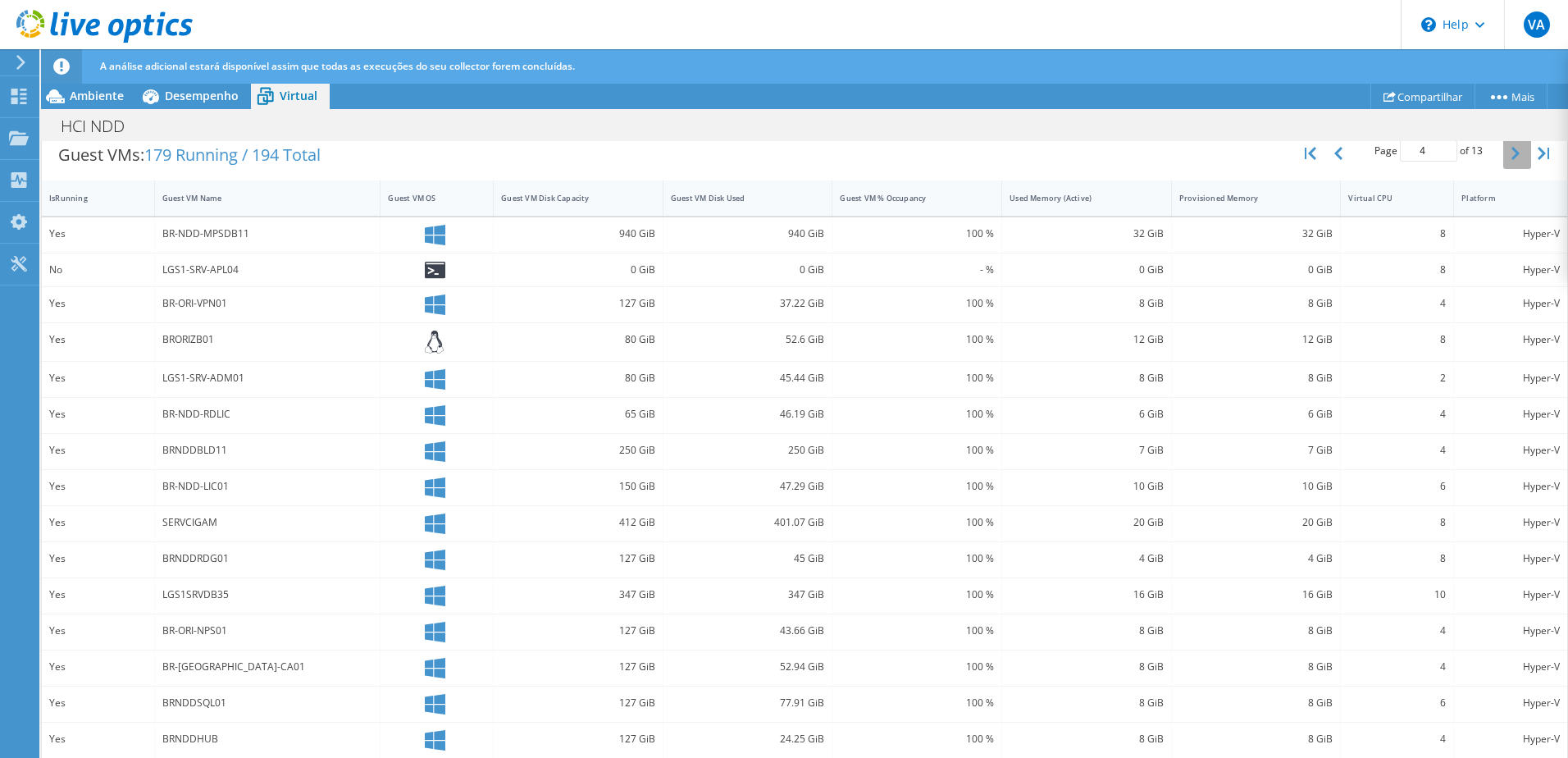
click at [1511, 155] on icon "button" at bounding box center [1514, 154] width 8 height 13
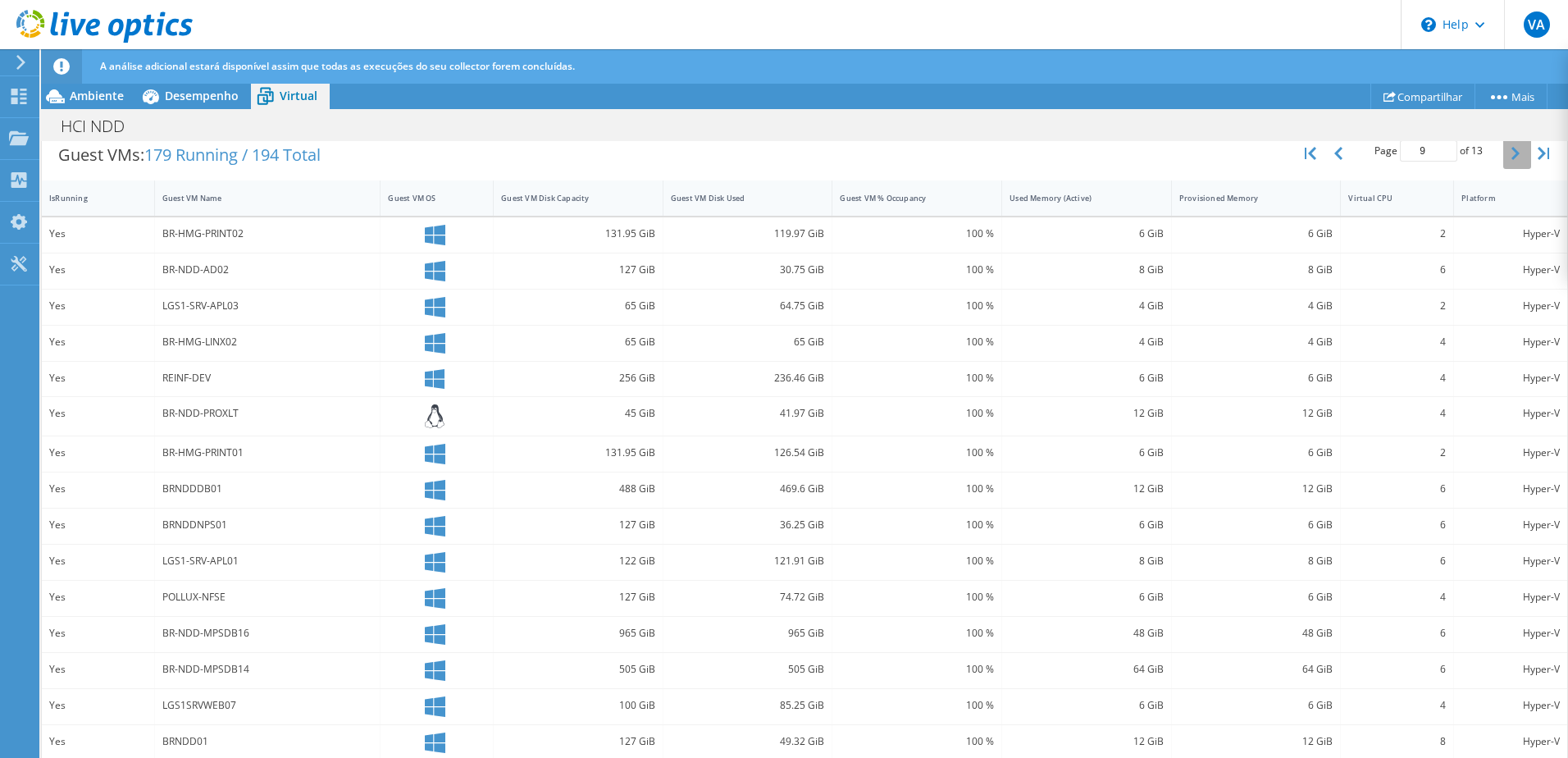
click at [1511, 155] on icon "button" at bounding box center [1514, 154] width 8 height 13
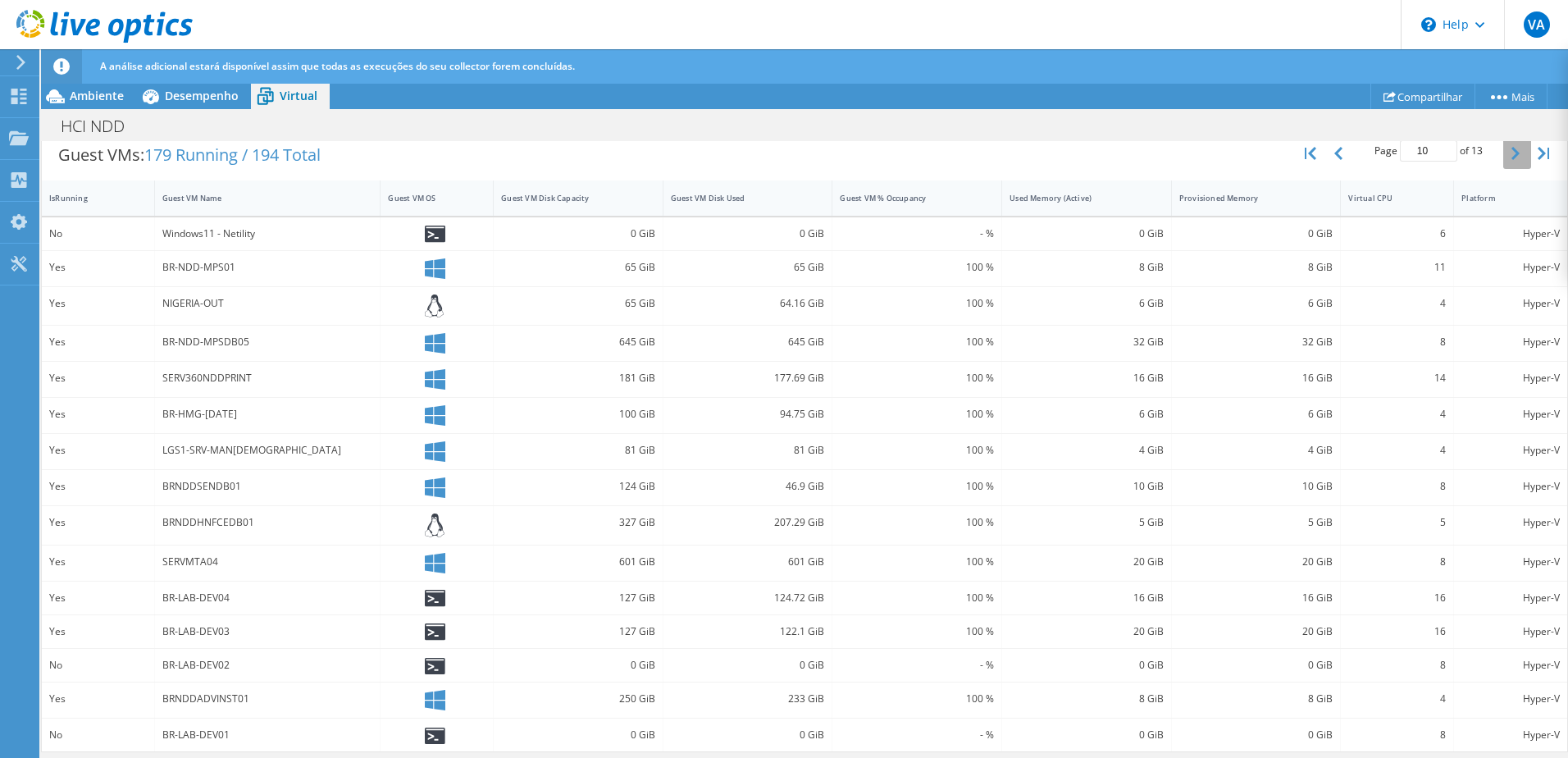
click at [1511, 155] on icon "button" at bounding box center [1514, 154] width 8 height 13
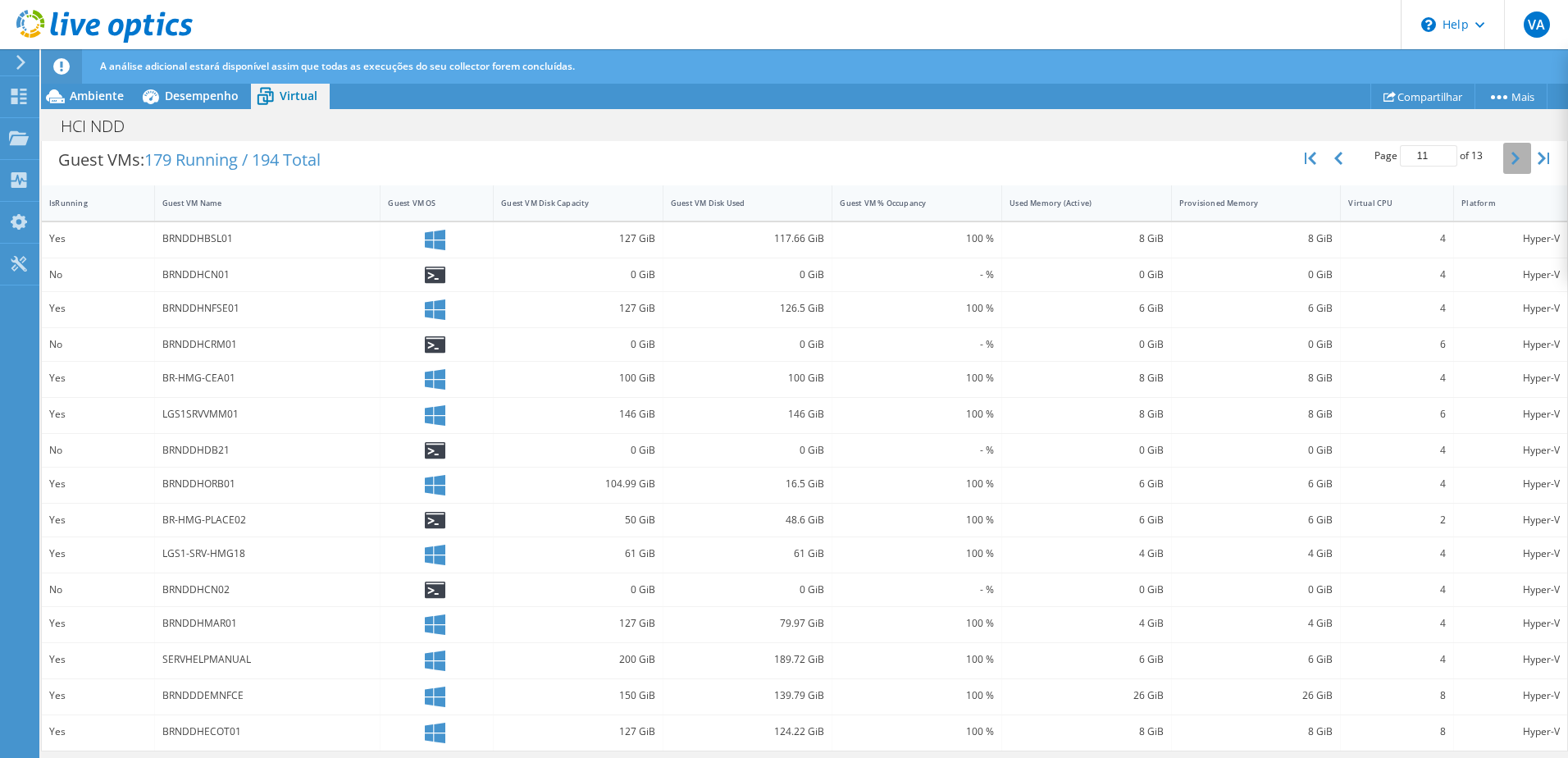
click at [1511, 155] on icon "button" at bounding box center [1514, 158] width 8 height 13
type input "12"
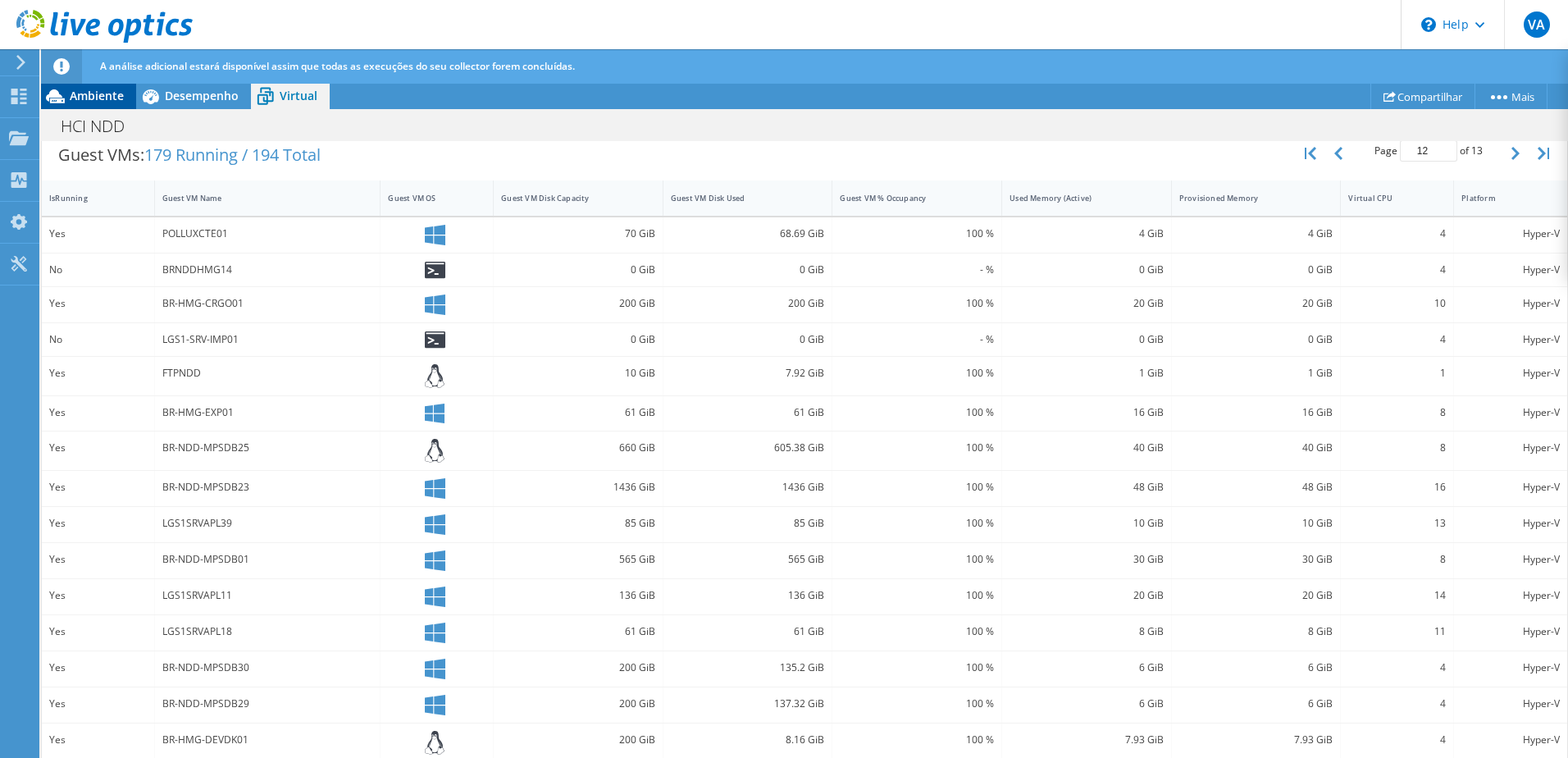
click at [96, 96] on span "Ambiente" at bounding box center [97, 95] width 55 height 15
